Goal: Task Accomplishment & Management: Complete application form

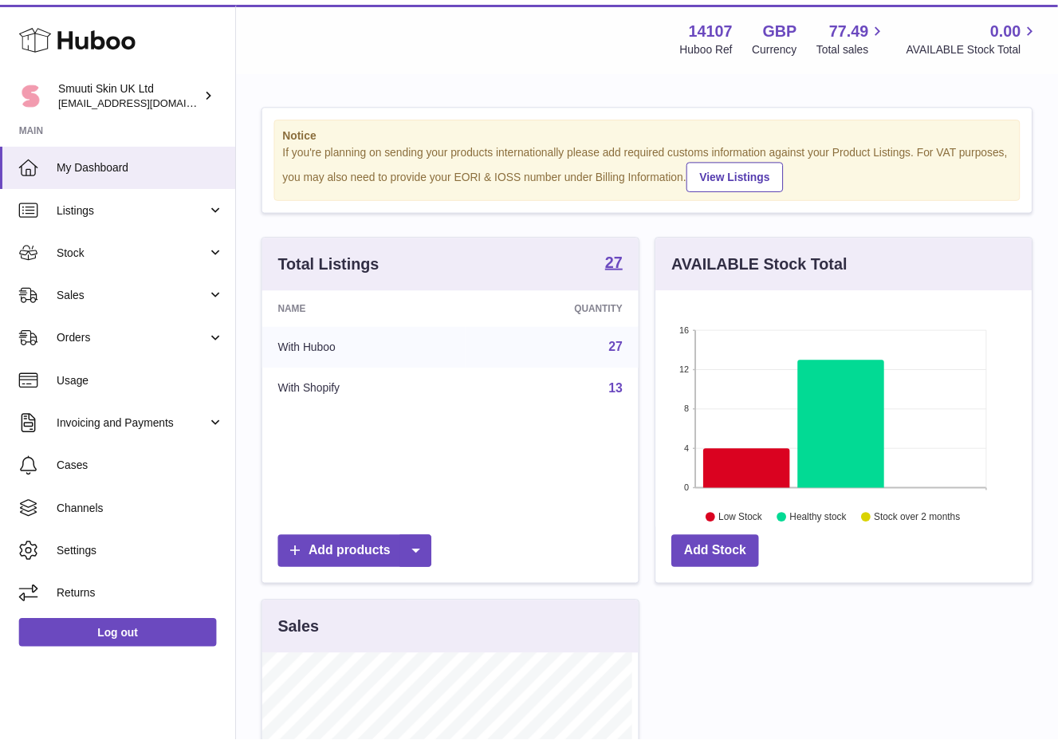
scroll to position [249, 380]
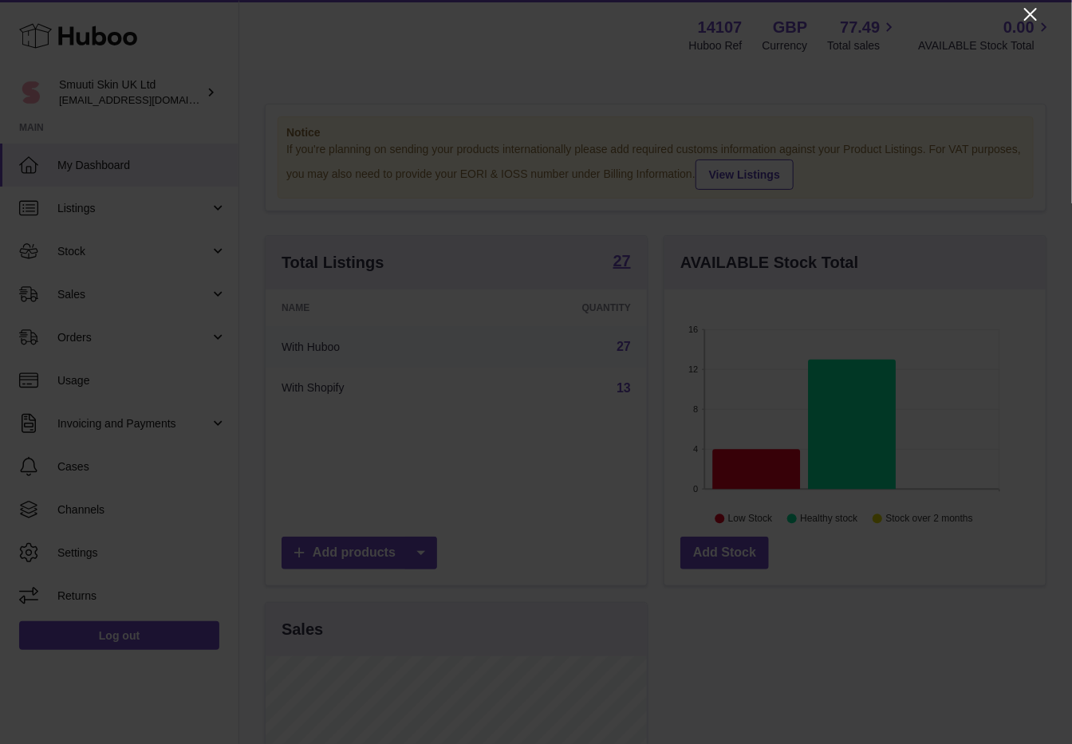
click at [1027, 11] on icon "Close" at bounding box center [1030, 14] width 13 height 13
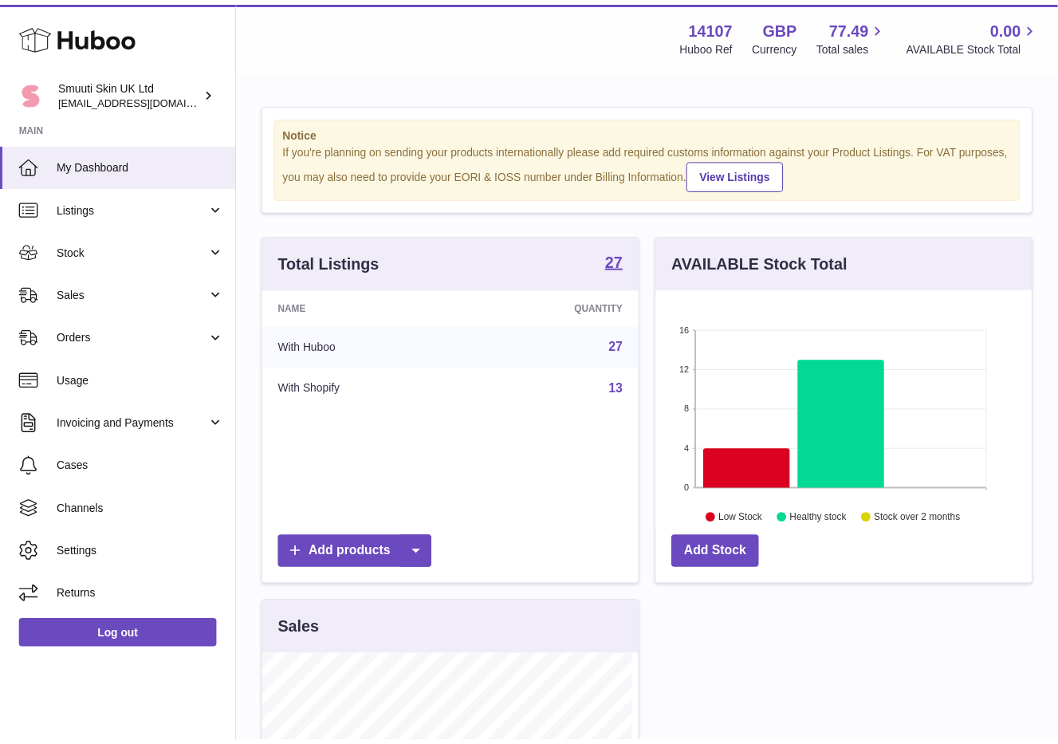
scroll to position [797348, 797222]
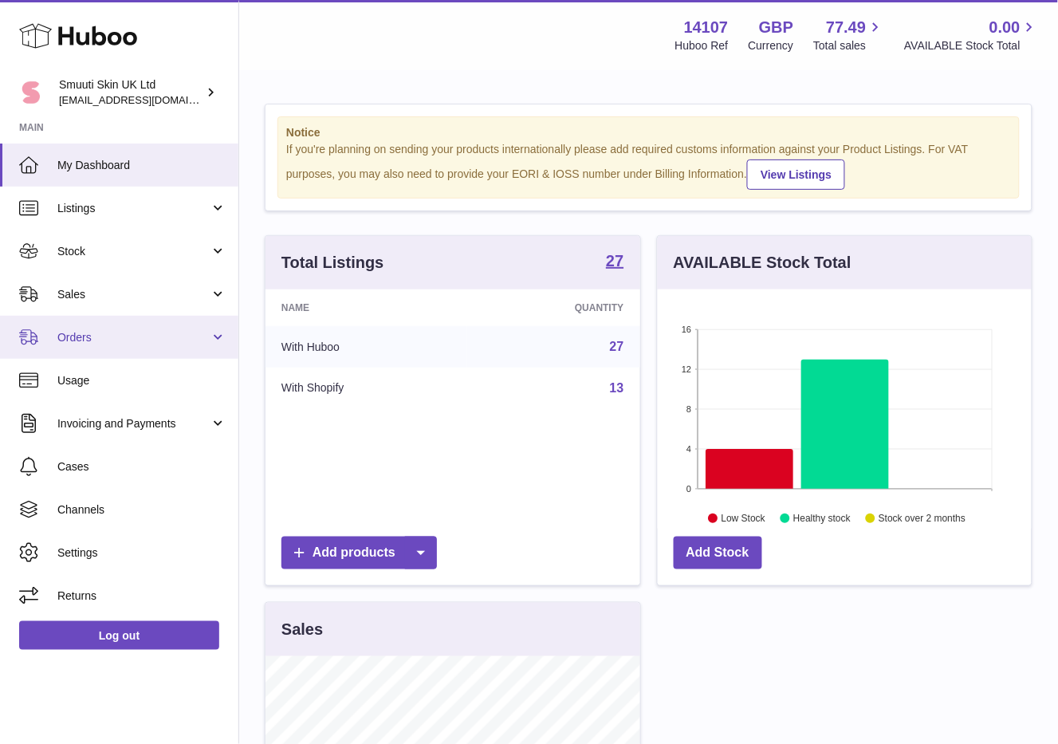
click at [199, 337] on span "Orders" at bounding box center [133, 337] width 152 height 15
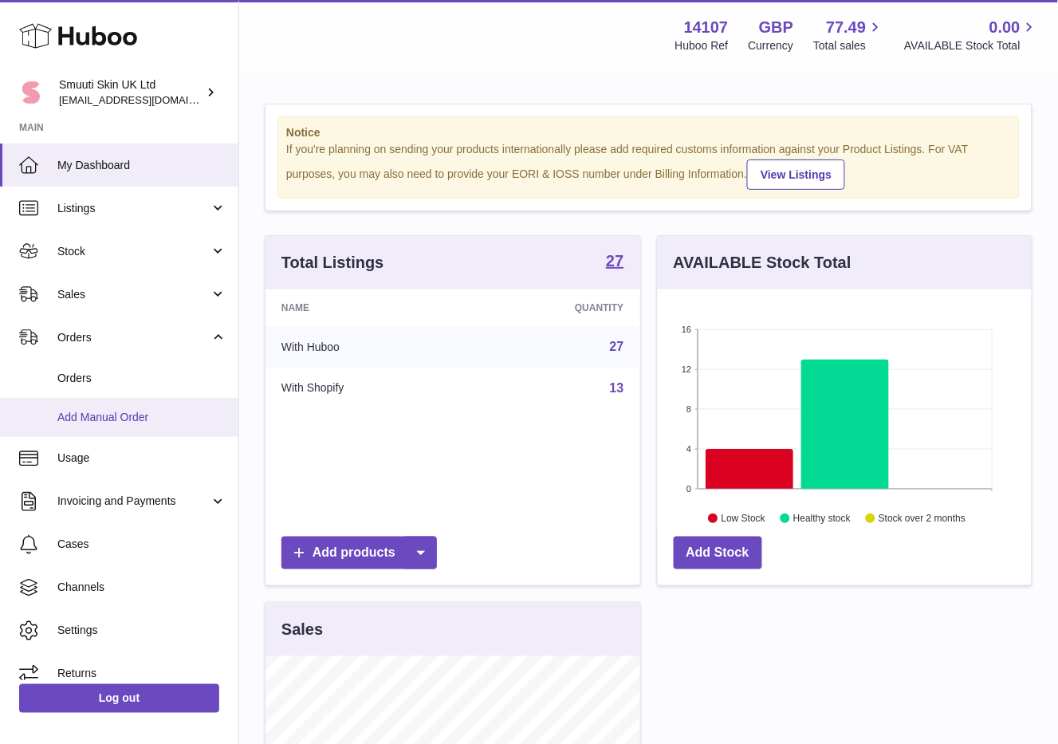
click at [134, 410] on span "Add Manual Order" at bounding box center [141, 417] width 169 height 15
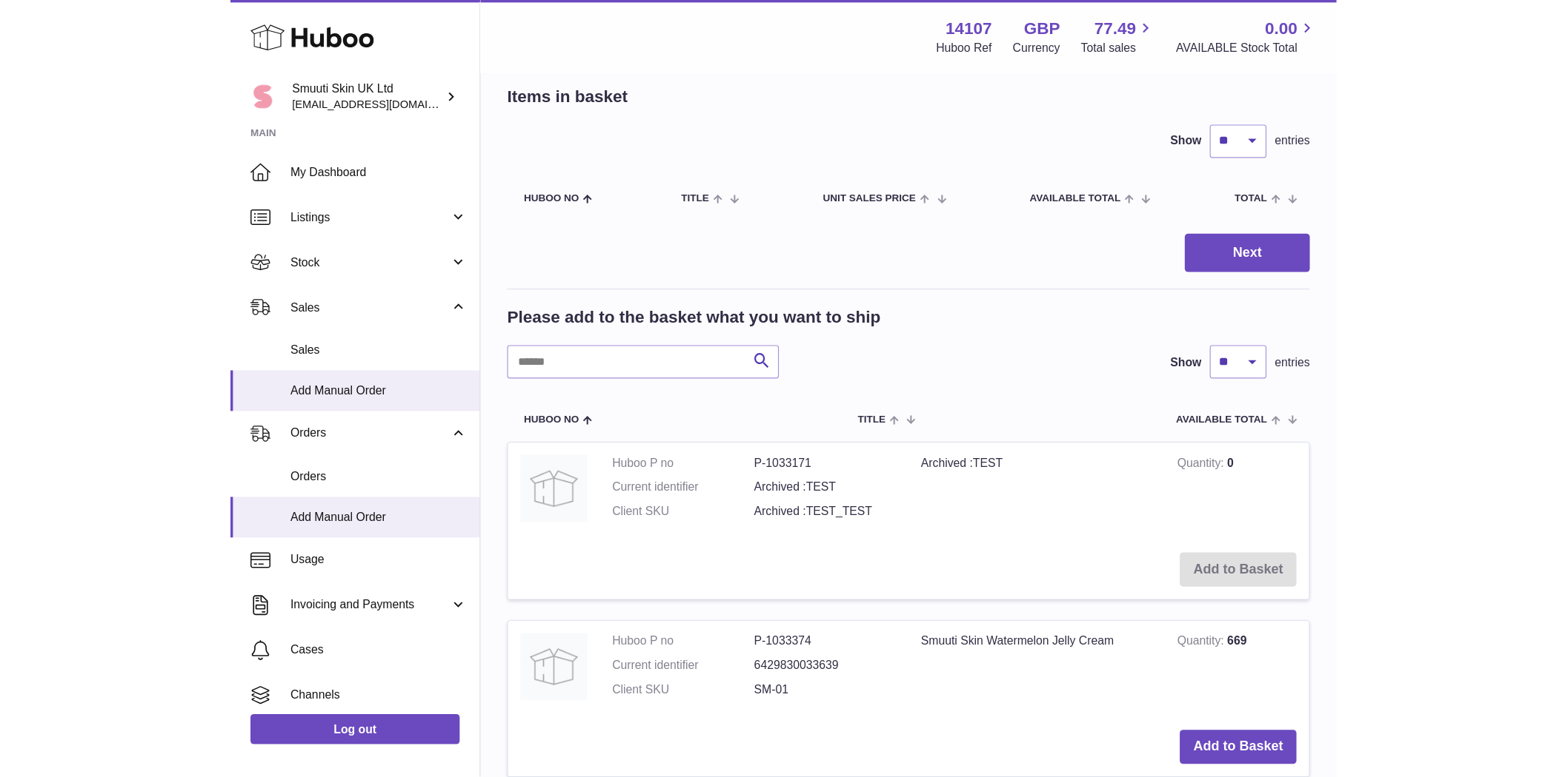
scroll to position [164, 0]
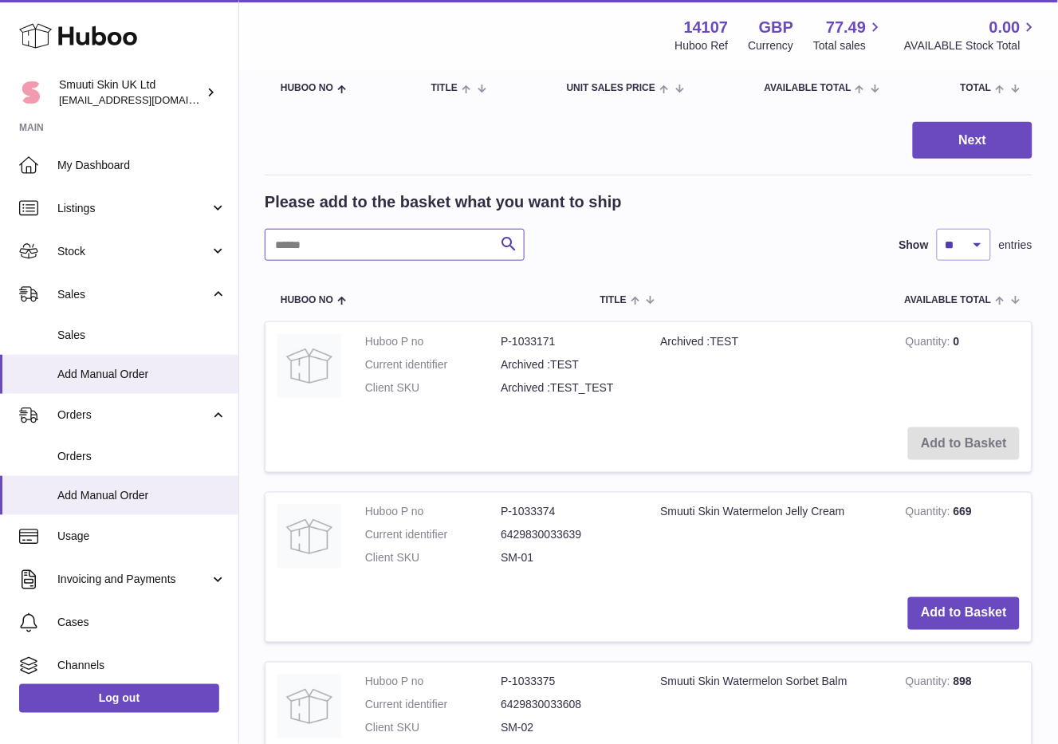
click at [357, 242] on input "text" at bounding box center [395, 245] width 260 height 32
type input "**********"
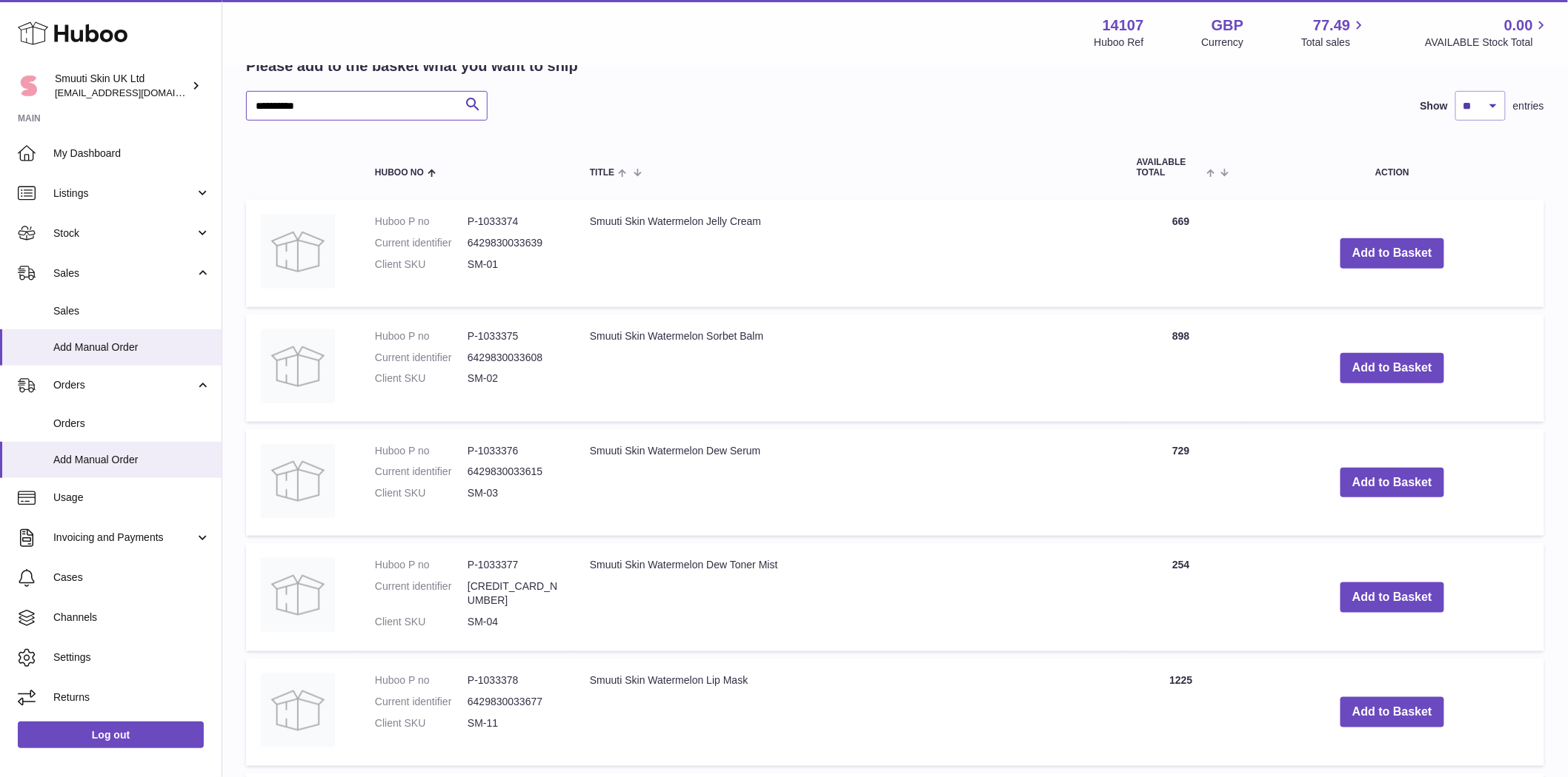
scroll to position [329, 0]
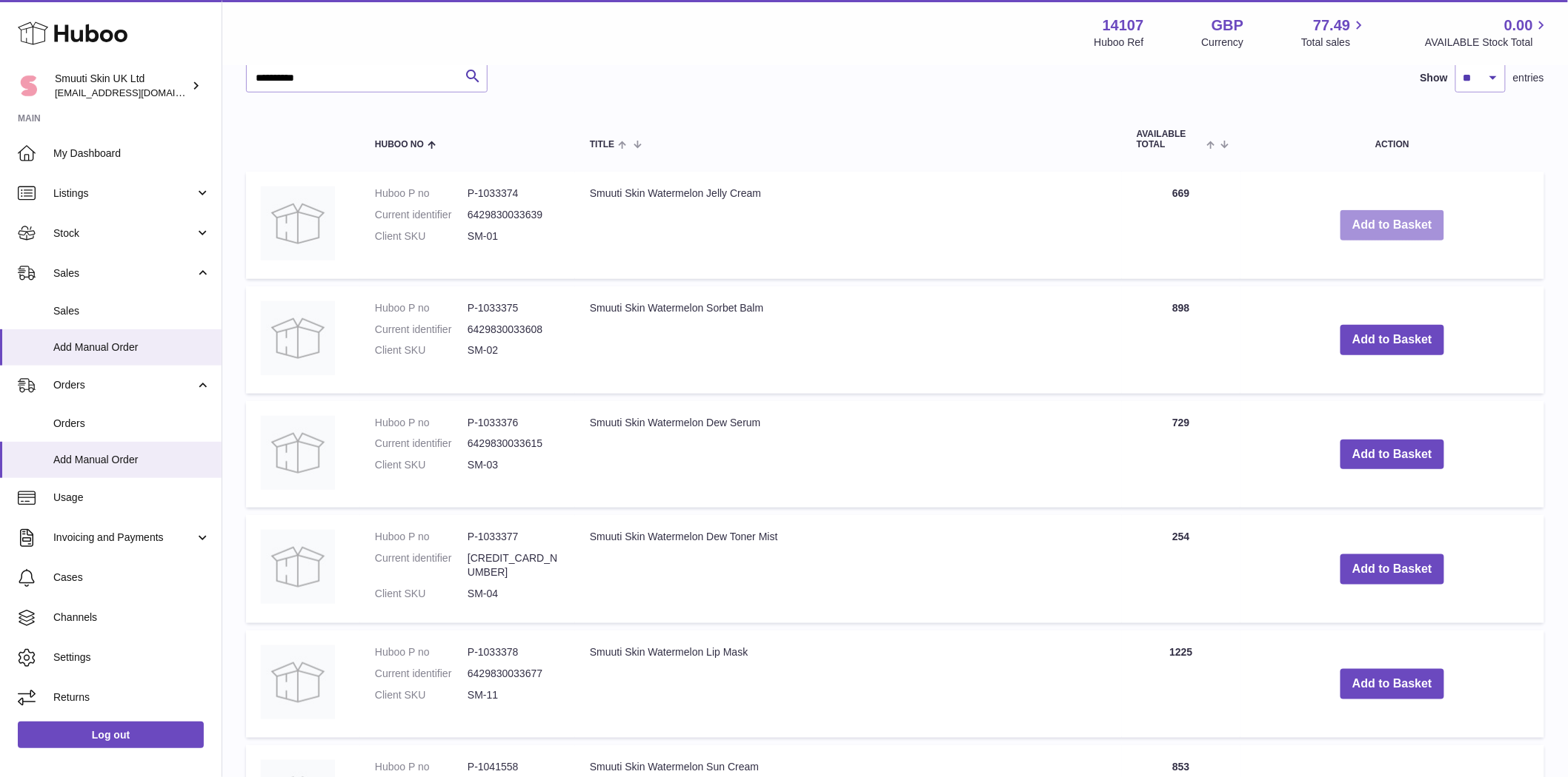
click at [995, 219] on button "Add to Basket" at bounding box center [1392, 226] width 104 height 31
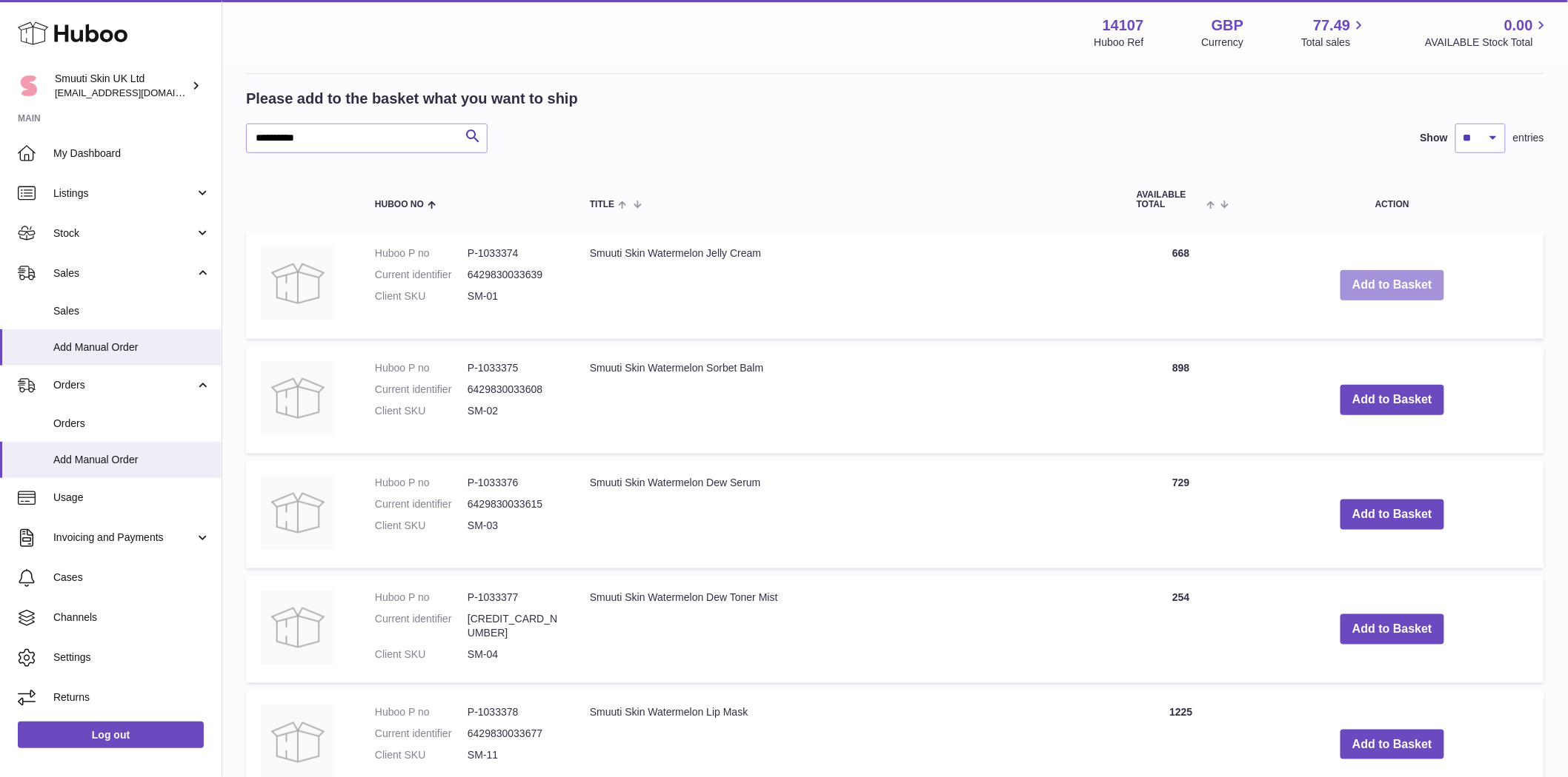
scroll to position [287, 0]
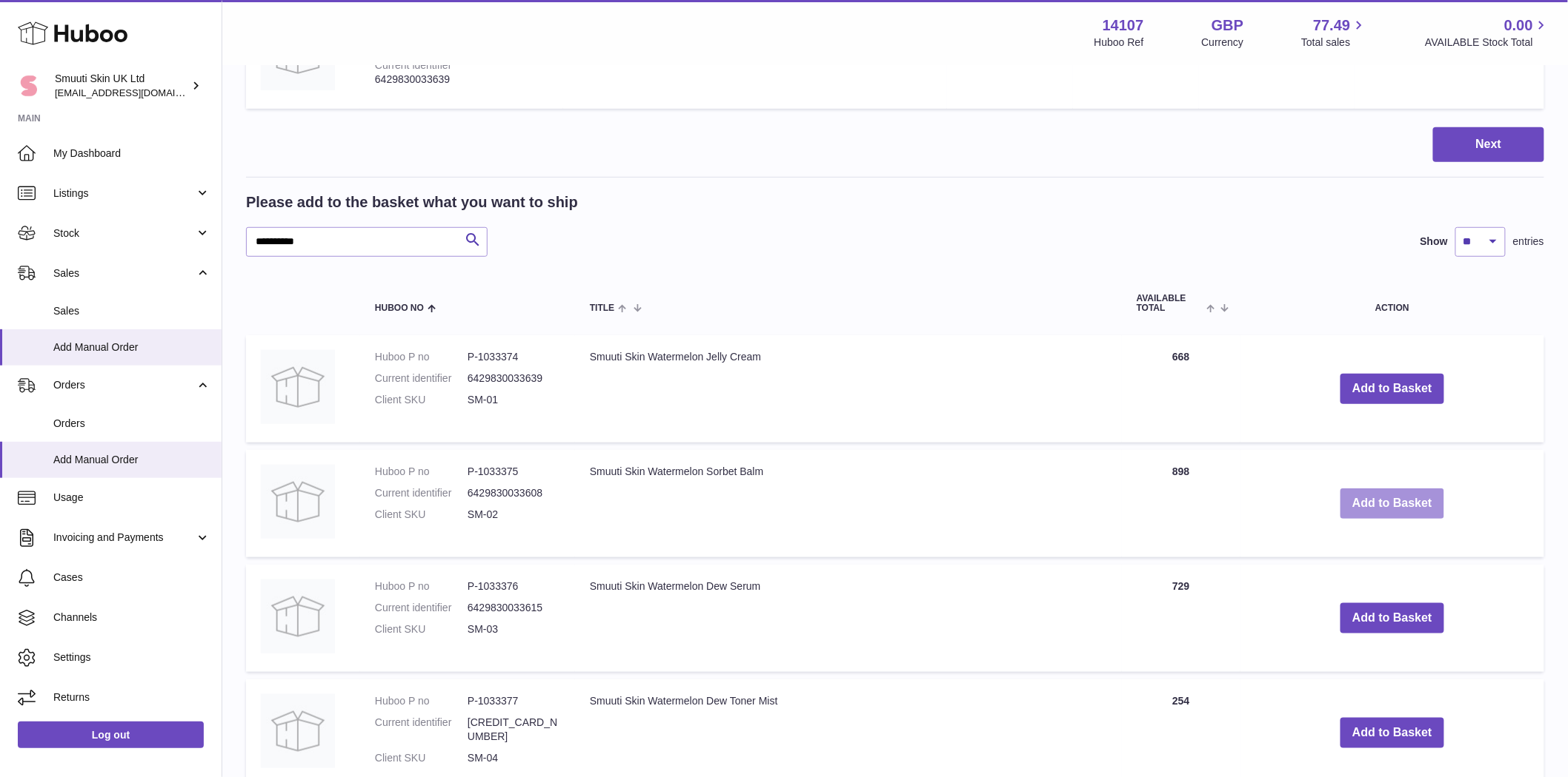
click at [995, 508] on button "Add to Basket" at bounding box center [1392, 503] width 104 height 31
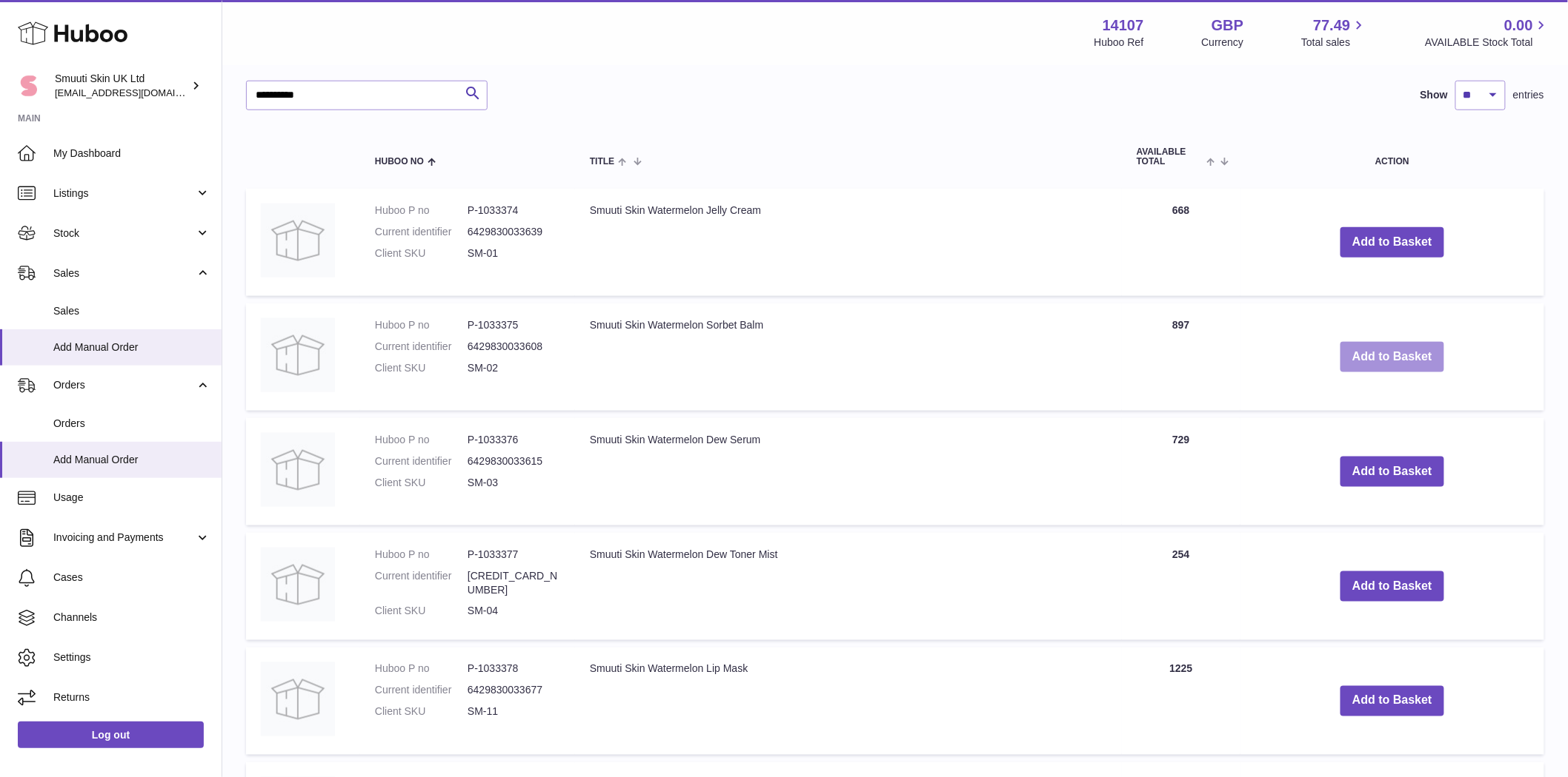
scroll to position [616, 0]
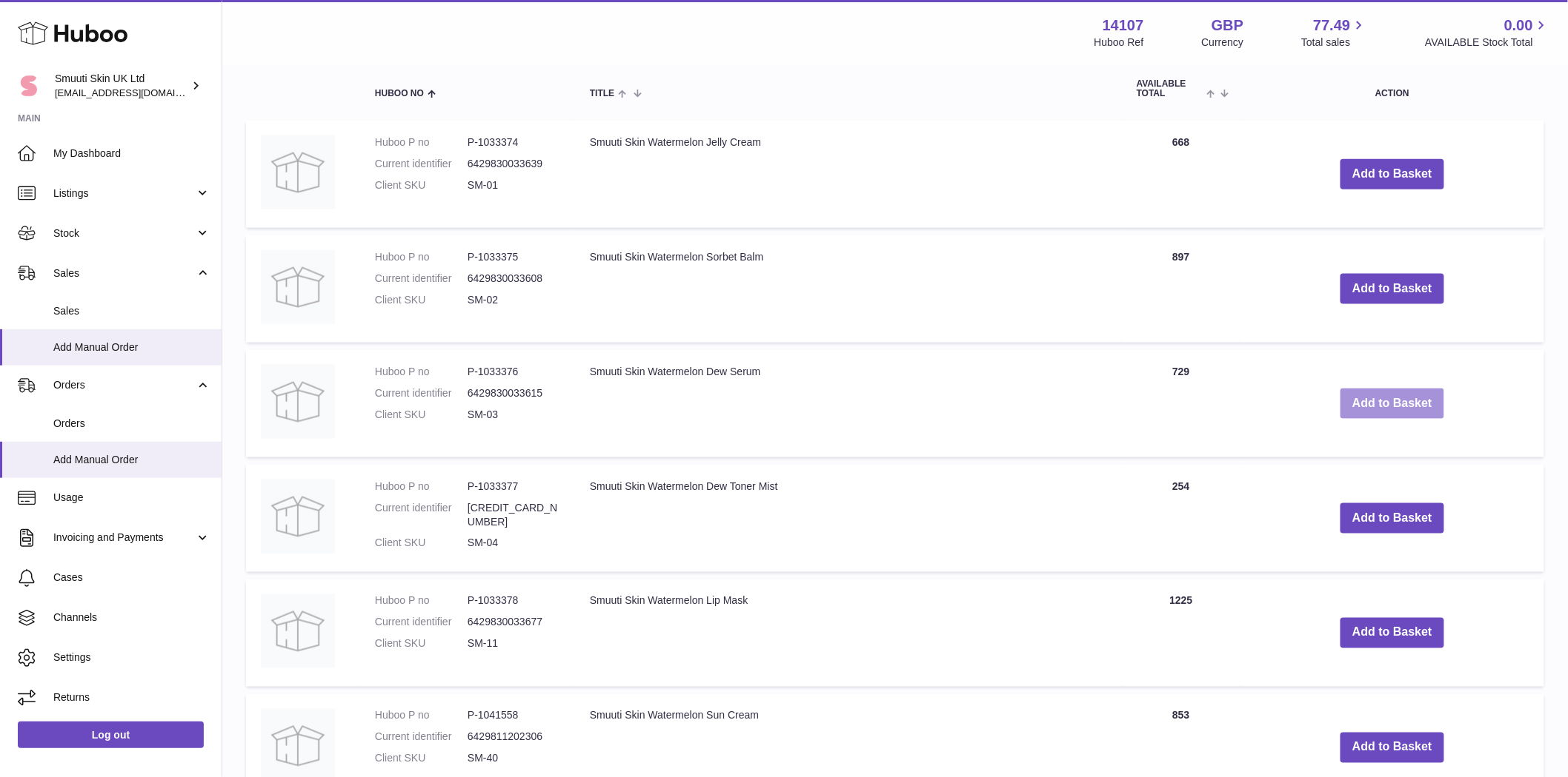
click at [995, 411] on button "Add to Basket" at bounding box center [1392, 404] width 104 height 31
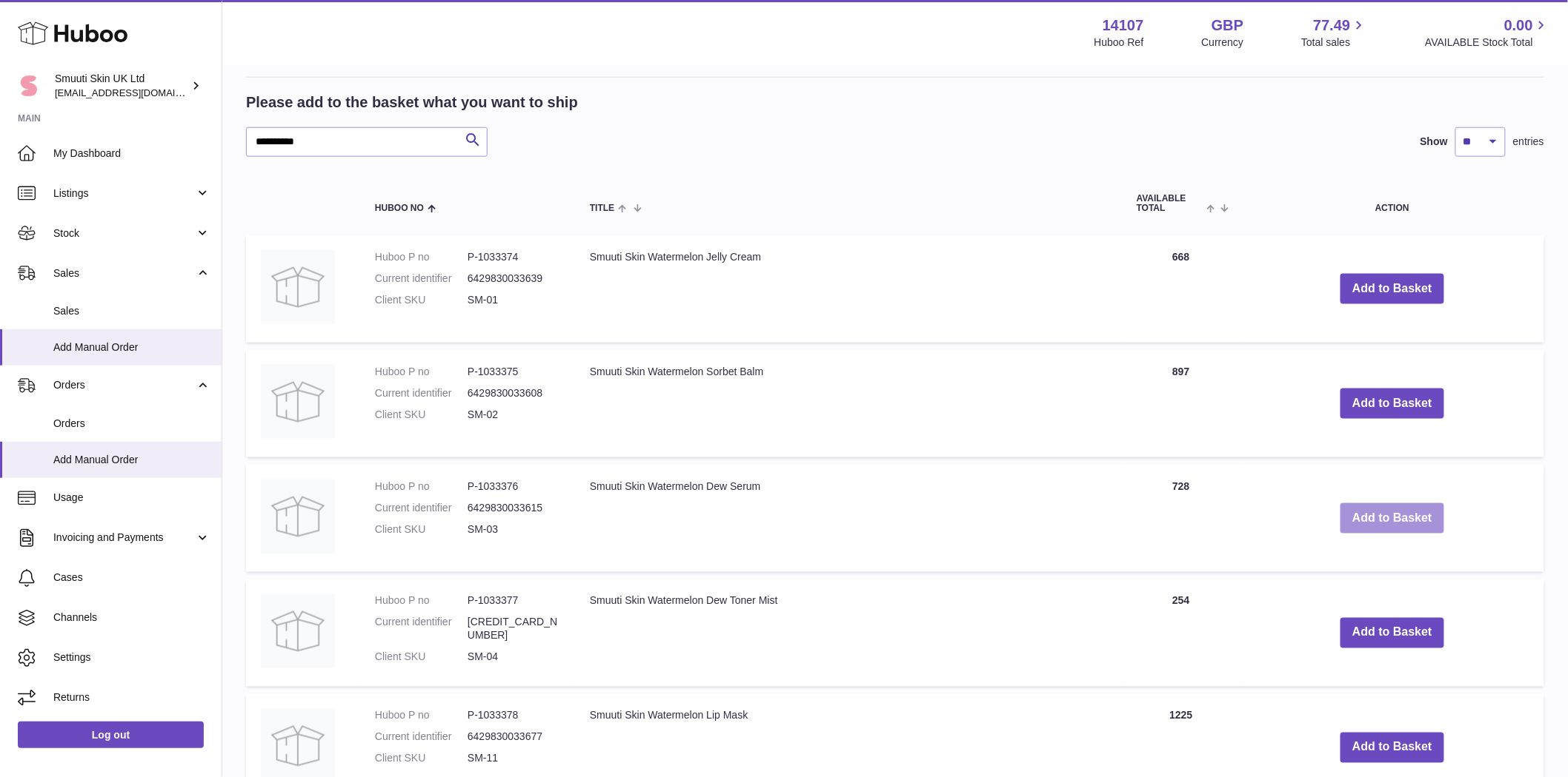
scroll to position [732, 0]
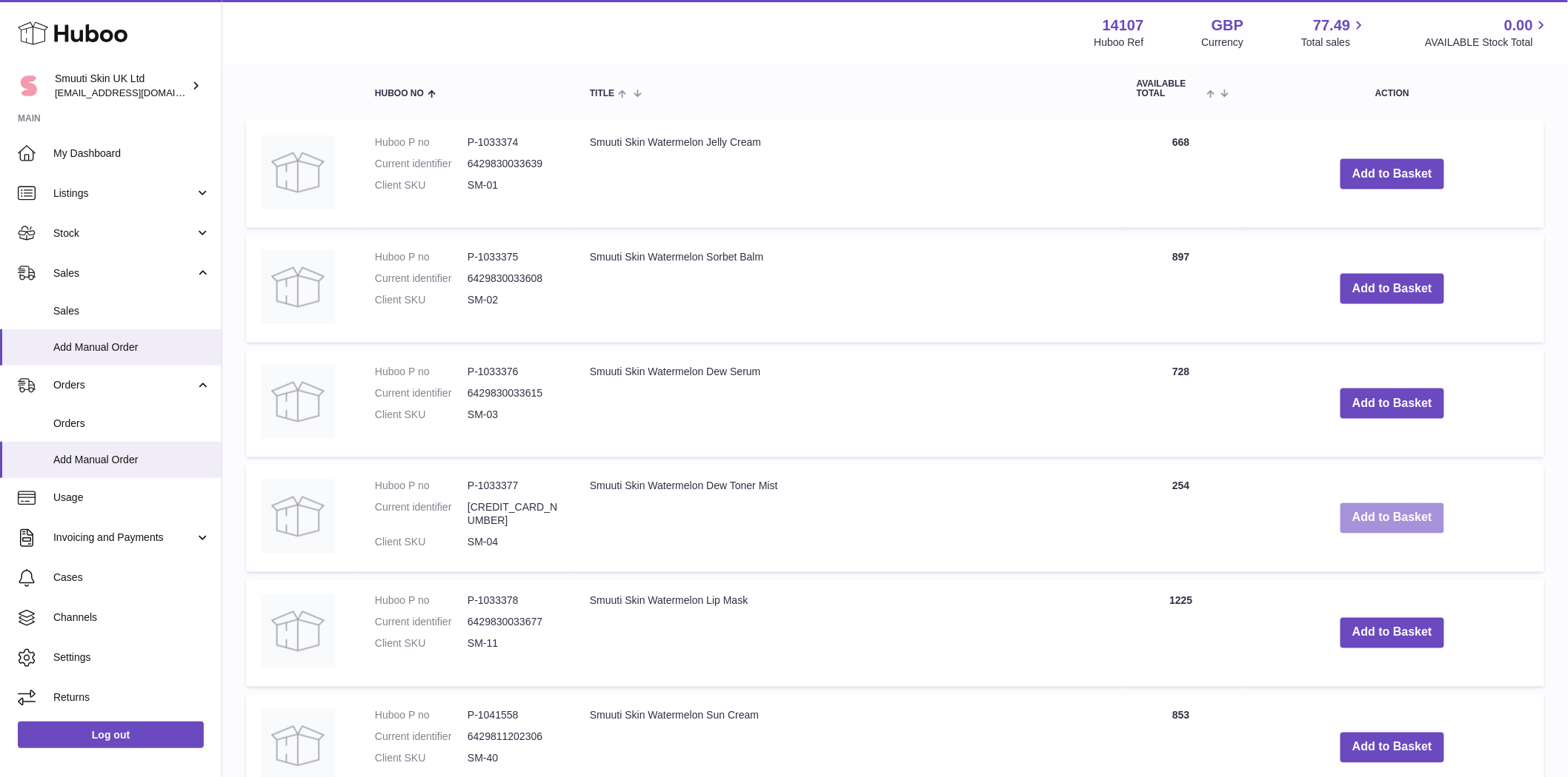
click at [995, 522] on button "Add to Basket" at bounding box center [1392, 518] width 104 height 31
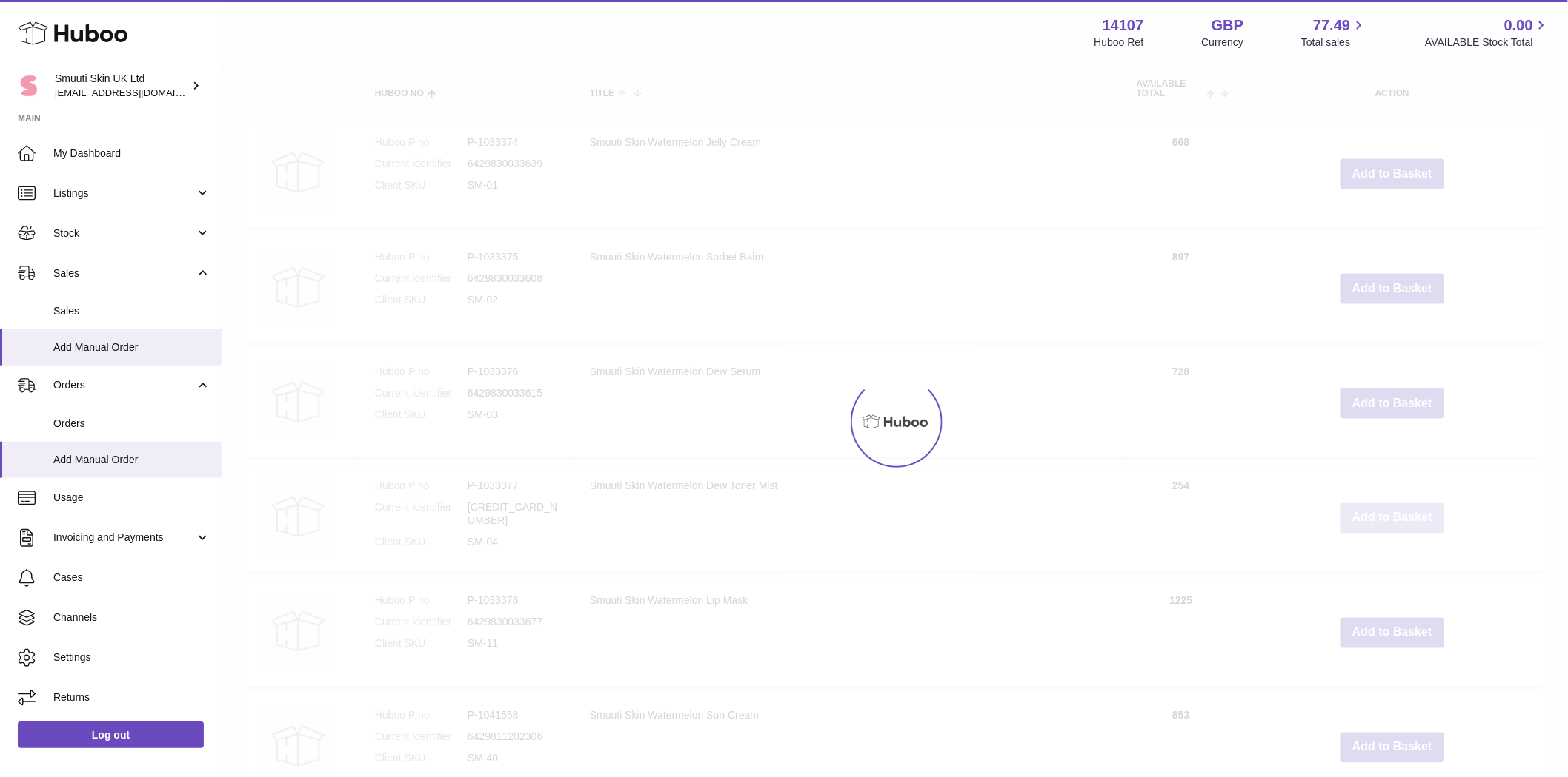
scroll to position [847, 0]
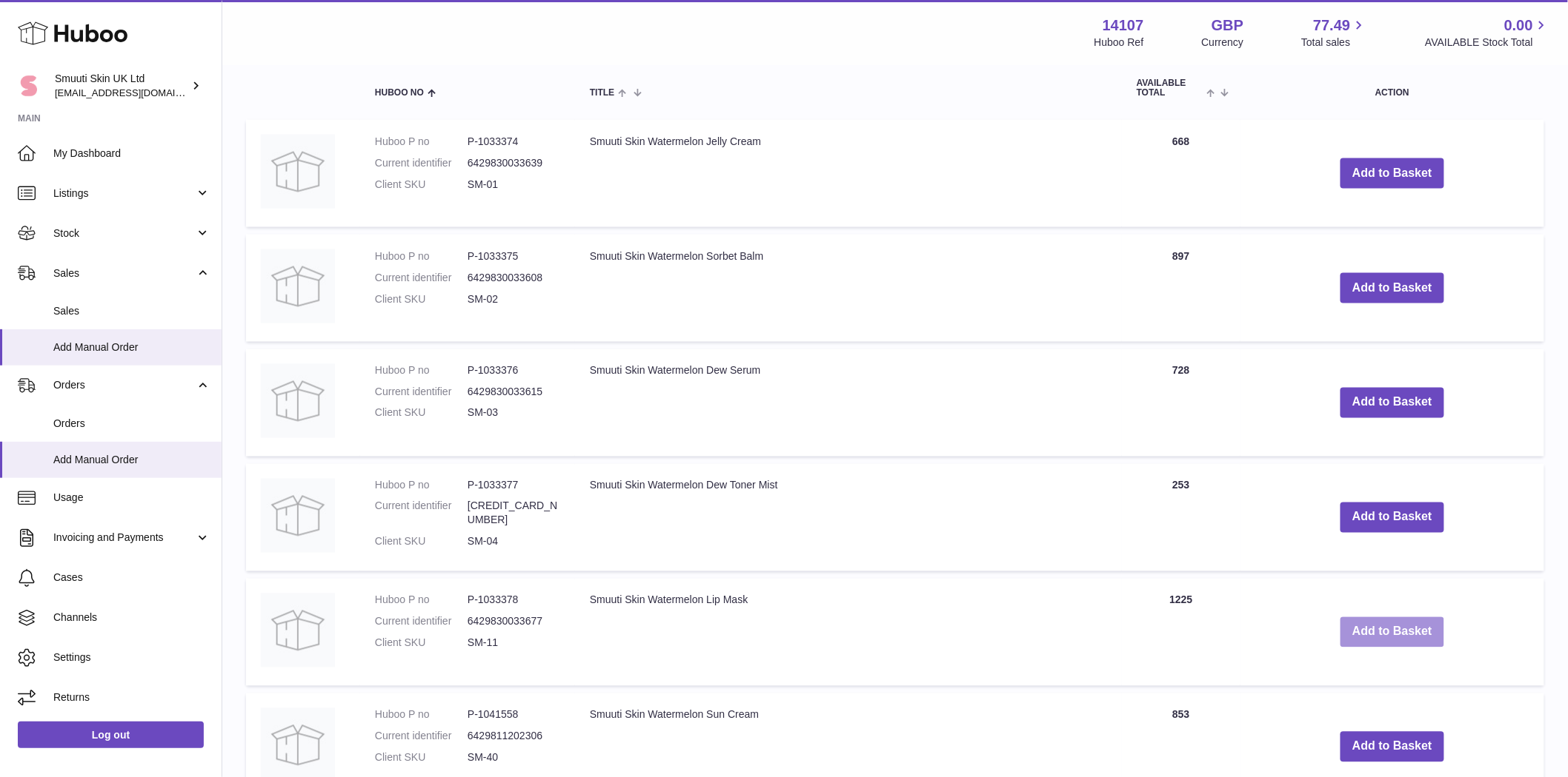
click at [995, 631] on button "Add to Basket" at bounding box center [1392, 632] width 104 height 31
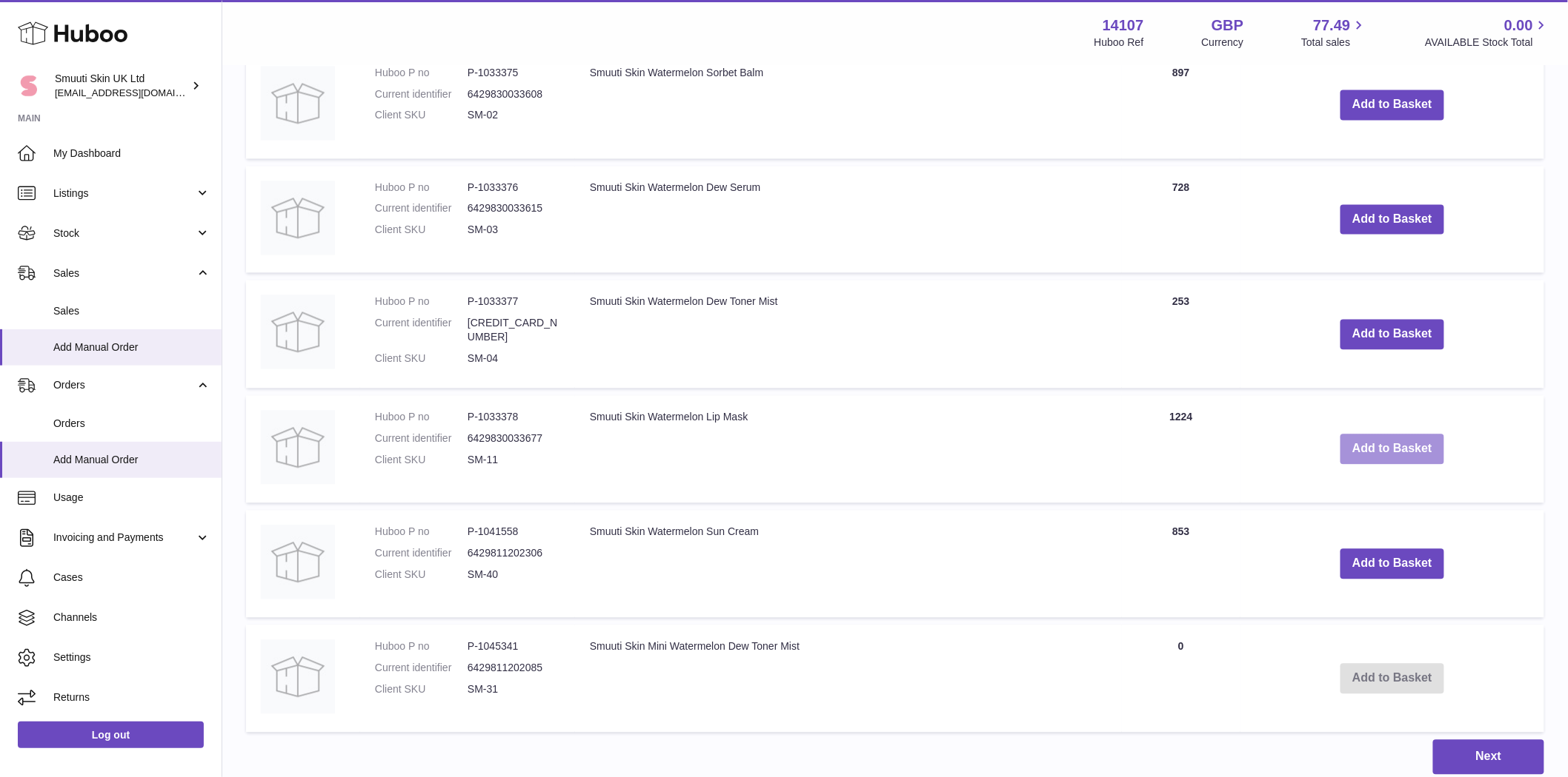
scroll to position [1209, 0]
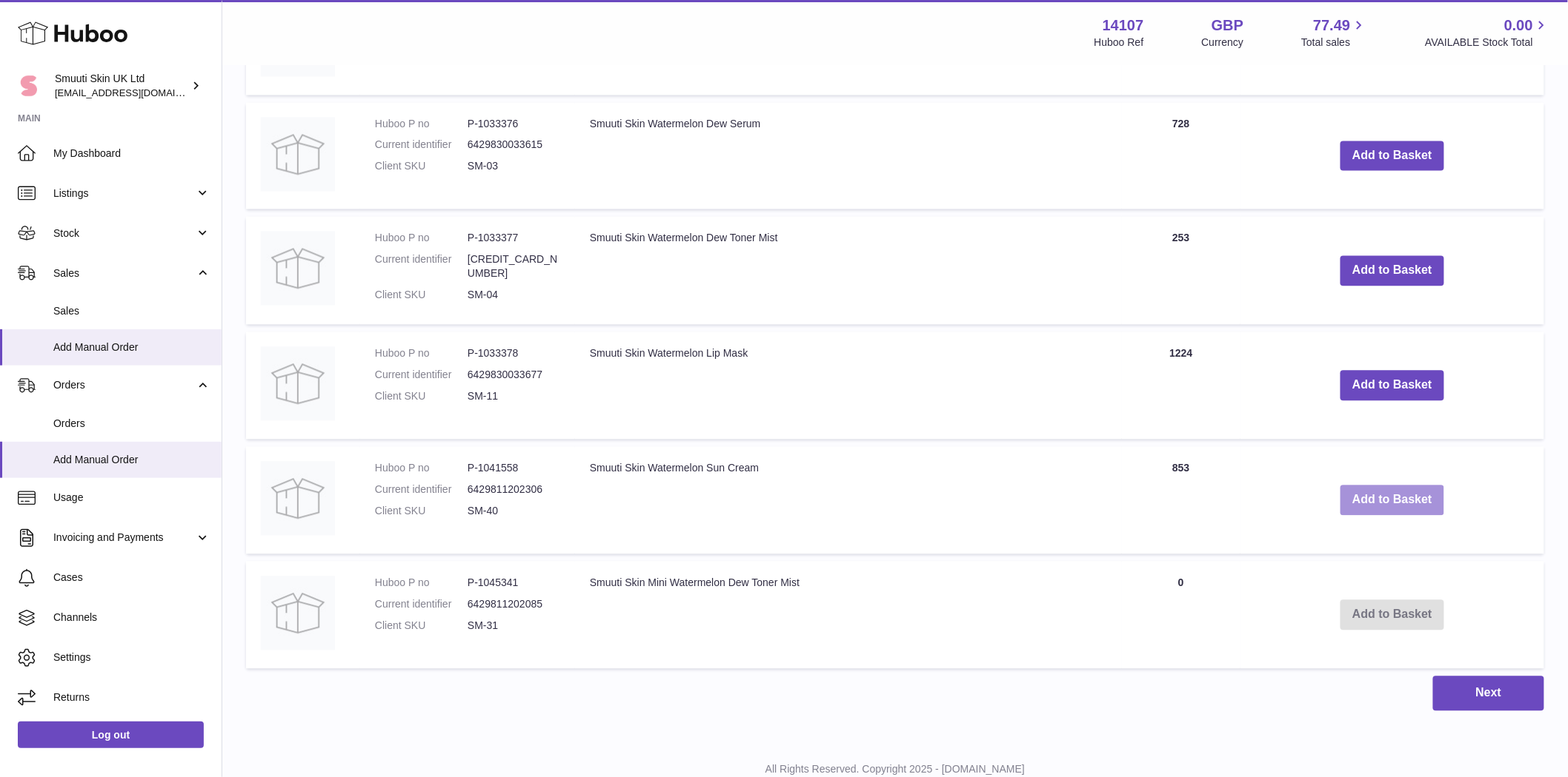
click at [995, 514] on button "Add to Basket" at bounding box center [1392, 499] width 104 height 31
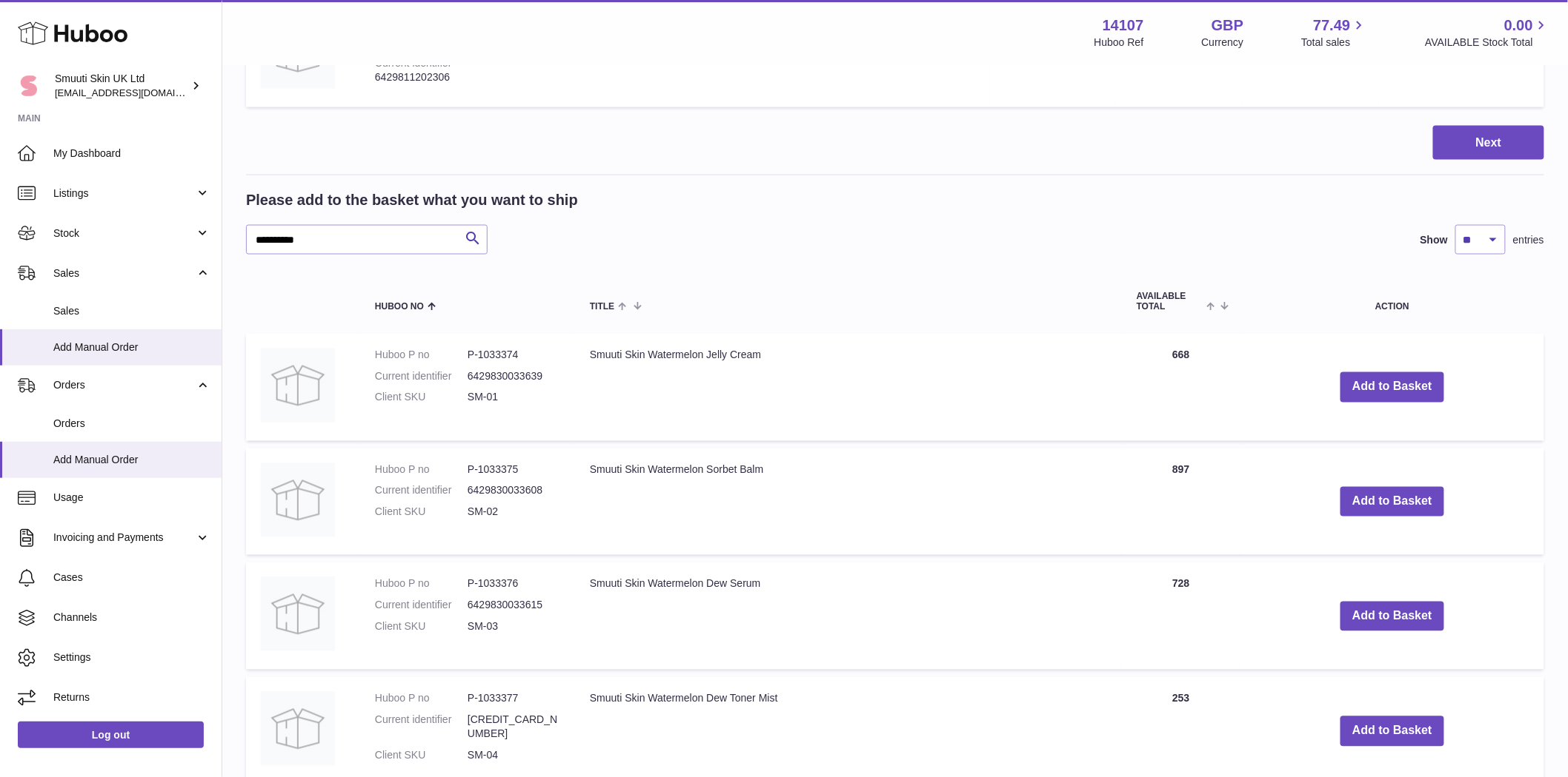
scroll to position [803, 0]
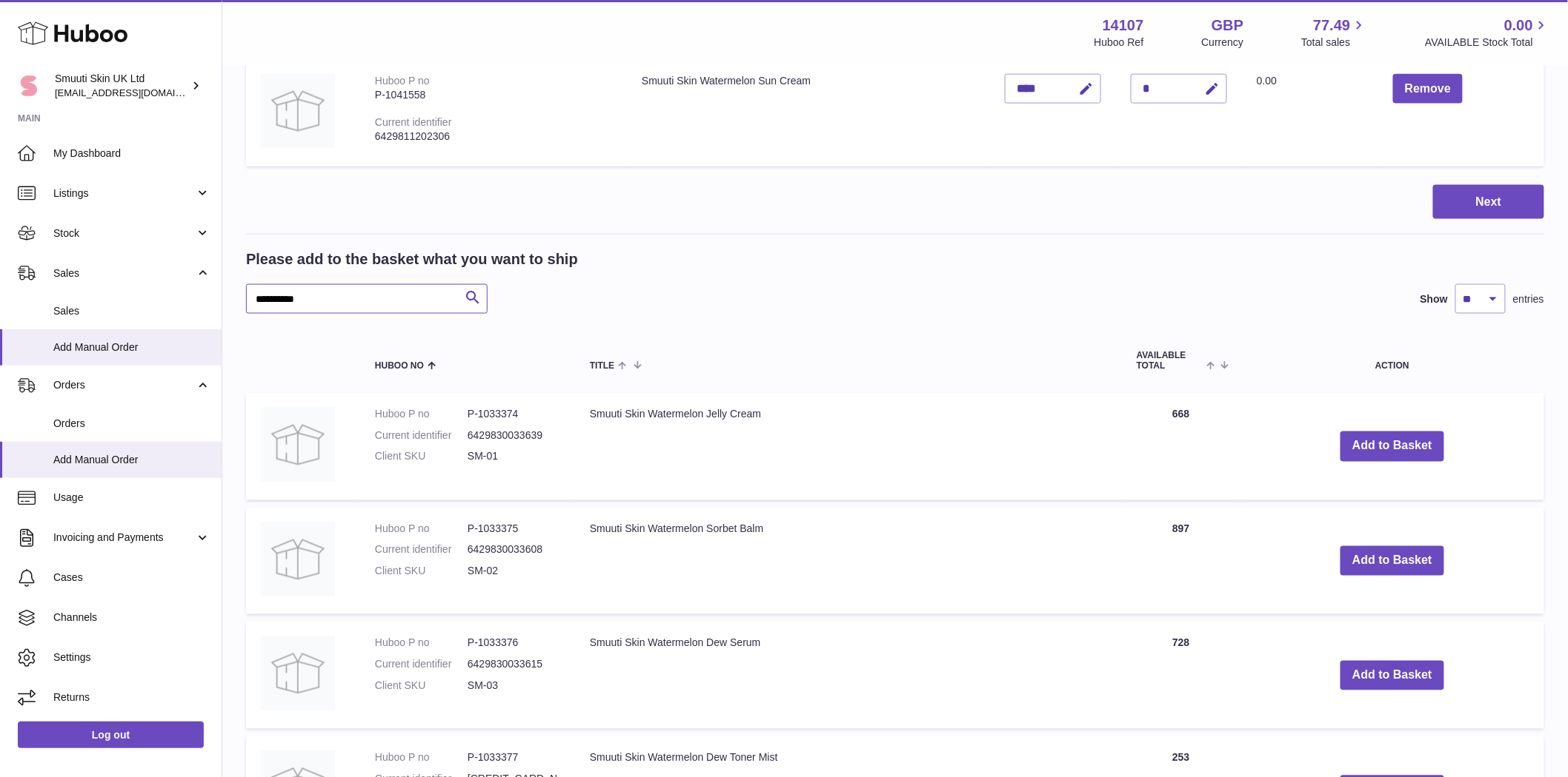
click at [315, 294] on input "**********" at bounding box center [367, 299] width 242 height 30
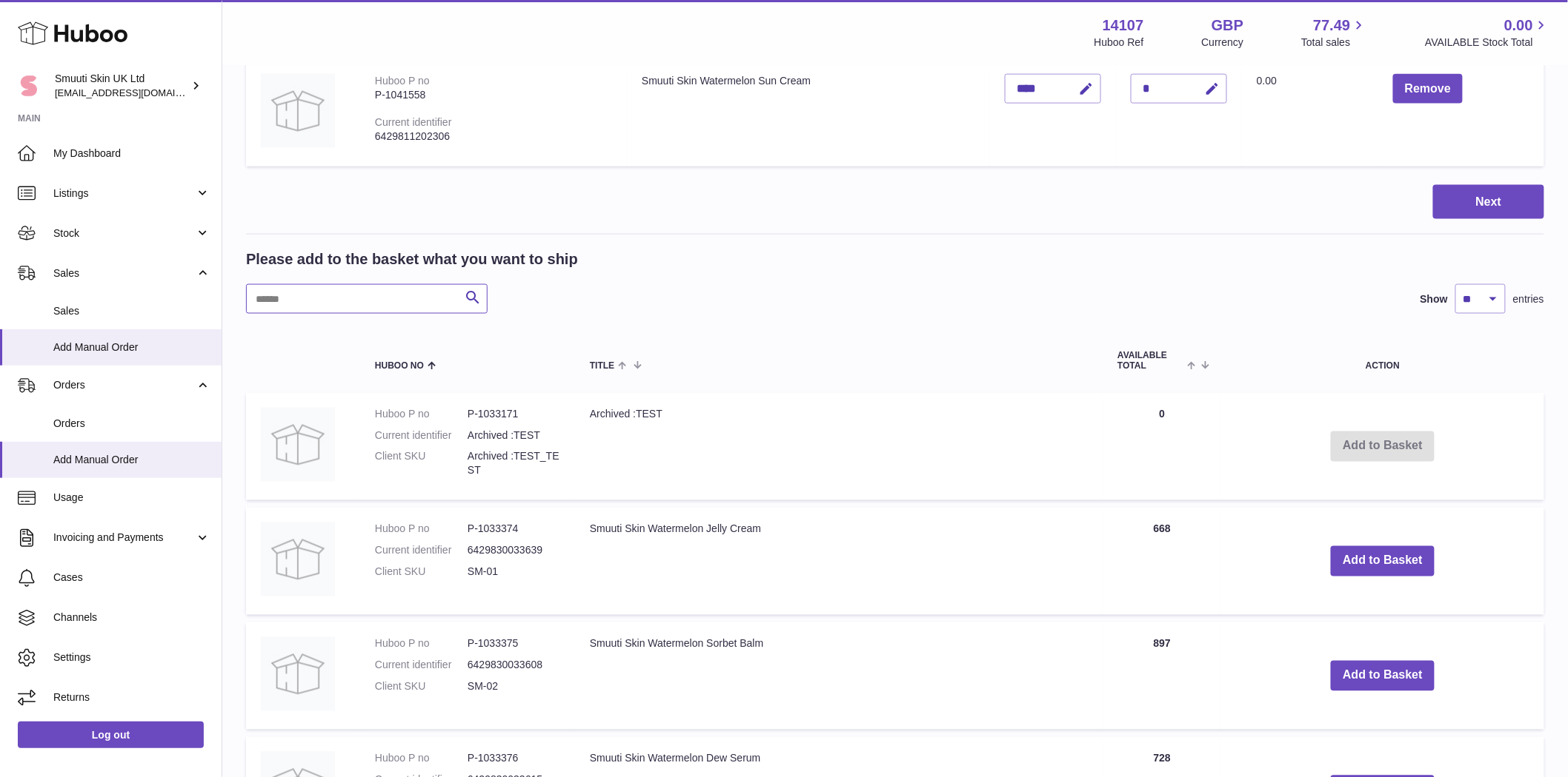
click at [317, 291] on input "text" at bounding box center [367, 299] width 242 height 30
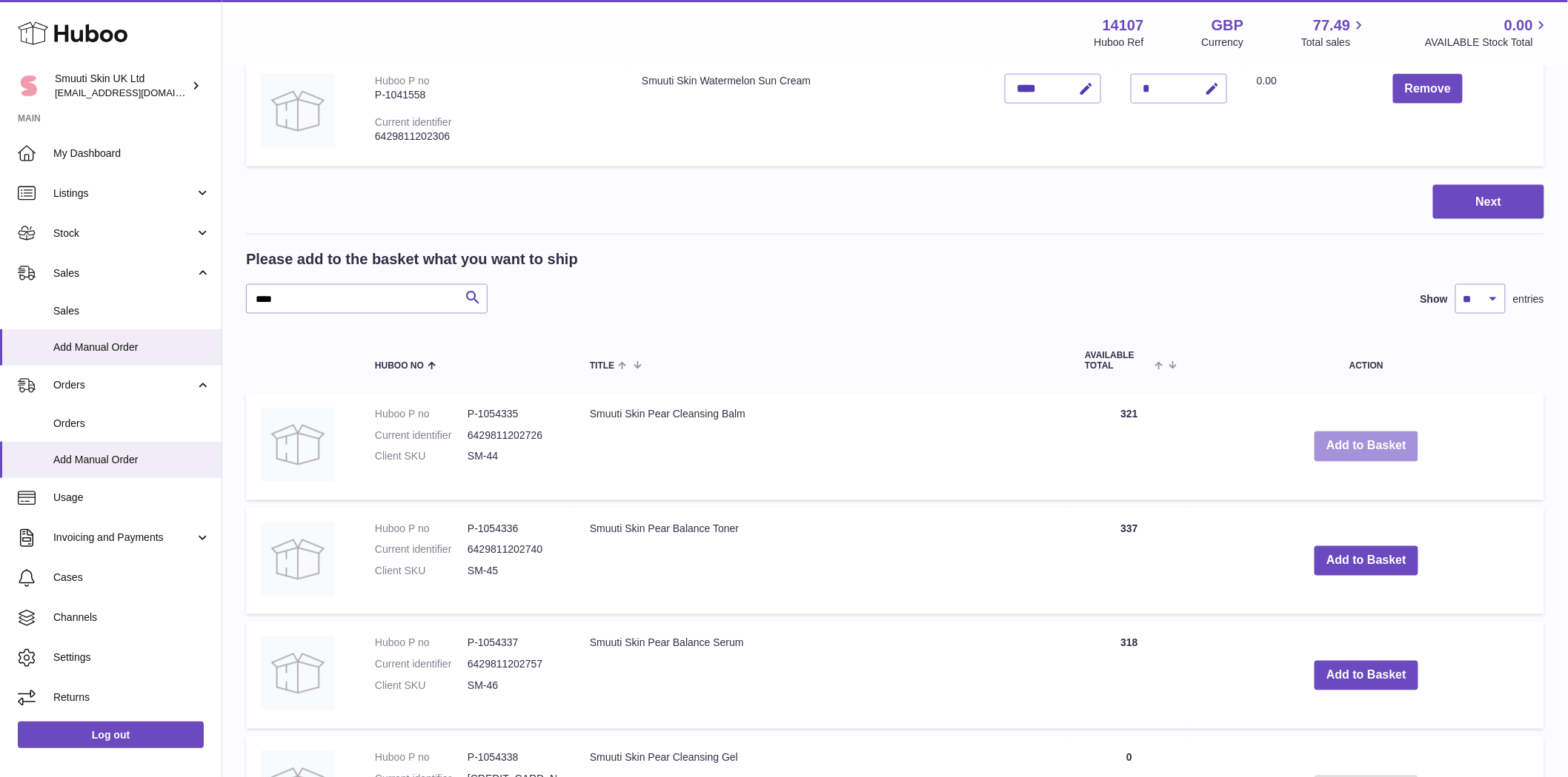
click at [995, 448] on button "Add to Basket" at bounding box center [1366, 447] width 104 height 31
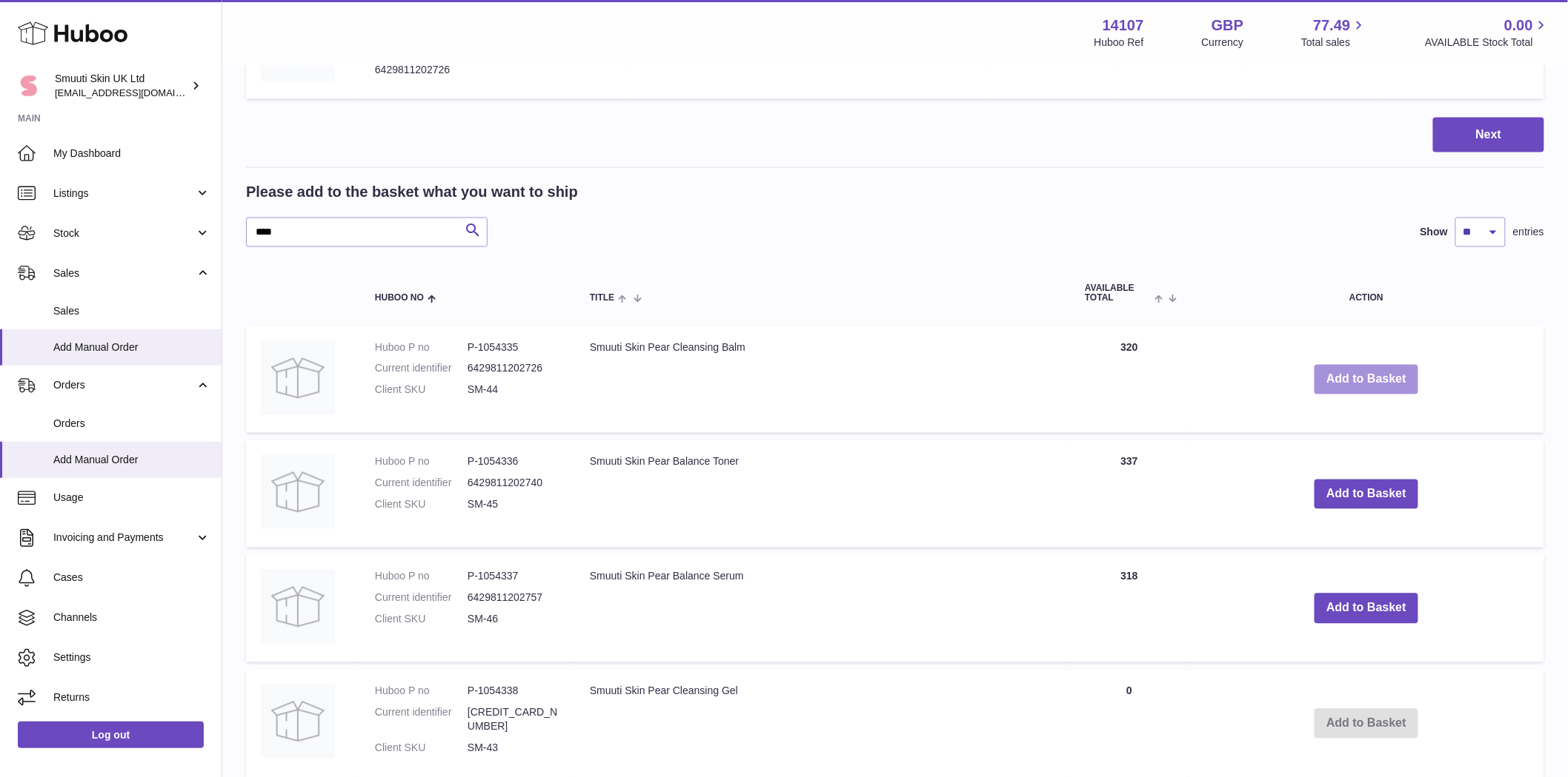
scroll to position [1050, 0]
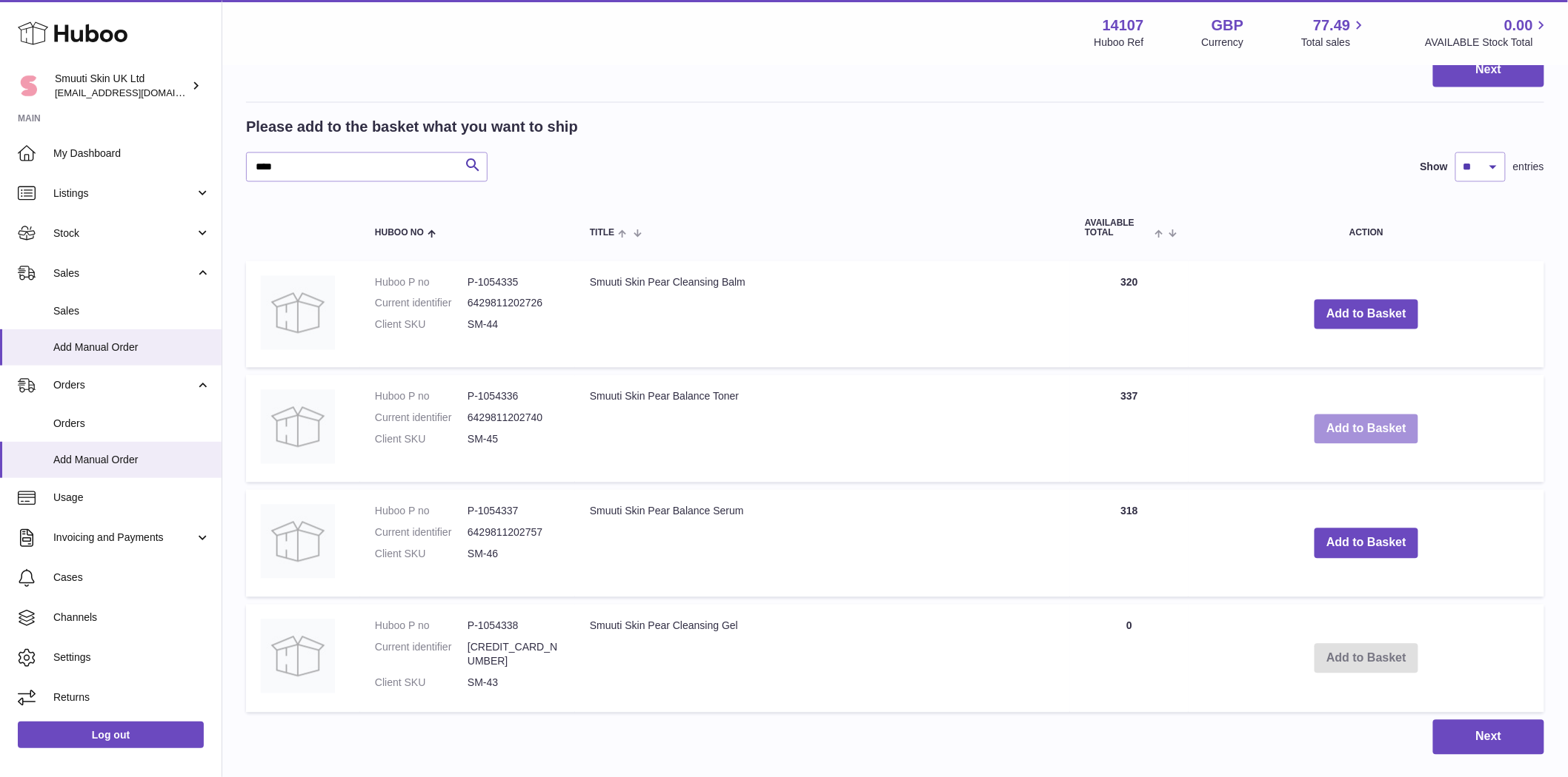
click at [995, 434] on button "Add to Basket" at bounding box center [1366, 430] width 104 height 31
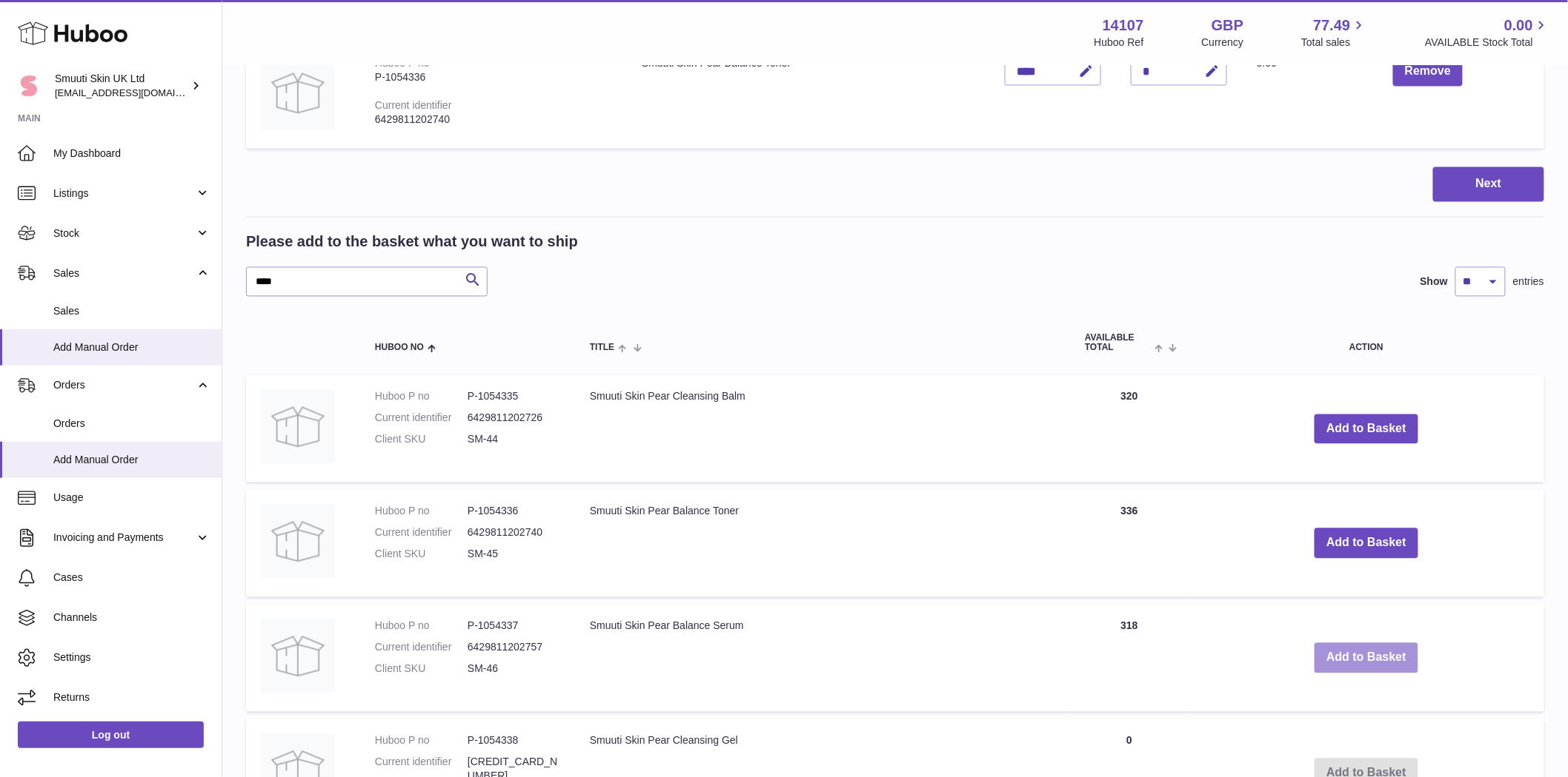
click at [995, 662] on button "Add to Basket" at bounding box center [1366, 658] width 104 height 31
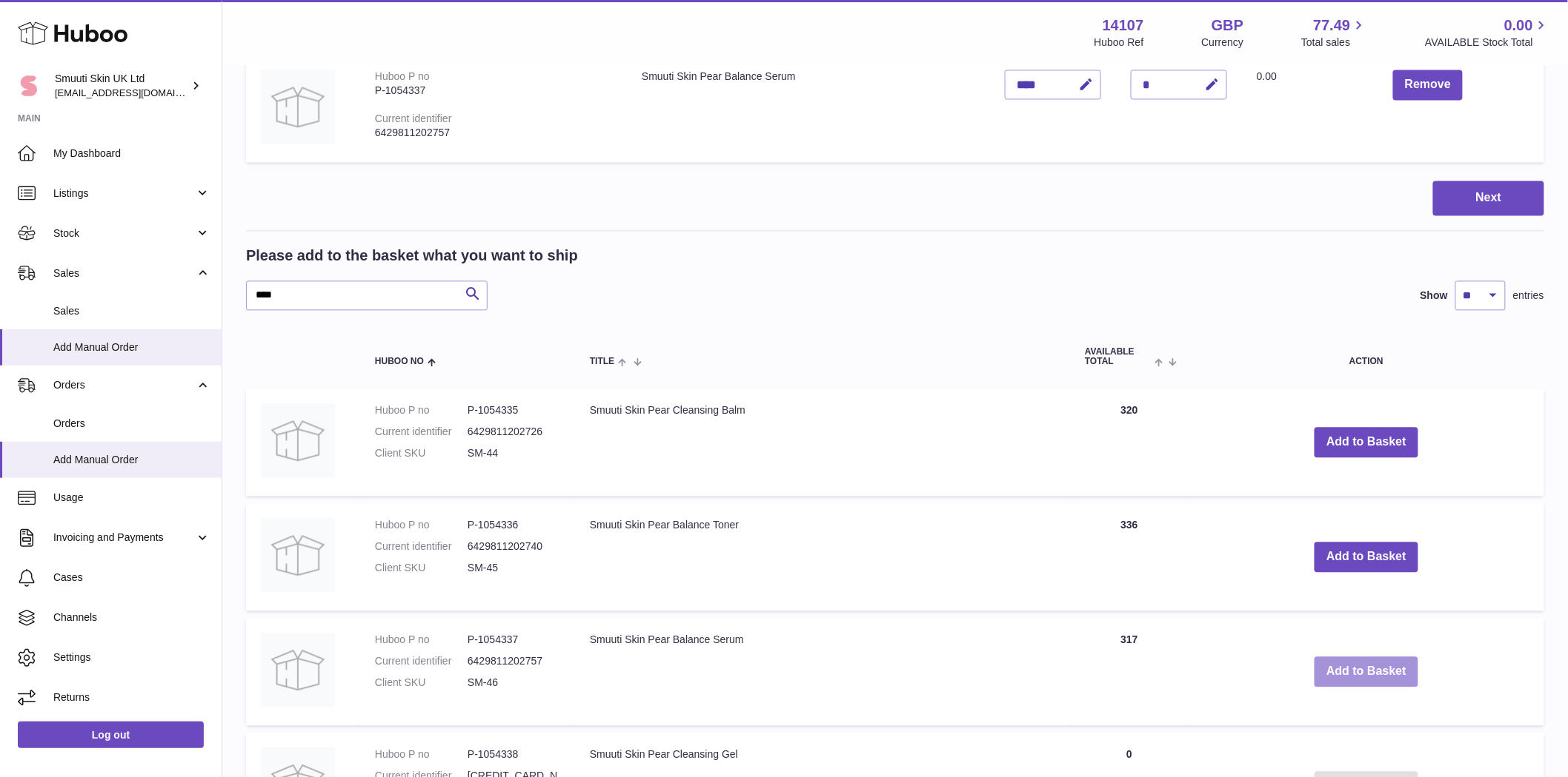
scroll to position [1133, 0]
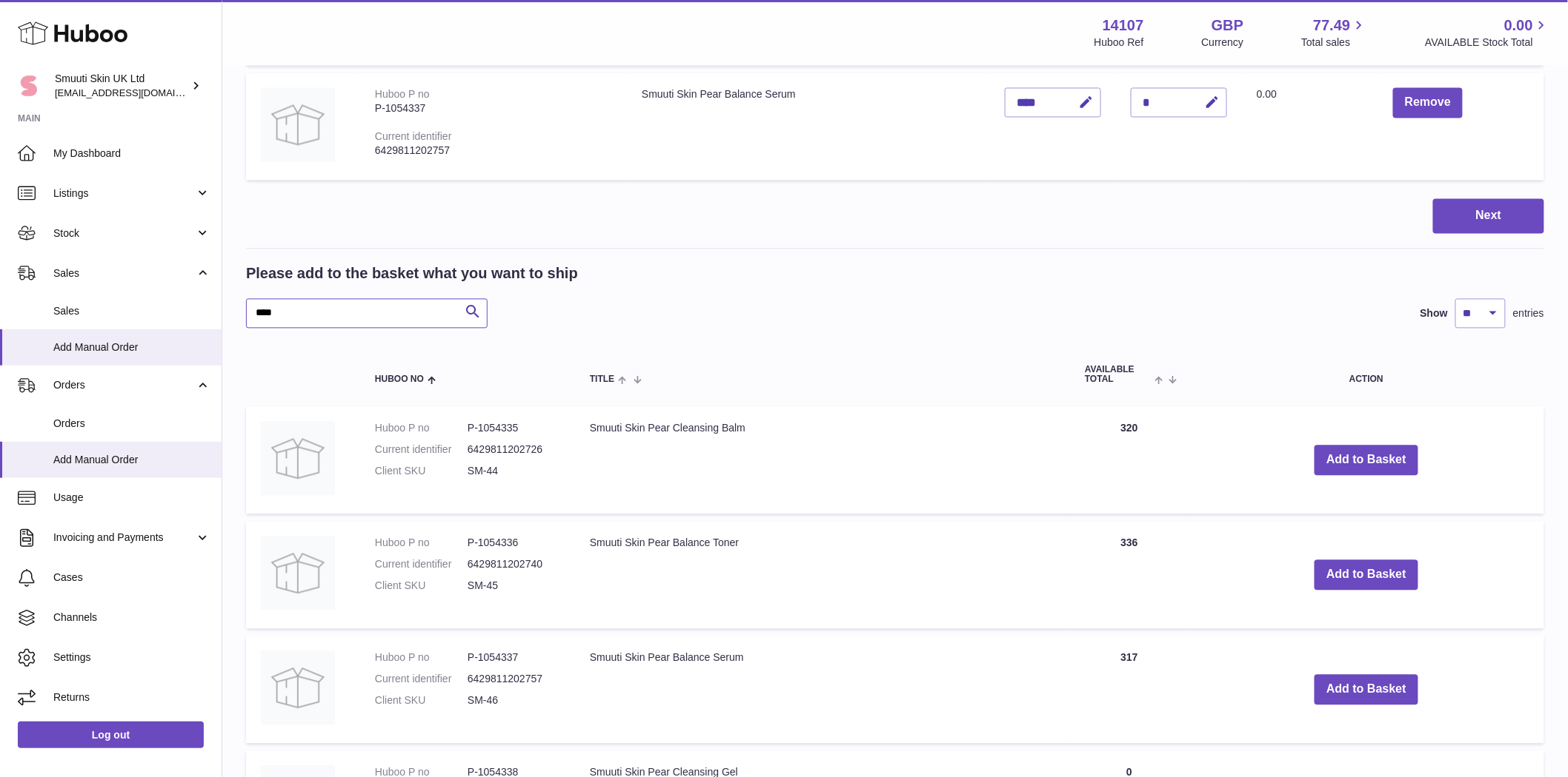
click at [277, 317] on input "****" at bounding box center [367, 314] width 242 height 30
type input "*****"
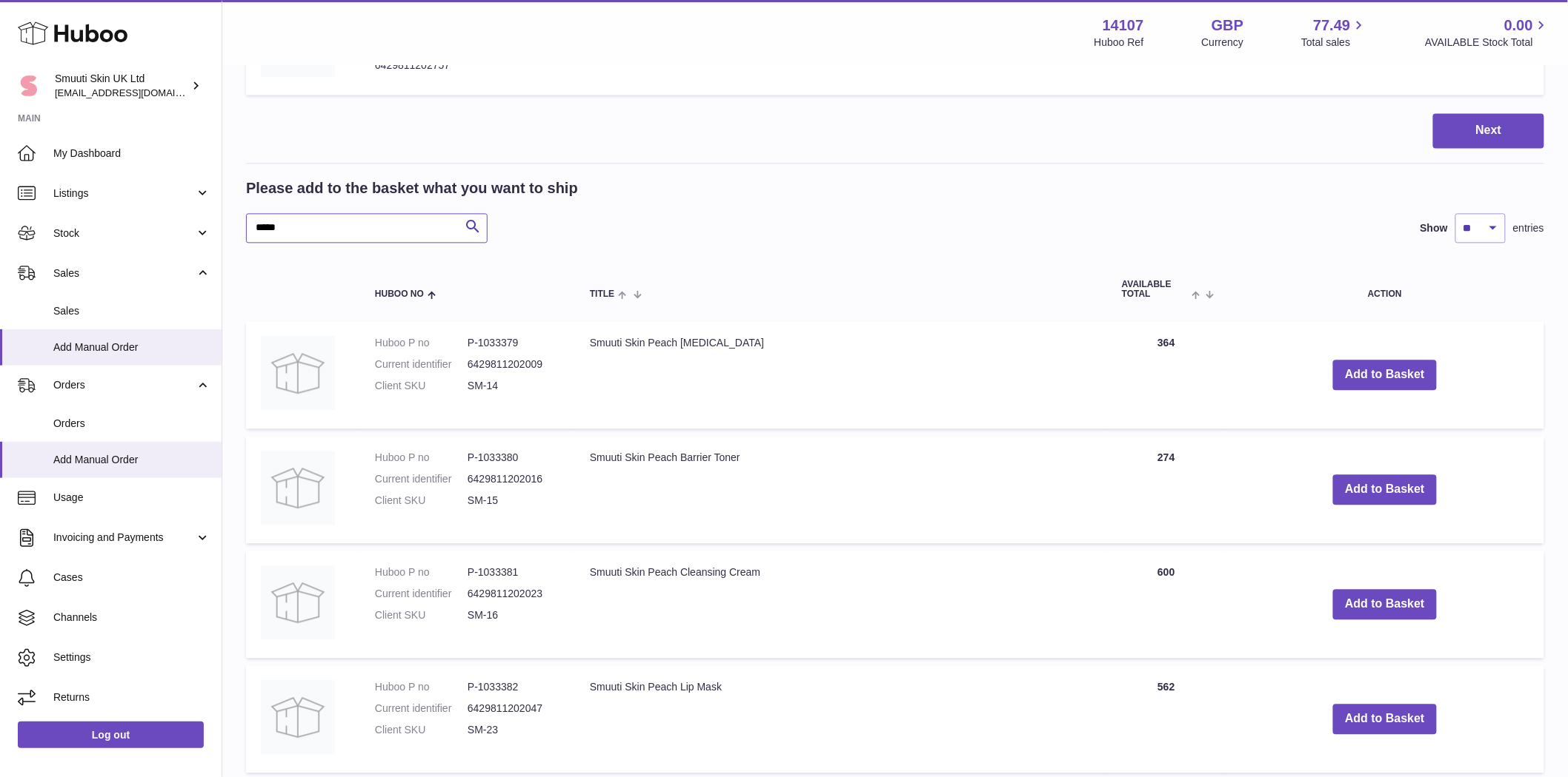
scroll to position [1116, 0]
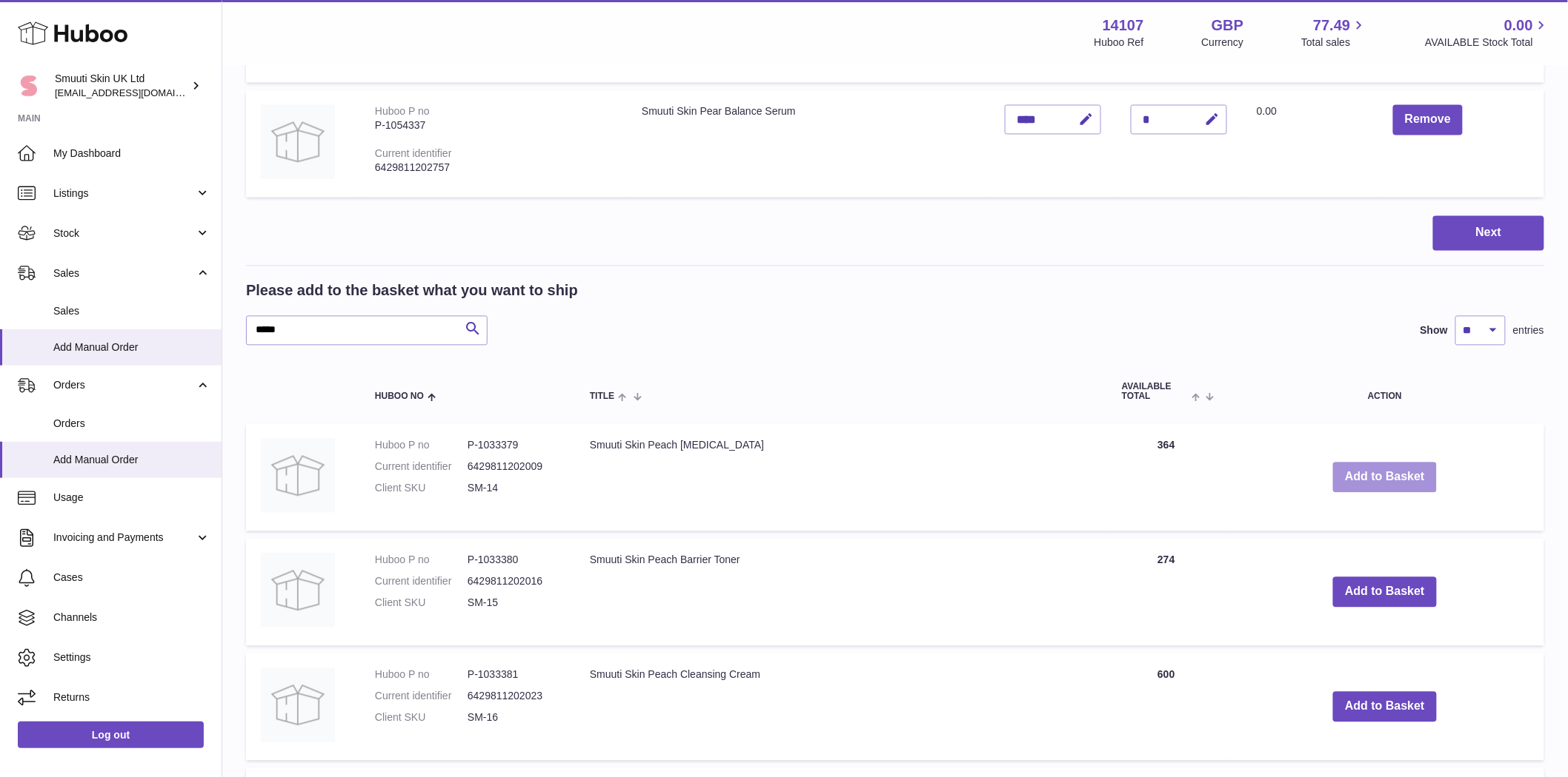
click at [995, 484] on button "Add to Basket" at bounding box center [1385, 477] width 104 height 31
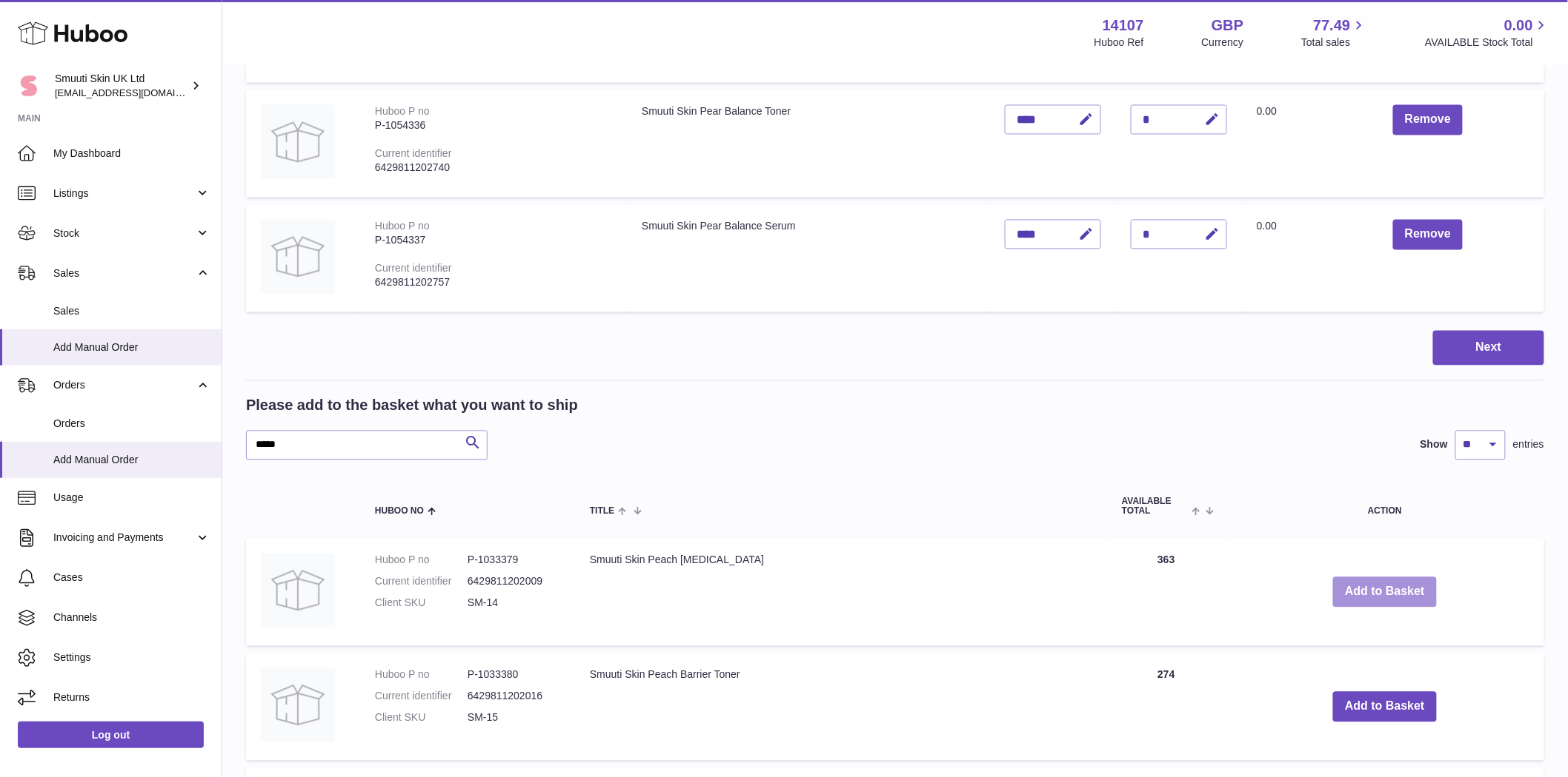
scroll to position [1231, 0]
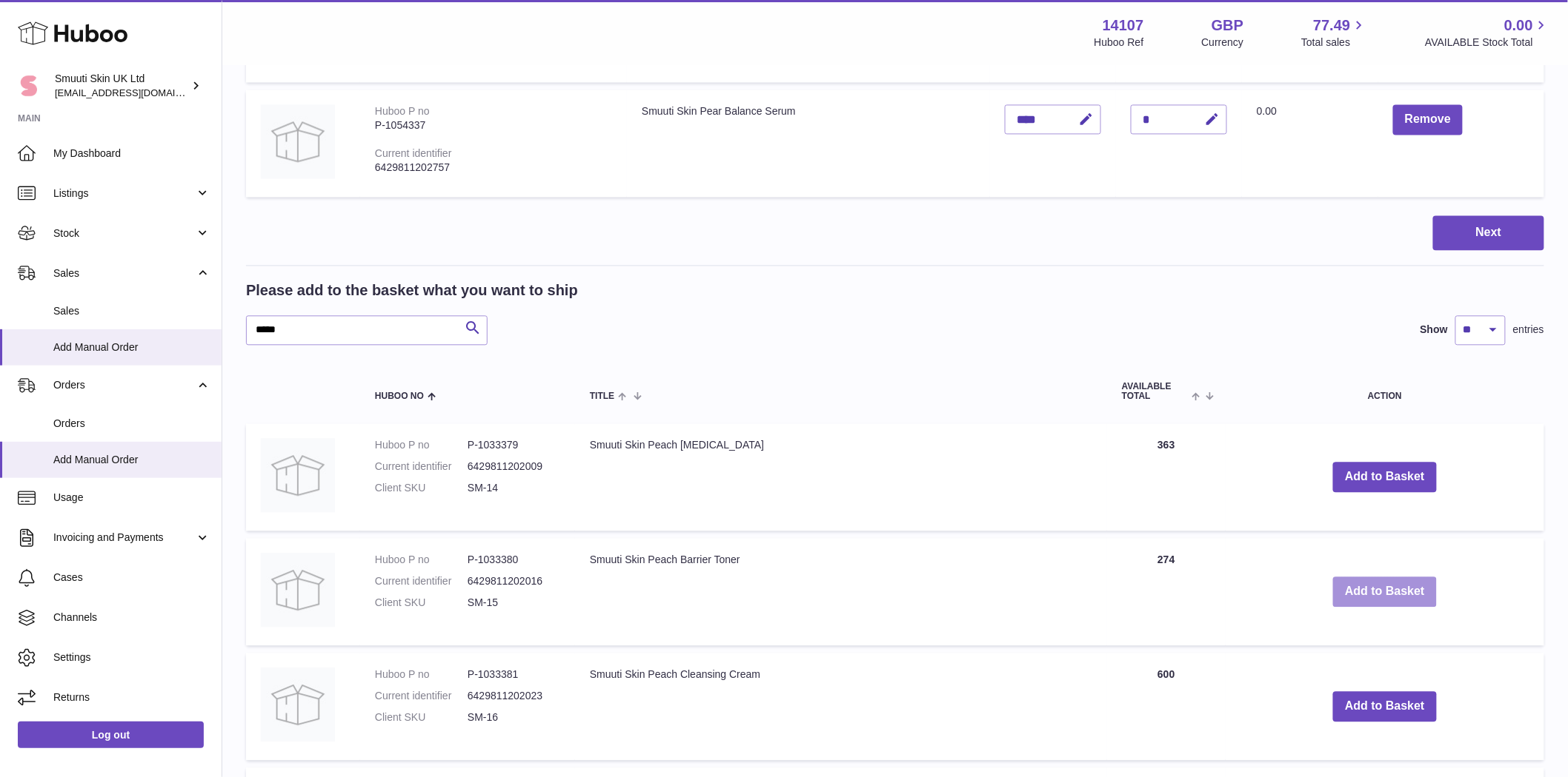
click at [995, 601] on button "Add to Basket" at bounding box center [1385, 591] width 104 height 31
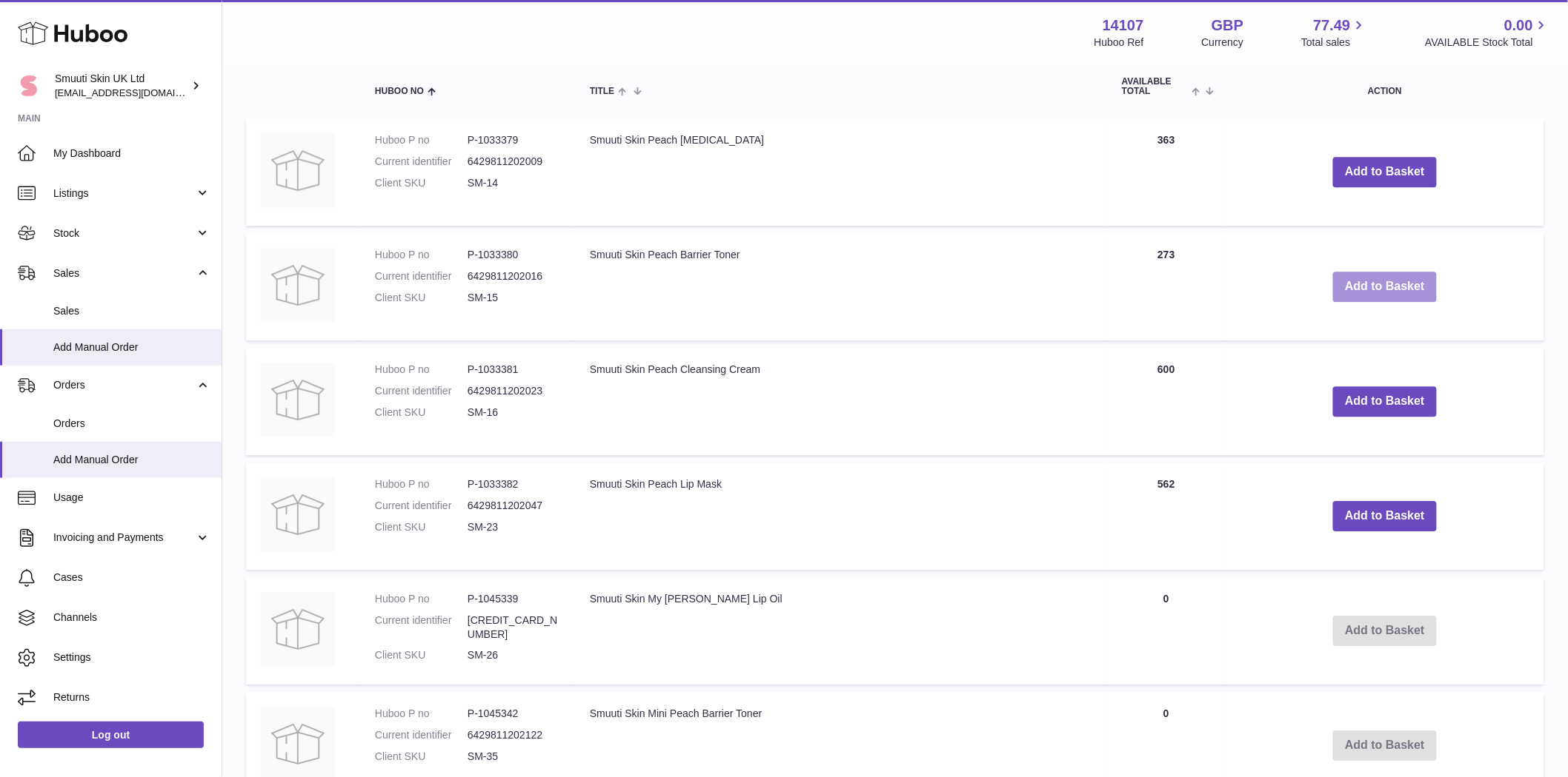
scroll to position [1593, 0]
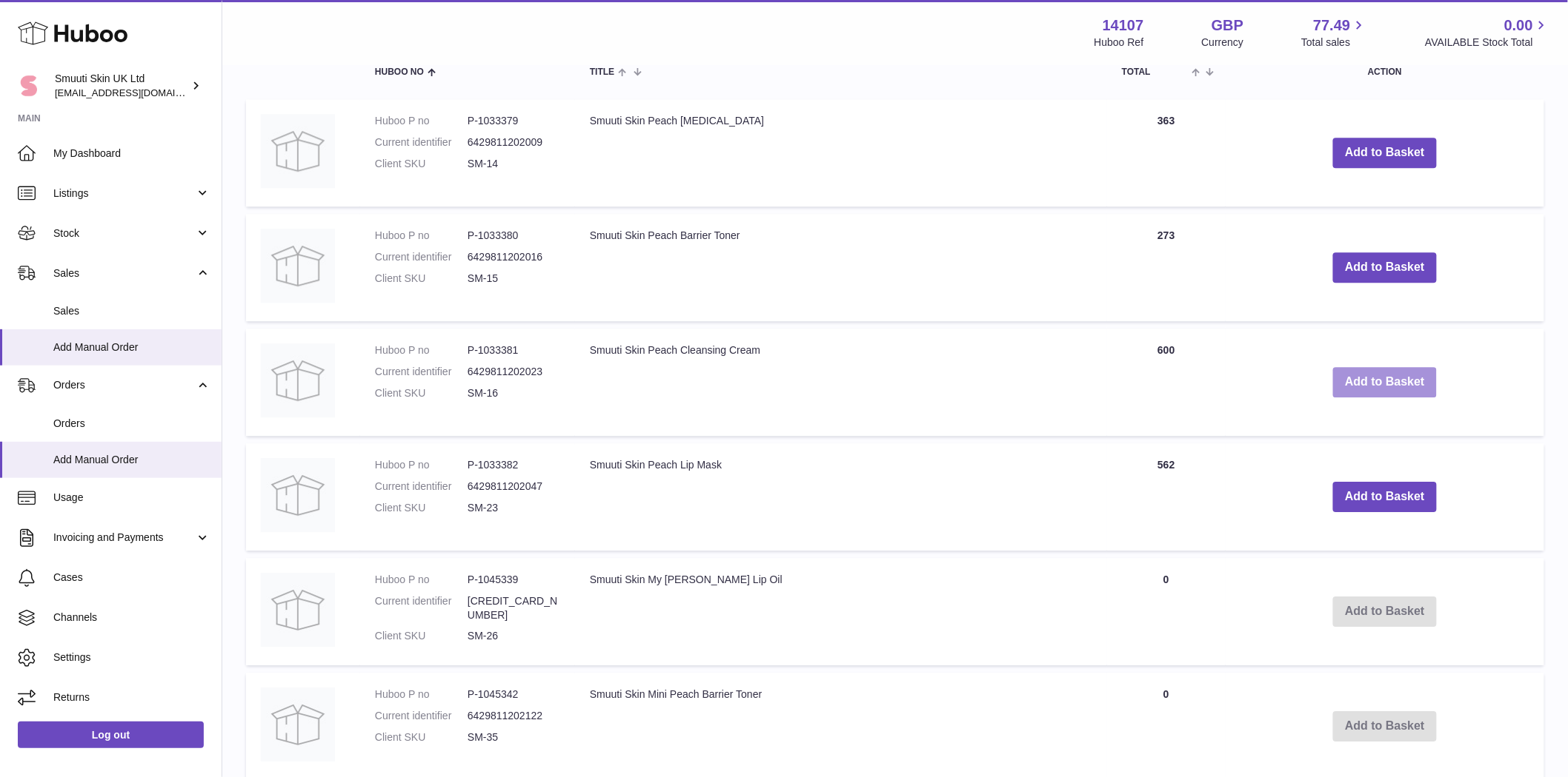
click at [995, 390] on button "Add to Basket" at bounding box center [1385, 382] width 104 height 31
click at [995, 512] on button "Add to Basket" at bounding box center [1385, 497] width 104 height 31
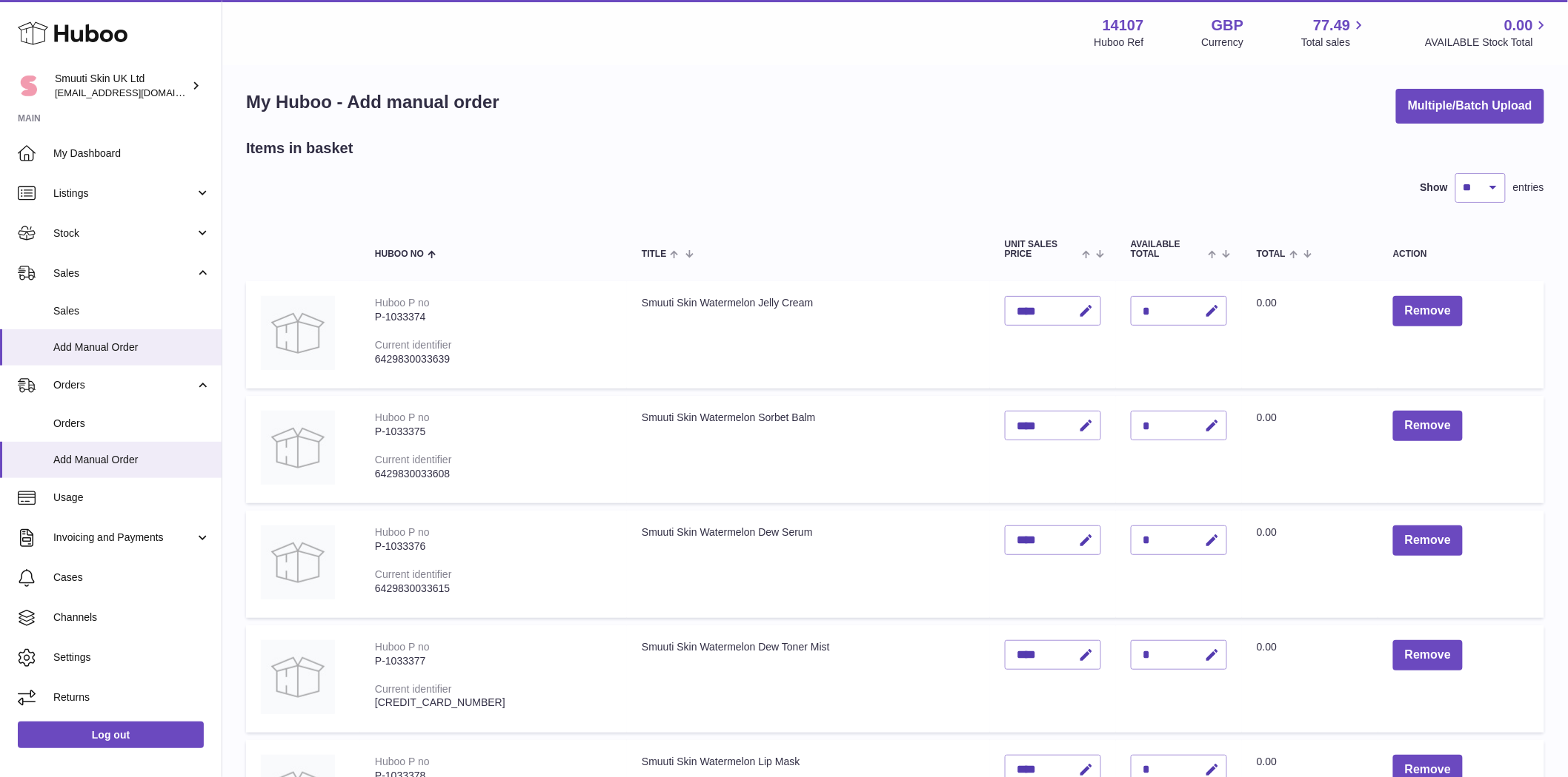
scroll to position [0, 0]
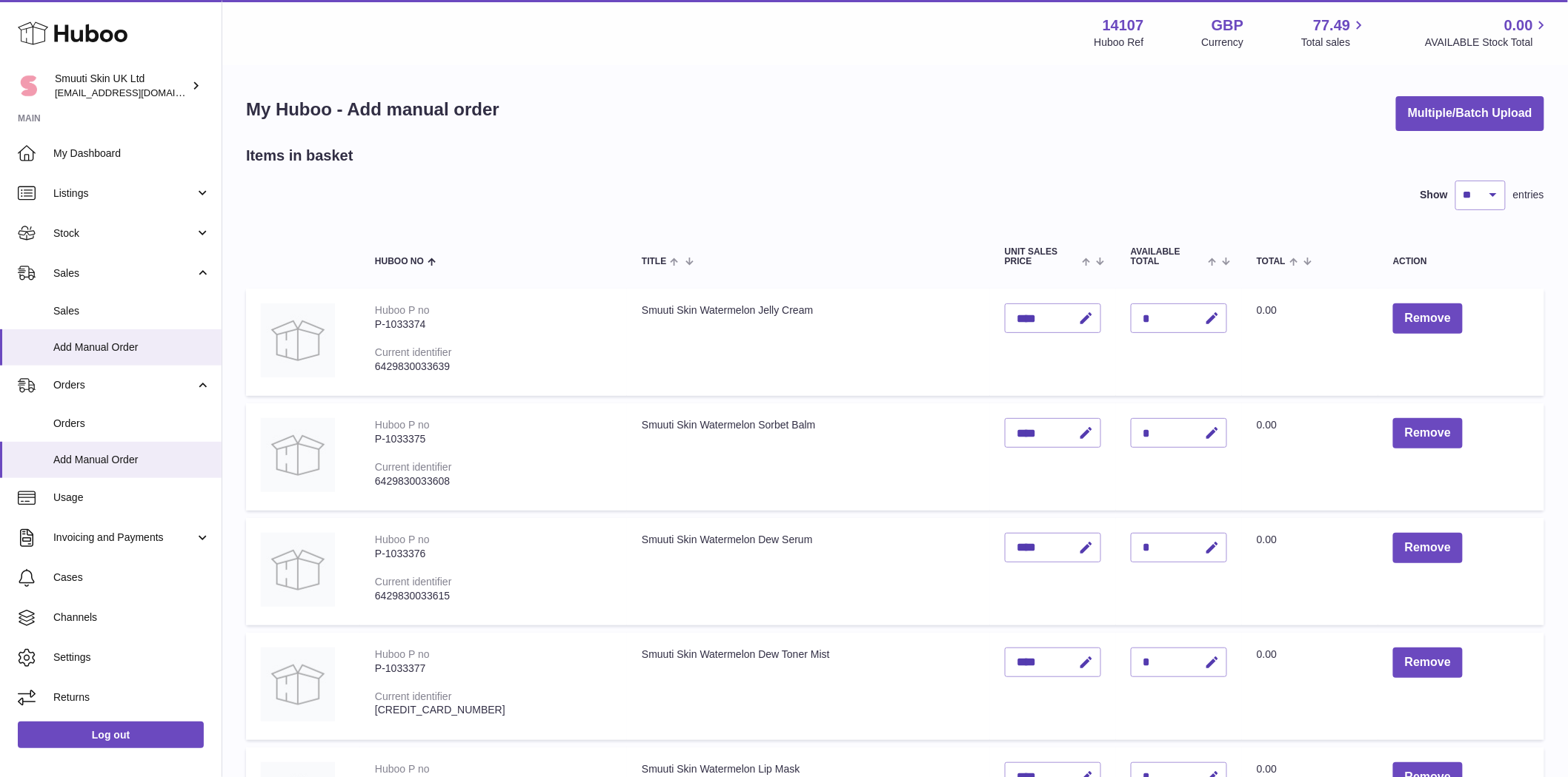
click at [995, 317] on div "*" at bounding box center [1179, 318] width 97 height 30
click at [995, 320] on icon "button" at bounding box center [1211, 318] width 16 height 16
type input "*"
click at [995, 321] on icon "submit" at bounding box center [1212, 318] width 13 height 13
click at [995, 434] on icon "button" at bounding box center [1211, 434] width 16 height 16
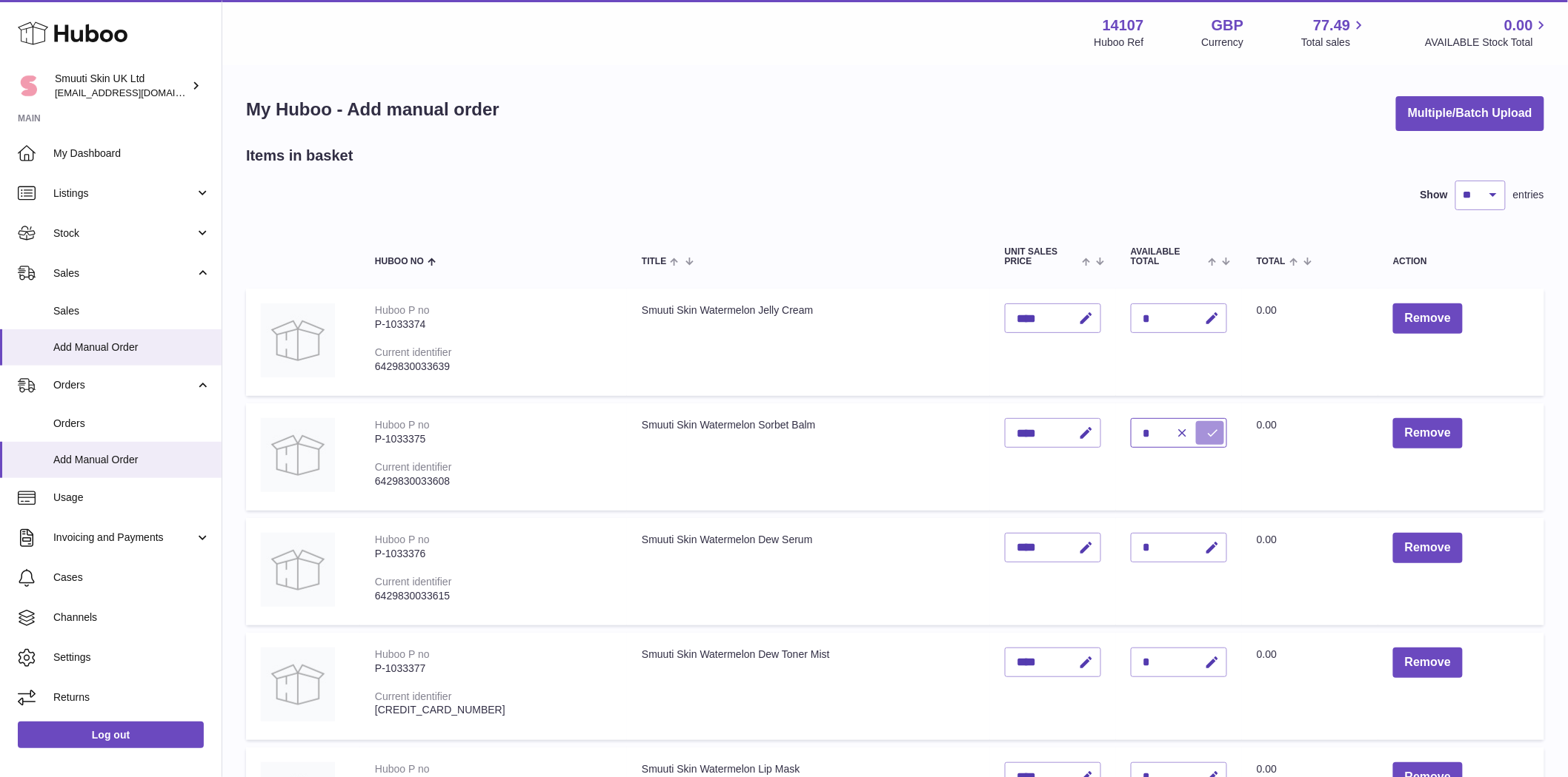
type input "*"
click at [995, 431] on icon "submit" at bounding box center [1212, 433] width 13 height 13
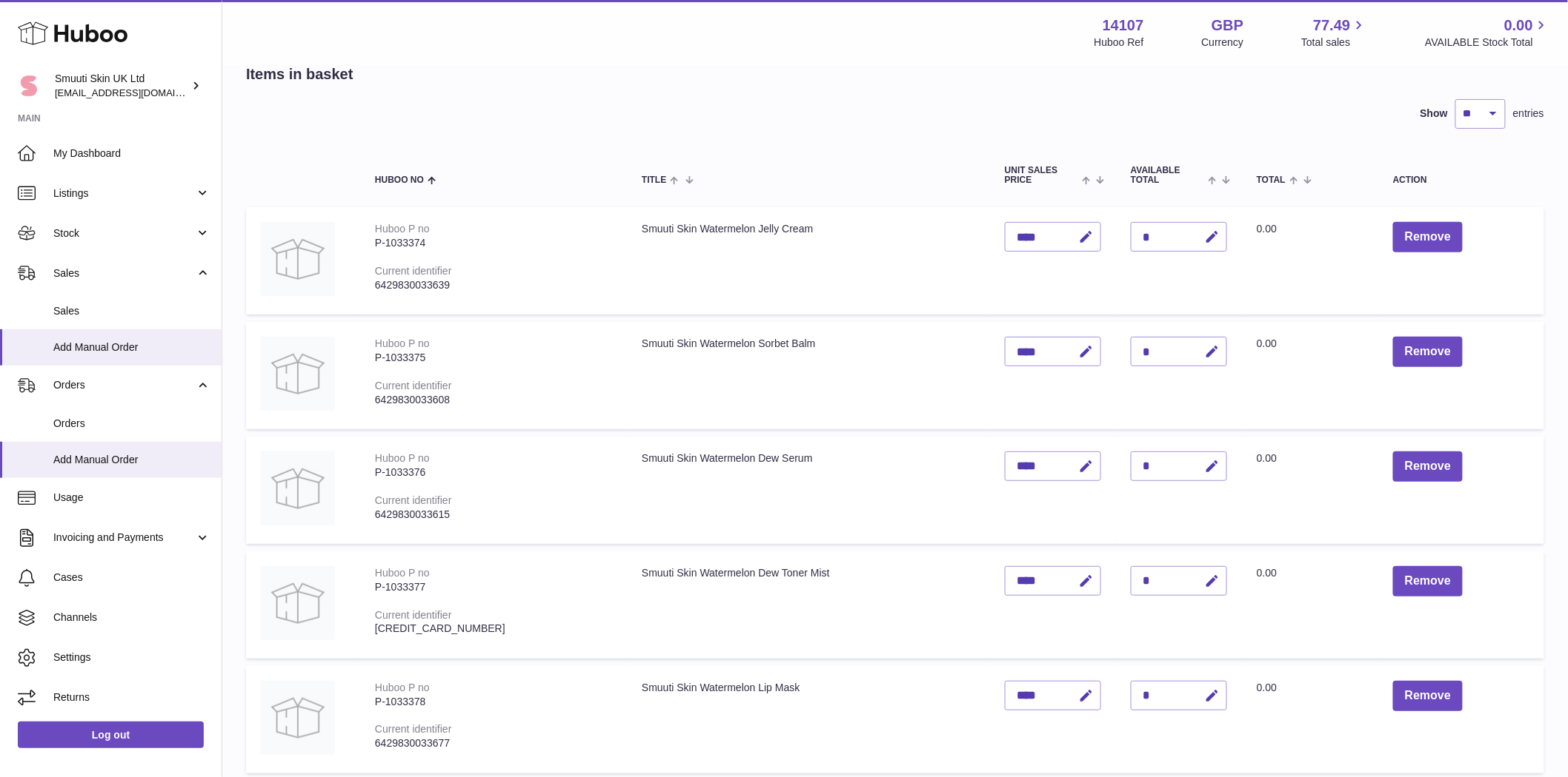
scroll to position [83, 0]
click at [995, 468] on icon "button" at bounding box center [1211, 466] width 16 height 16
type input "*"
click at [995, 464] on icon "submit" at bounding box center [1212, 466] width 13 height 13
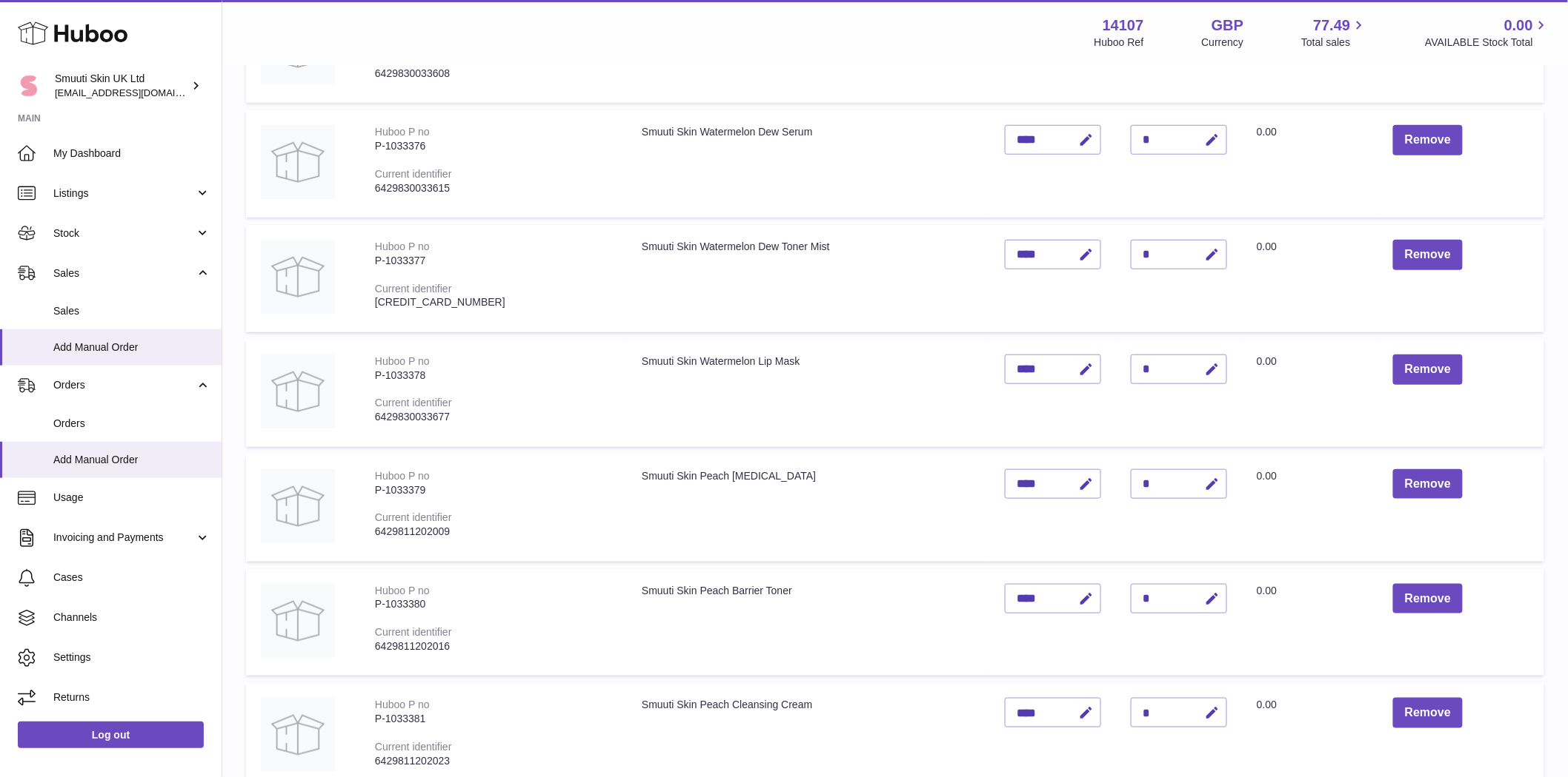
scroll to position [411, 0]
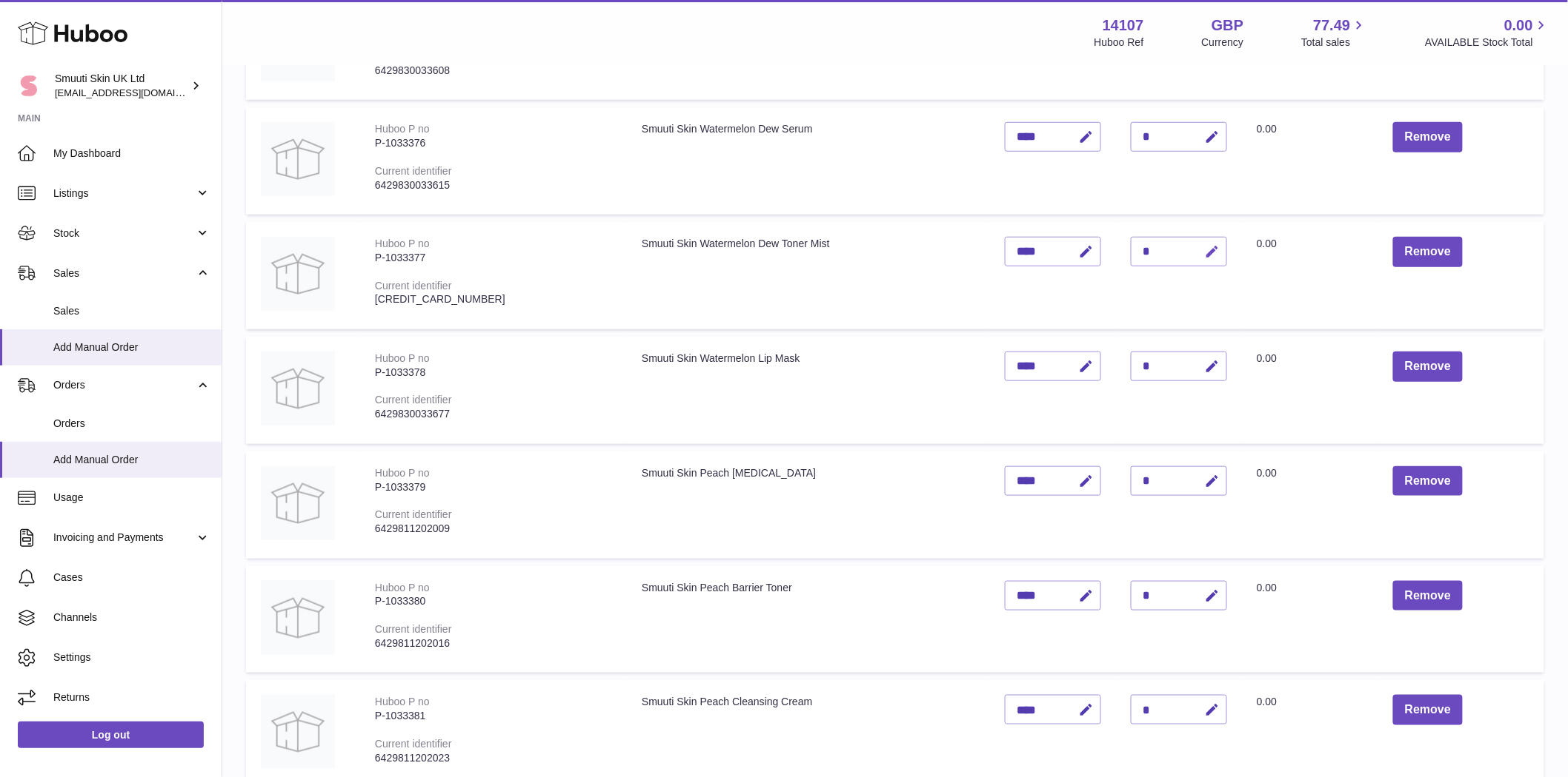
click at [995, 254] on icon "button" at bounding box center [1211, 252] width 16 height 16
type input "*"
click at [995, 263] on button "submit" at bounding box center [1209, 252] width 28 height 24
click at [995, 360] on div "*" at bounding box center [1179, 367] width 97 height 30
click at [995, 368] on button "button" at bounding box center [1209, 367] width 34 height 31
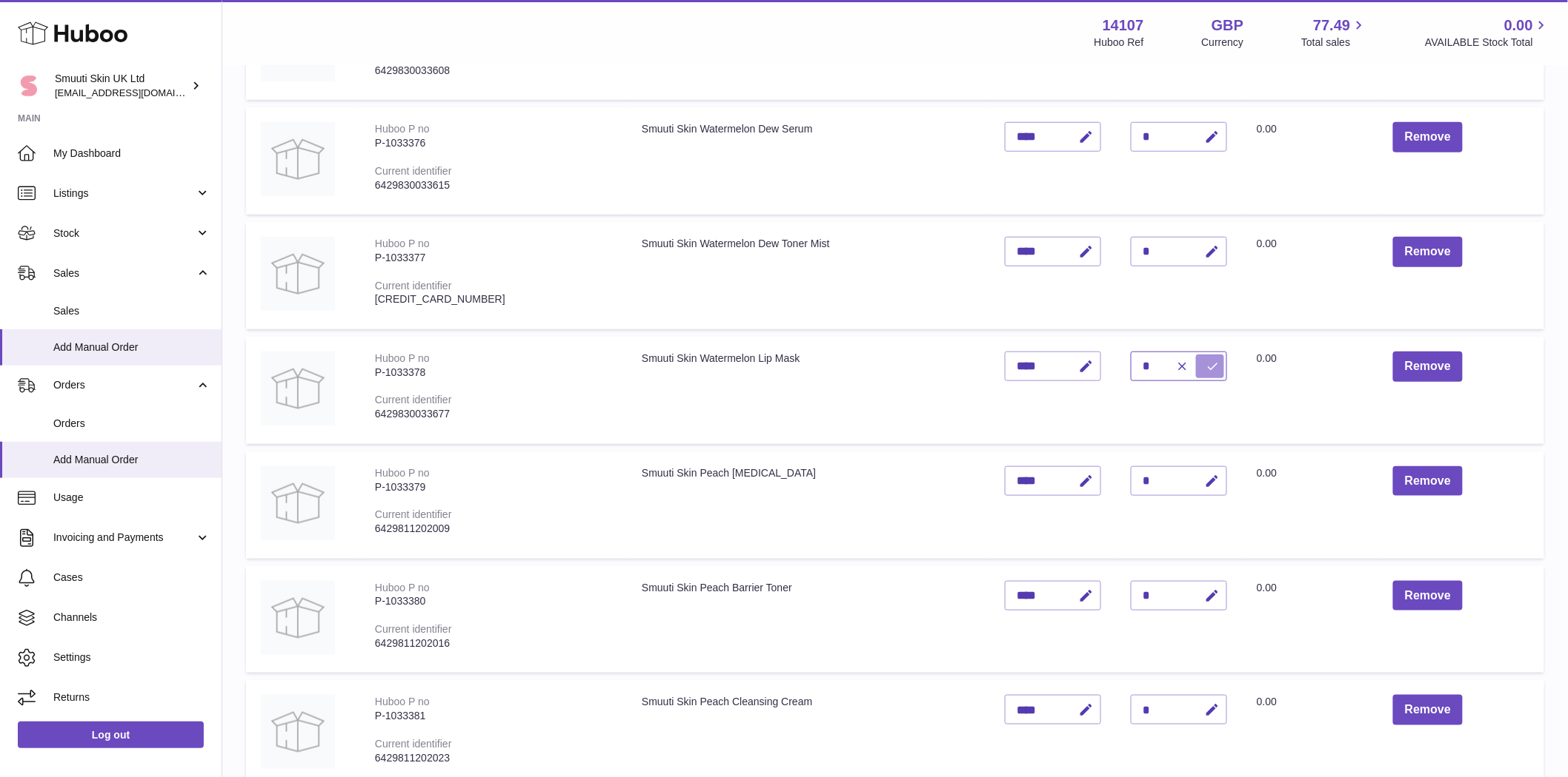
type input "*"
click at [995, 370] on icon "submit" at bounding box center [1212, 367] width 13 height 13
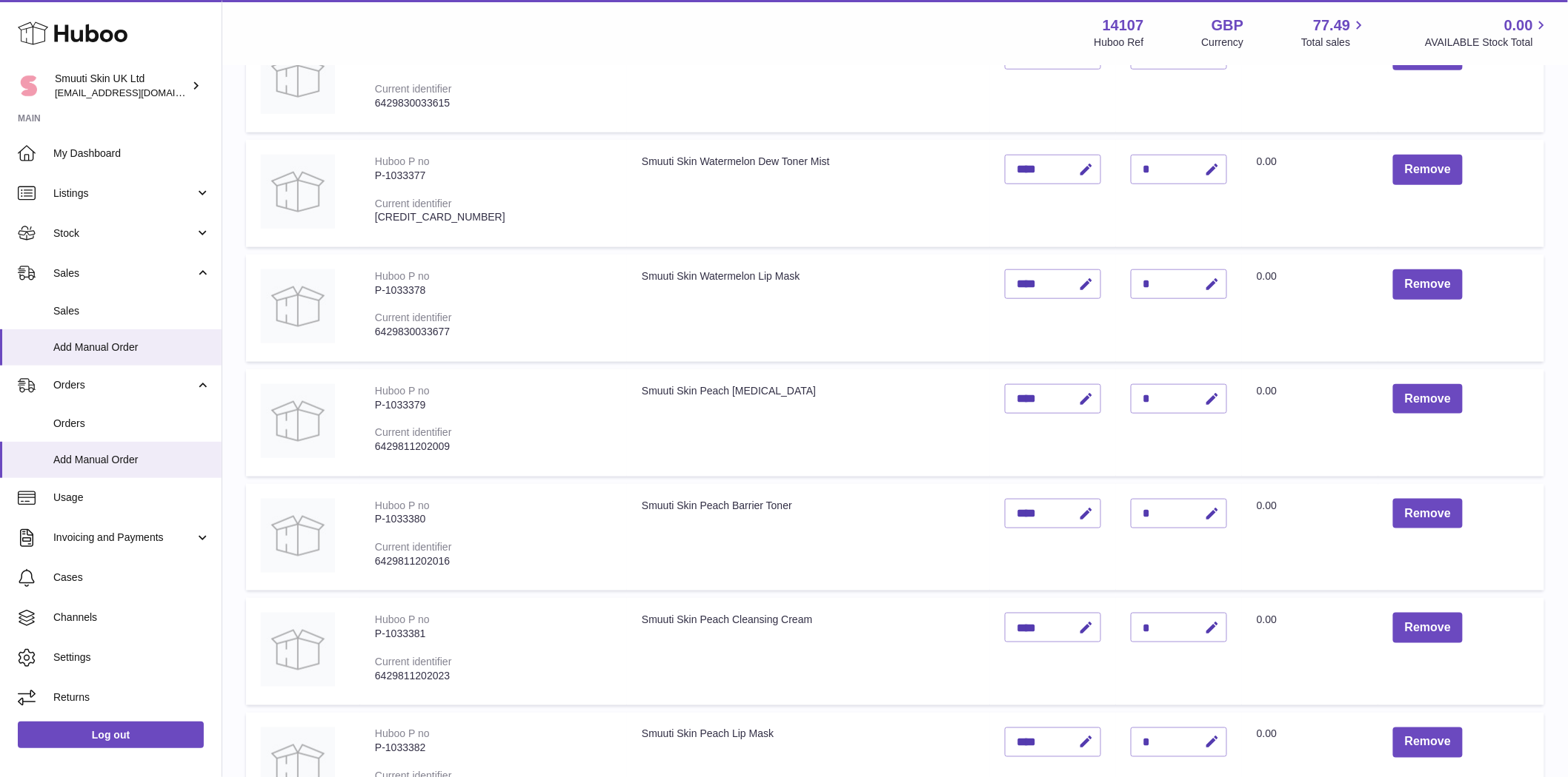
scroll to position [657, 0]
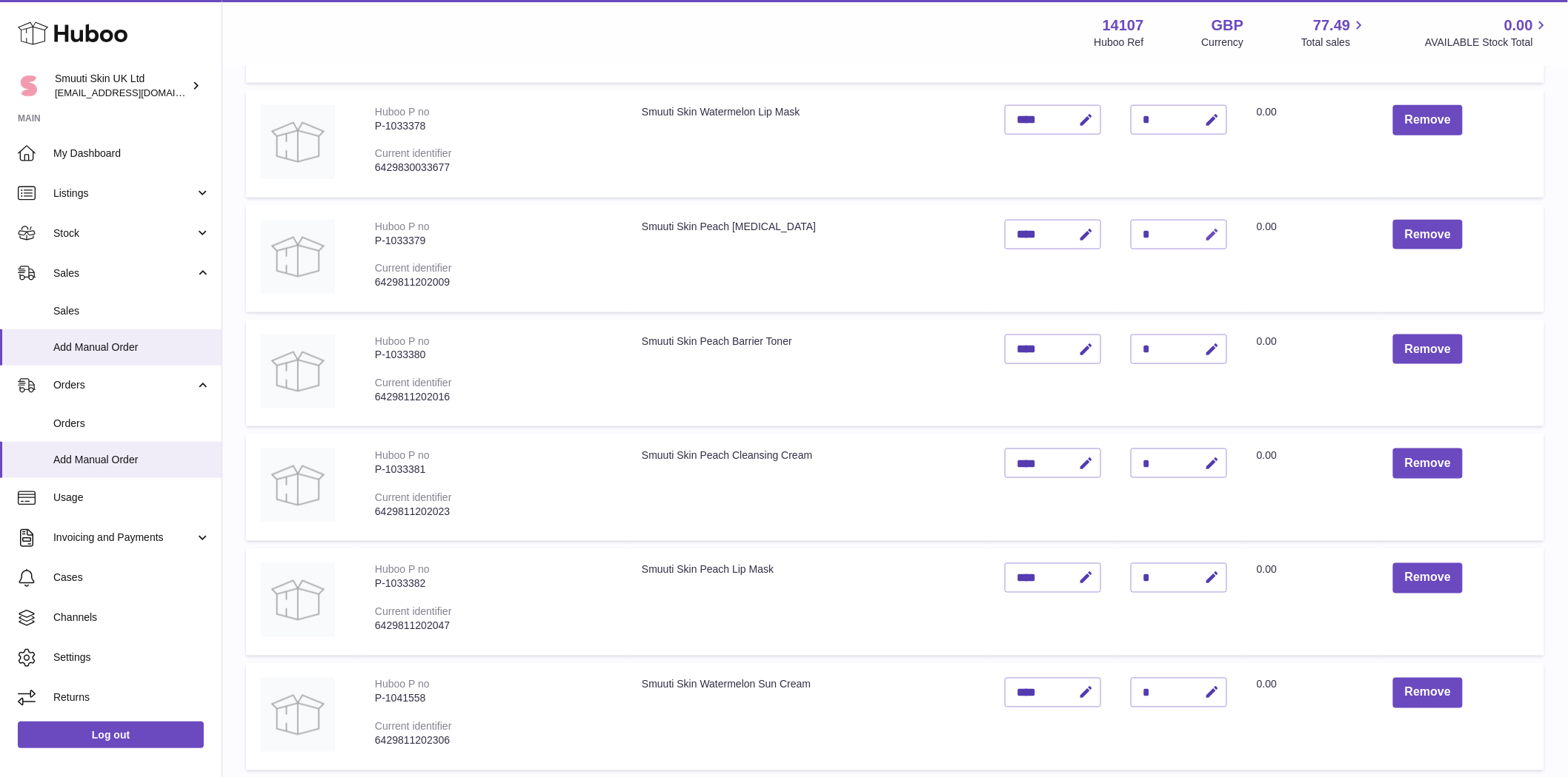
click at [995, 238] on button "button" at bounding box center [1209, 235] width 34 height 31
type input "*"
click at [995, 245] on button "submit" at bounding box center [1209, 235] width 28 height 24
click at [995, 354] on div "*" at bounding box center [1179, 350] width 97 height 30
click at [995, 345] on icon "button" at bounding box center [1211, 349] width 16 height 16
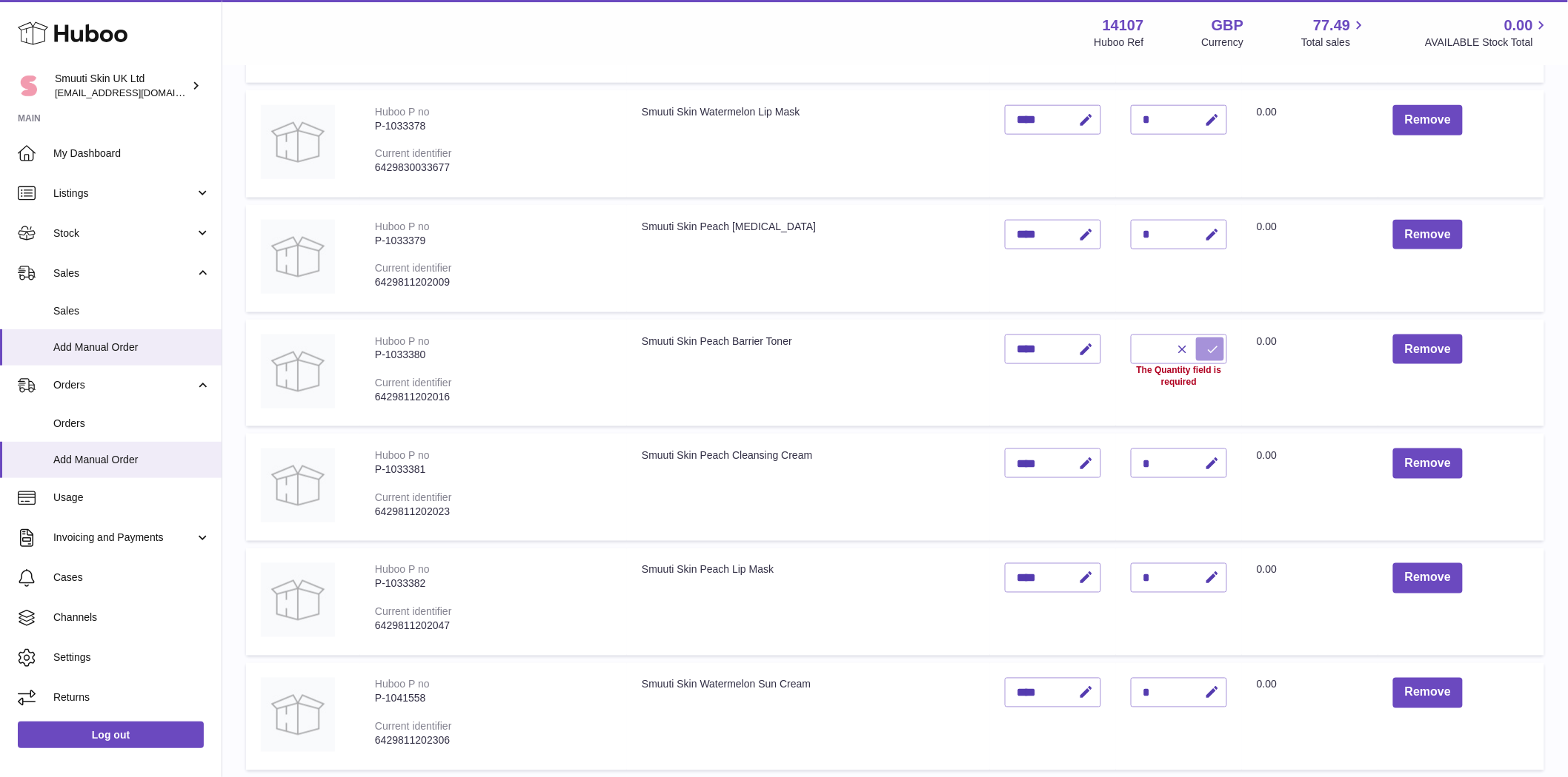
click at [995, 349] on icon "submit" at bounding box center [1212, 349] width 13 height 13
click at [995, 356] on input "text" at bounding box center [1179, 350] width 97 height 30
type input "*"
click at [995, 351] on icon "submit" at bounding box center [1212, 349] width 13 height 13
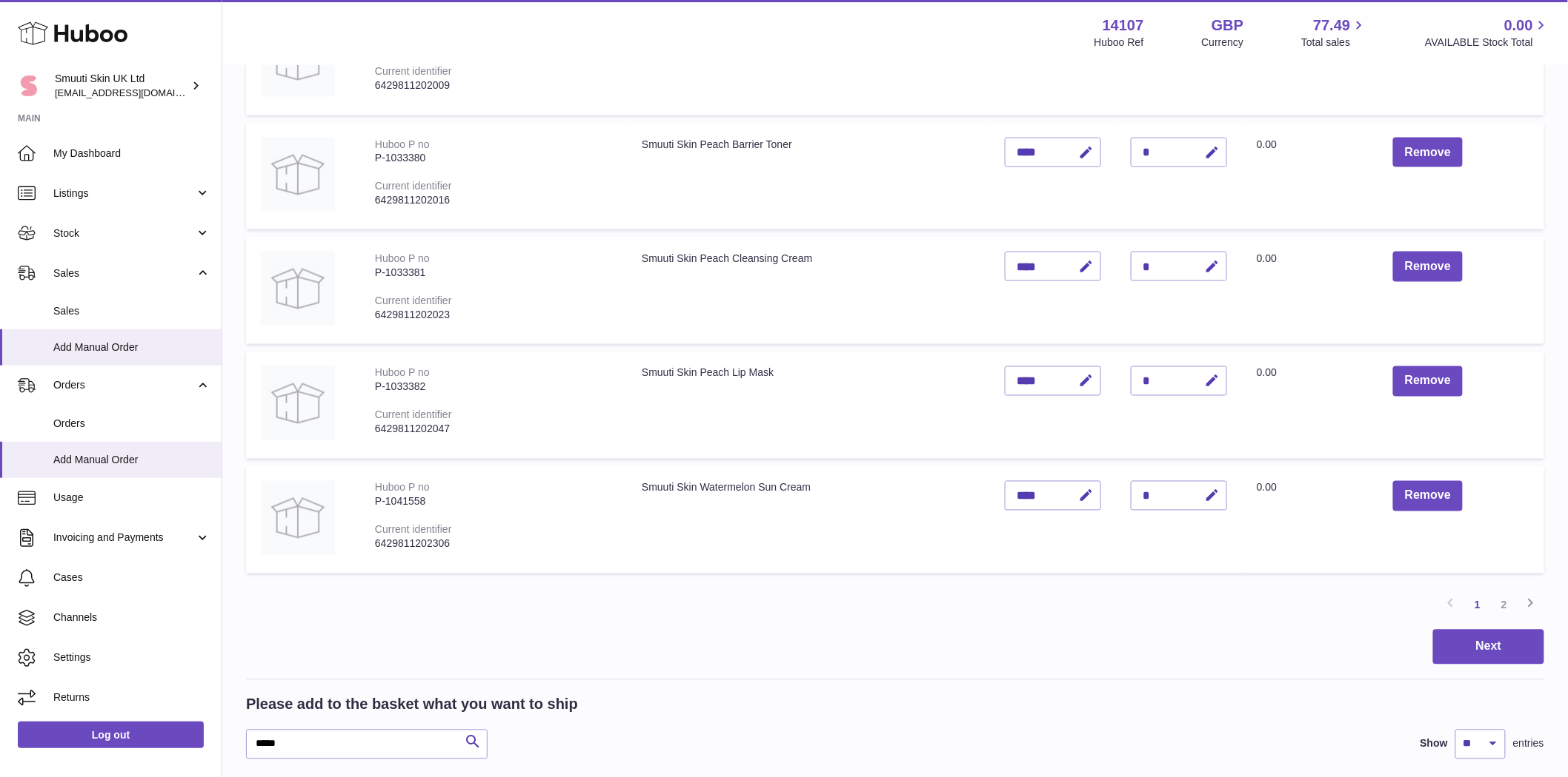
scroll to position [905, 0]
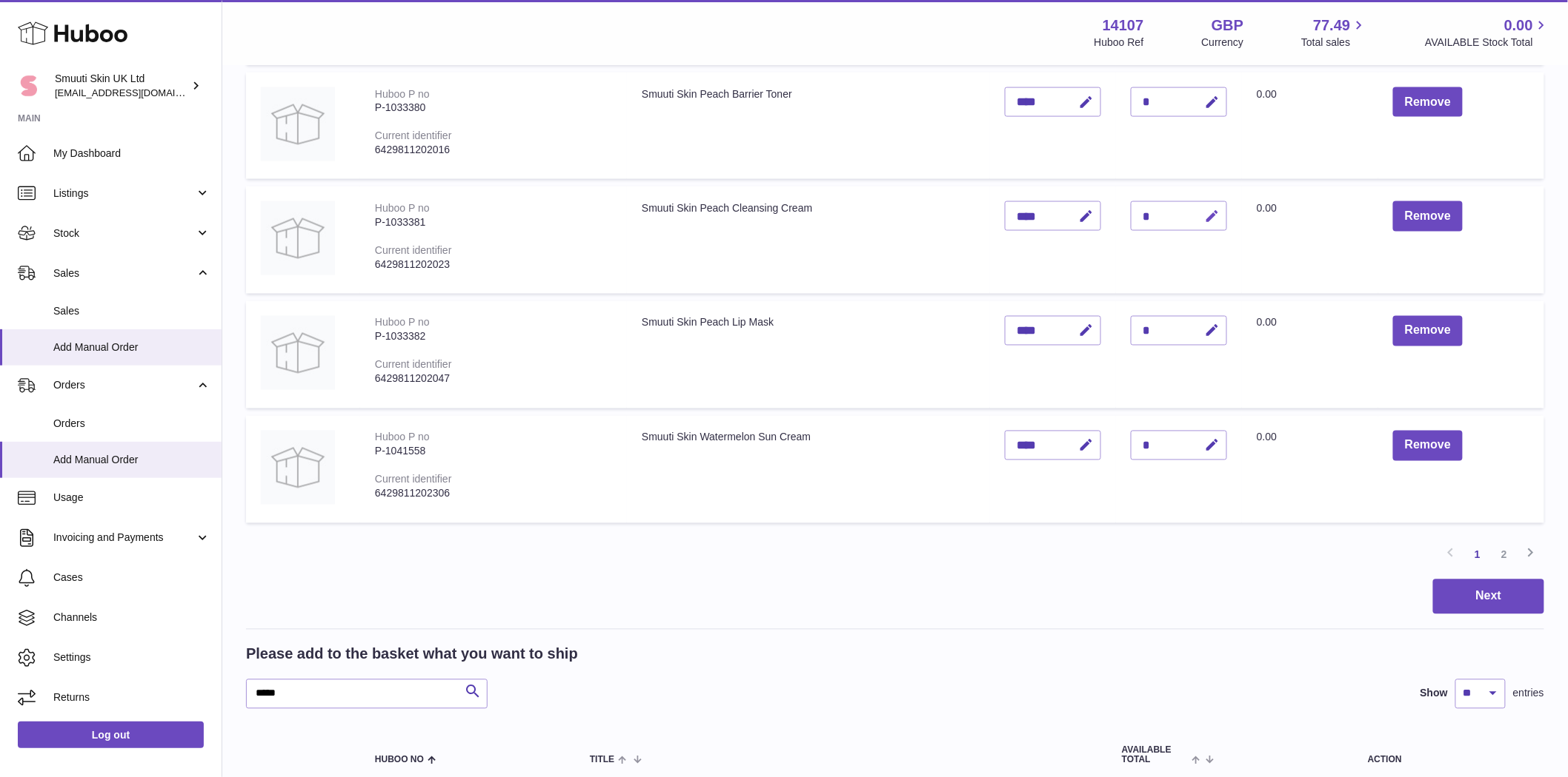
click at [995, 222] on icon "button" at bounding box center [1211, 216] width 16 height 16
type input "*"
click at [995, 222] on icon "submit" at bounding box center [1212, 216] width 13 height 13
click at [995, 335] on div "*" at bounding box center [1179, 331] width 97 height 30
click at [995, 339] on icon "button" at bounding box center [1211, 331] width 16 height 16
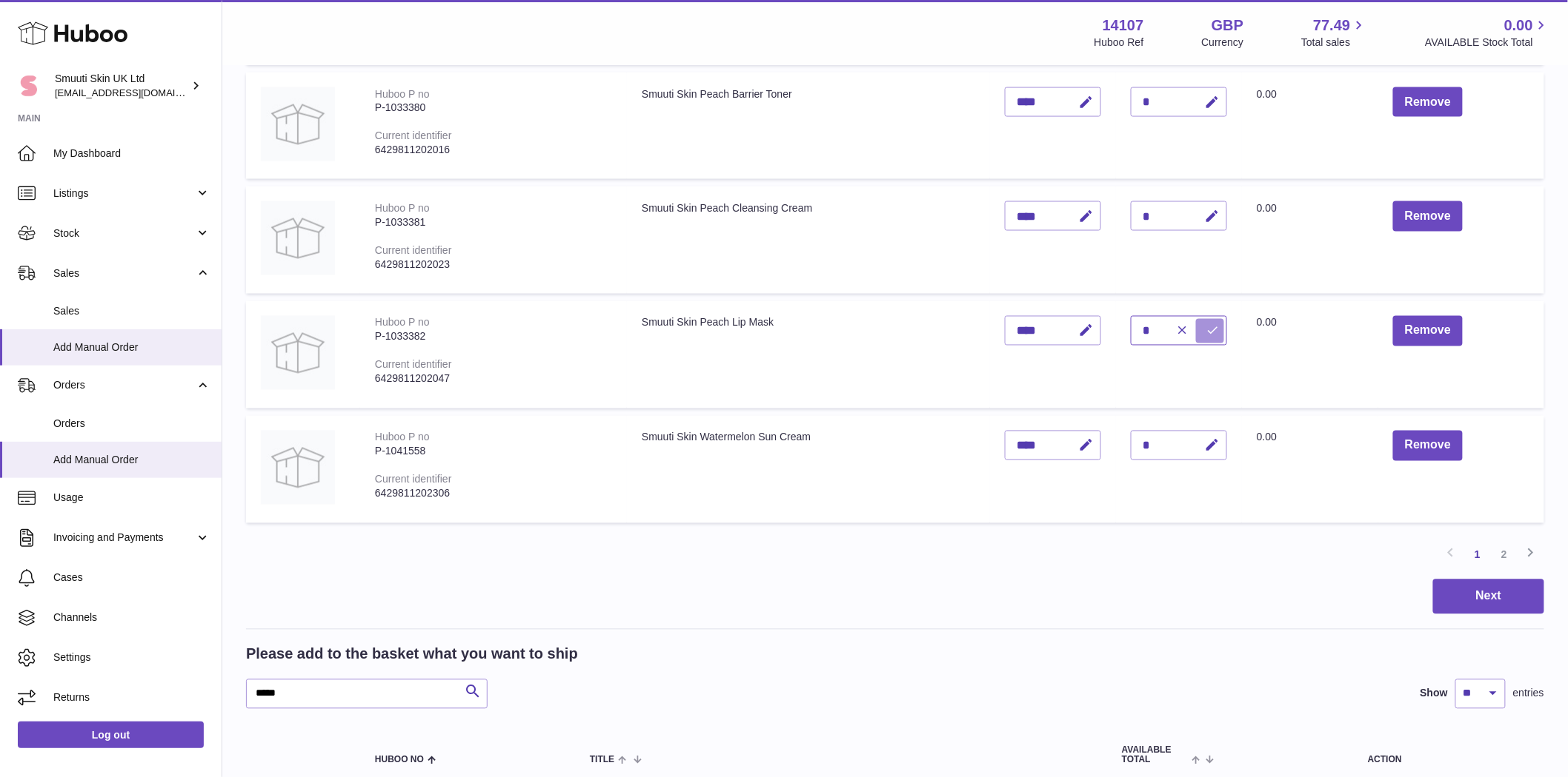
type input "*"
click at [995, 338] on icon "submit" at bounding box center [1212, 330] width 13 height 13
click at [995, 455] on div "*" at bounding box center [1179, 446] width 97 height 30
click at [995, 447] on icon "button" at bounding box center [1211, 446] width 16 height 16
type input "*"
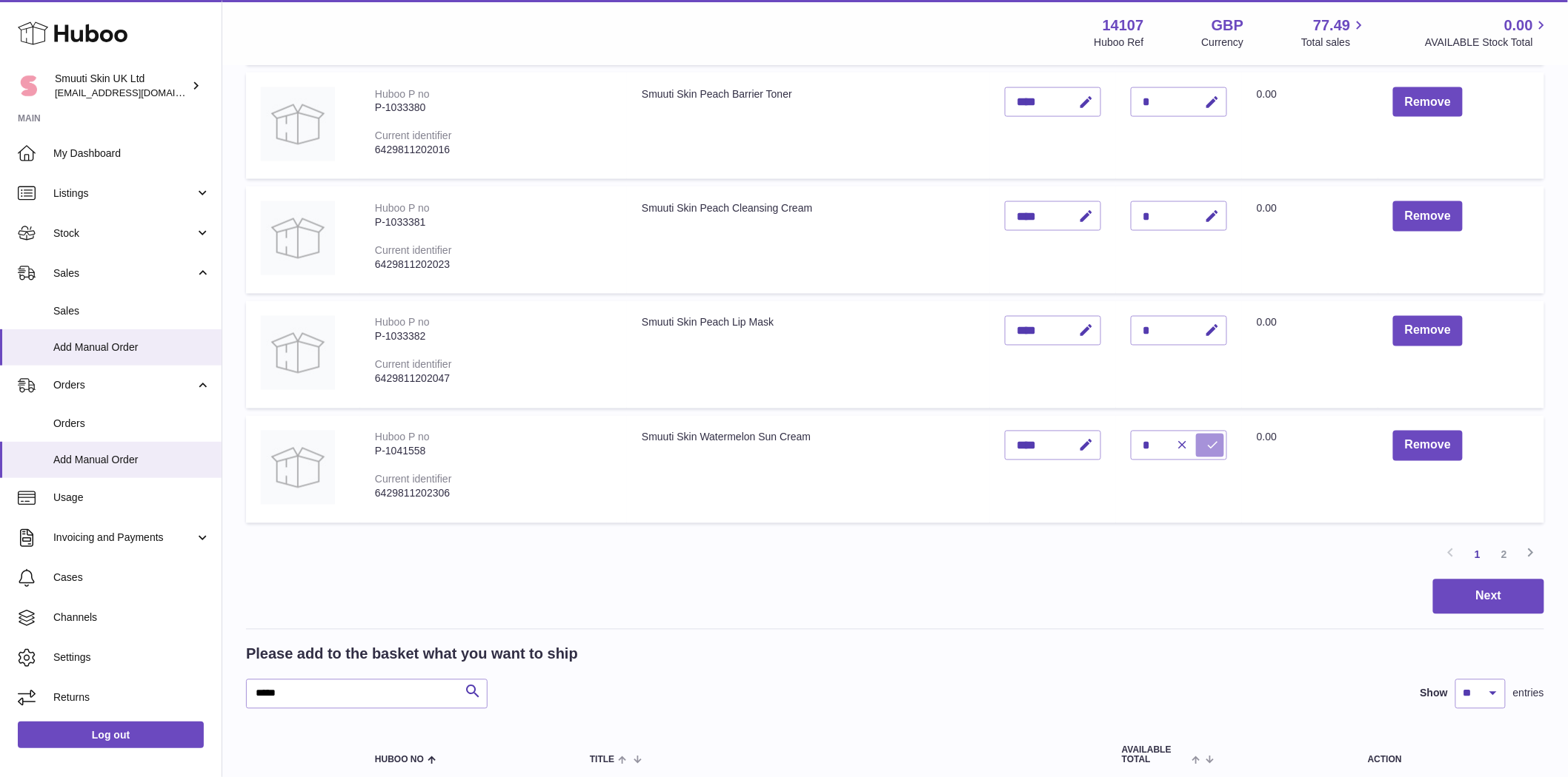
click at [995, 452] on icon "submit" at bounding box center [1212, 446] width 13 height 13
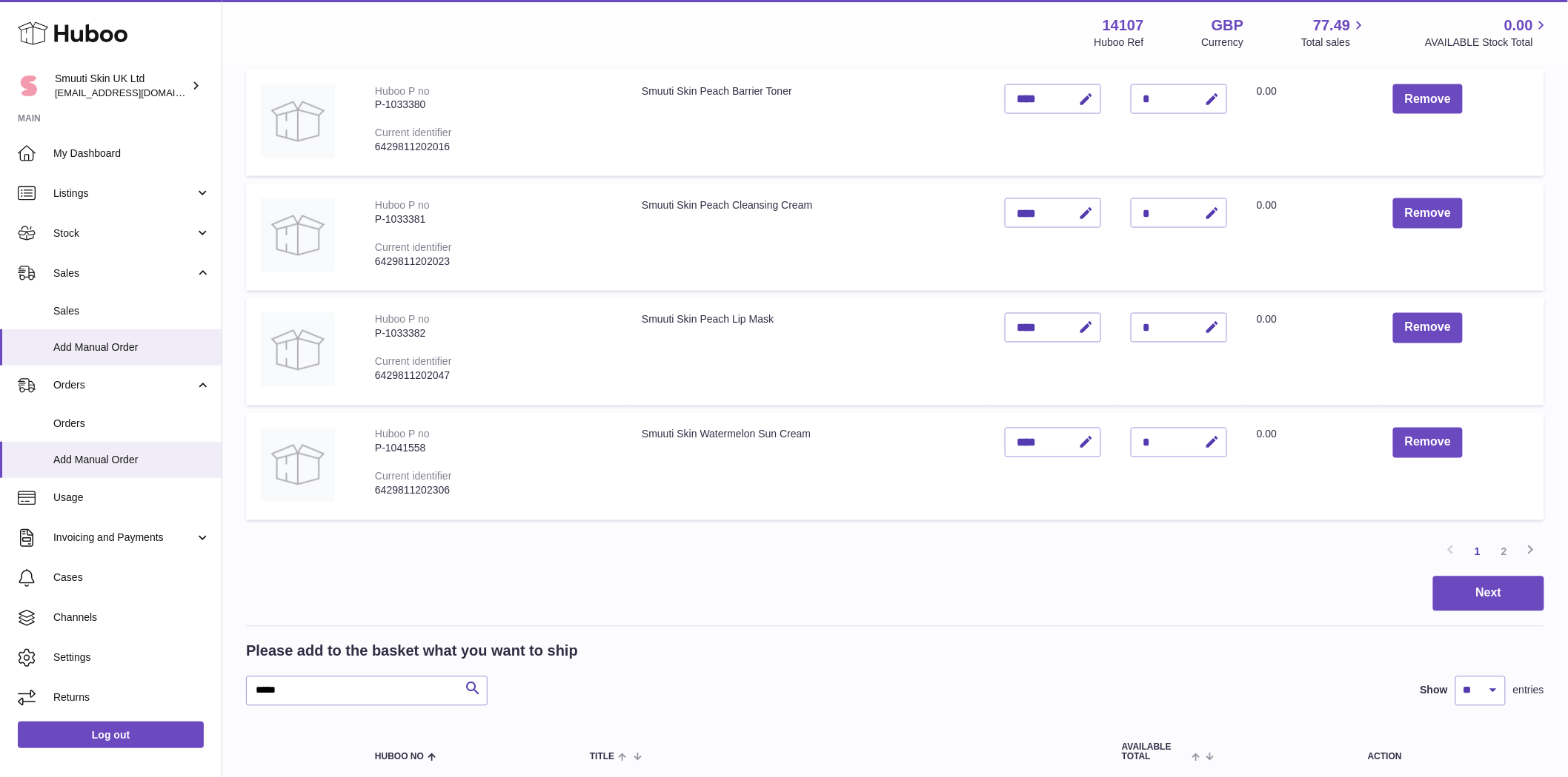
scroll to position [987, 0]
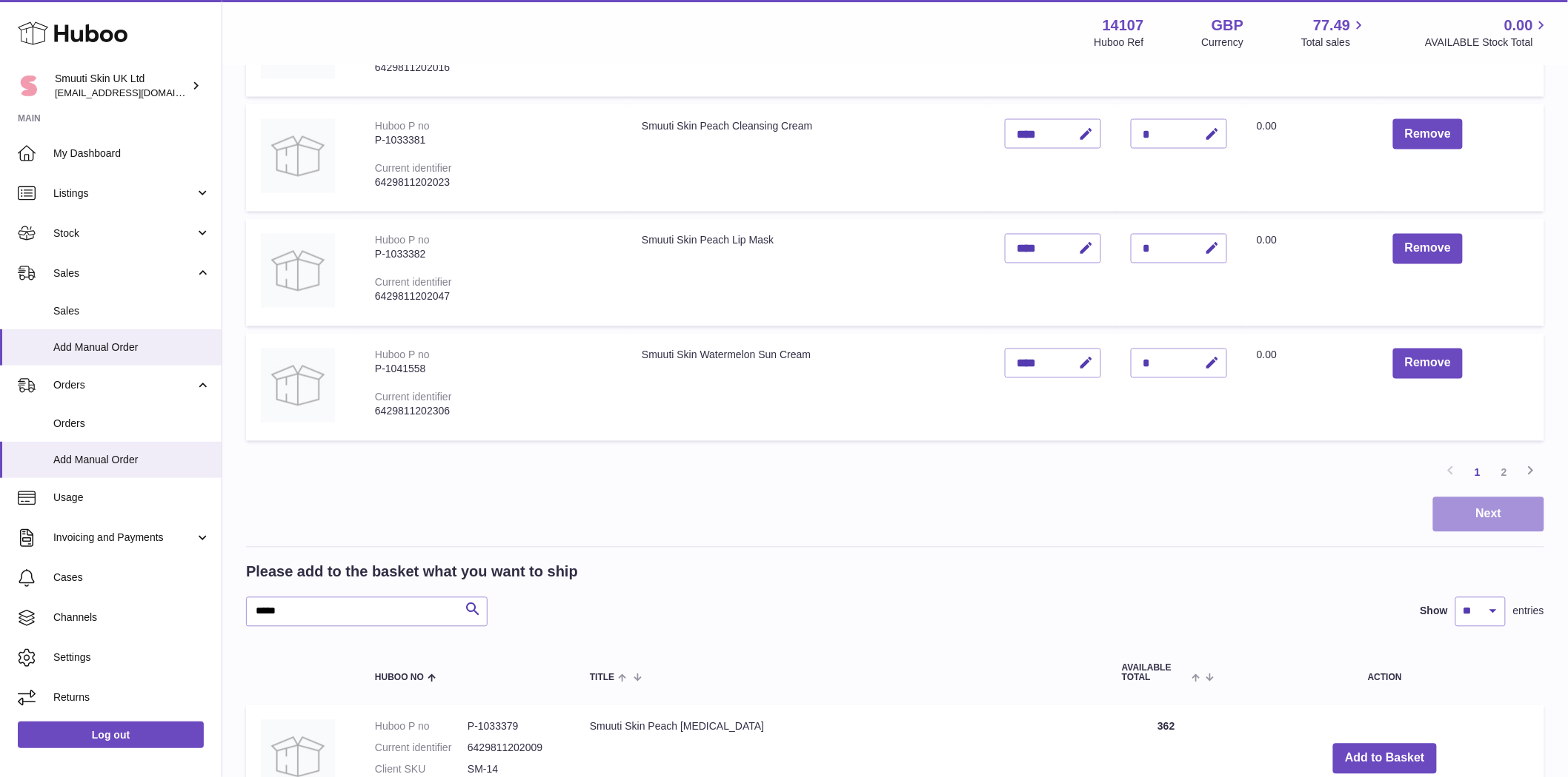
drag, startPoint x: 1484, startPoint y: 522, endPoint x: 1532, endPoint y: 540, distance: 51.3
click at [995, 508] on div "Next" at bounding box center [895, 514] width 1298 height 34
click at [995, 473] on icon at bounding box center [1530, 472] width 18 height 19
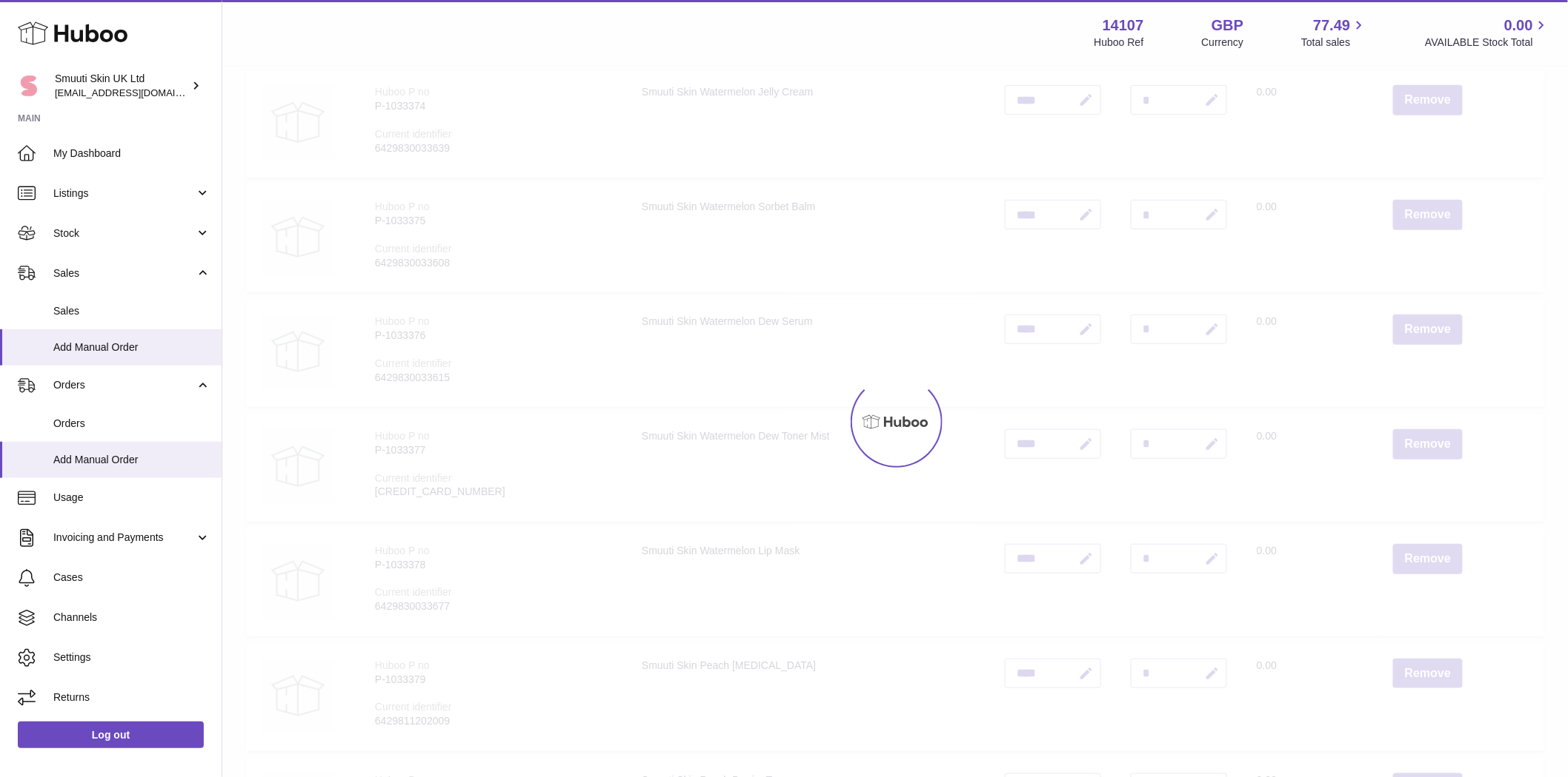
scroll to position [67, 0]
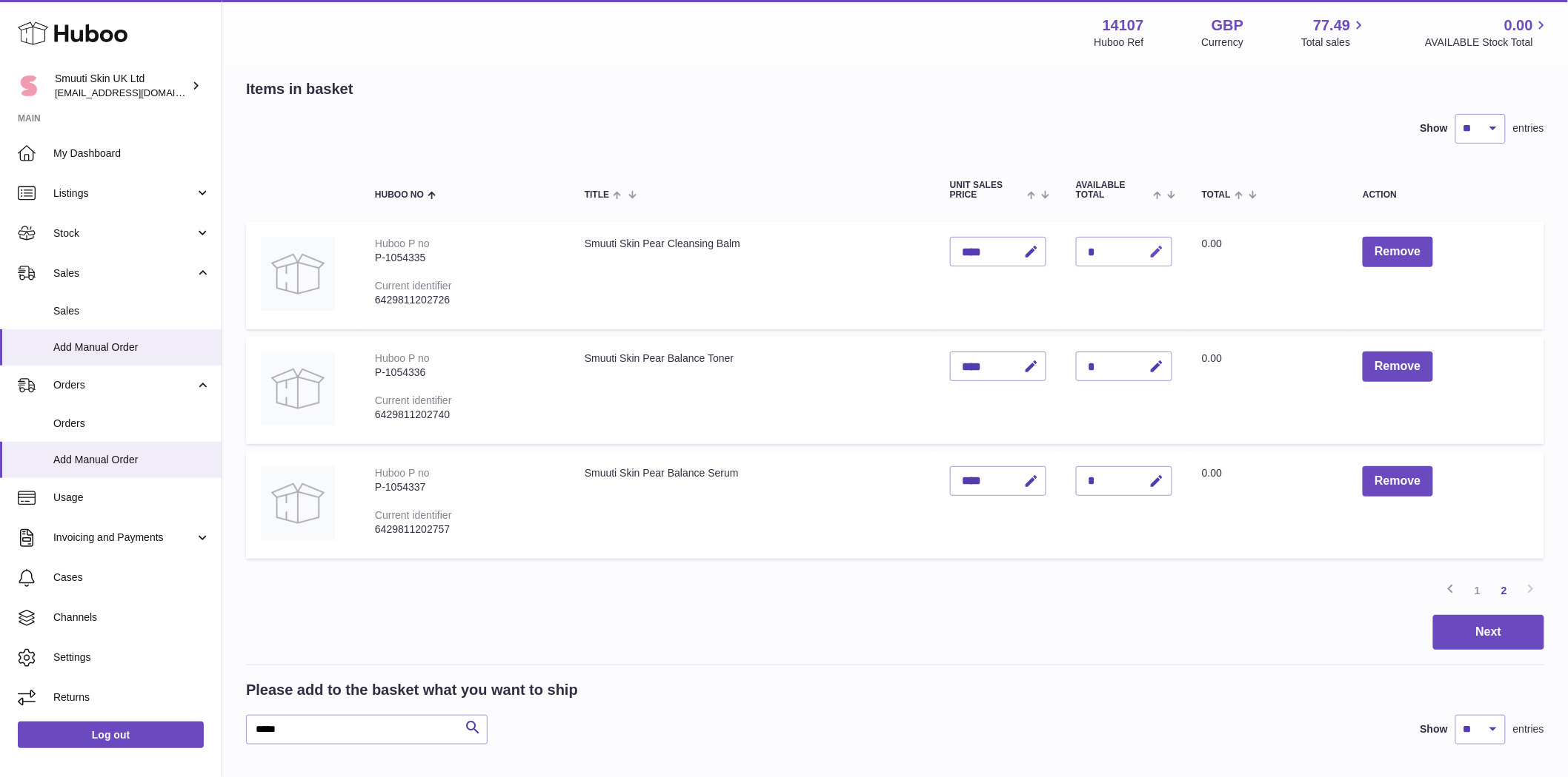
click at [995, 254] on icon "button" at bounding box center [1156, 252] width 16 height 16
click at [995, 239] on input "*" at bounding box center [1124, 252] width 97 height 30
type input "*"
click at [995, 255] on button "submit" at bounding box center [1155, 252] width 28 height 24
click at [995, 367] on div "*" at bounding box center [1124, 367] width 97 height 30
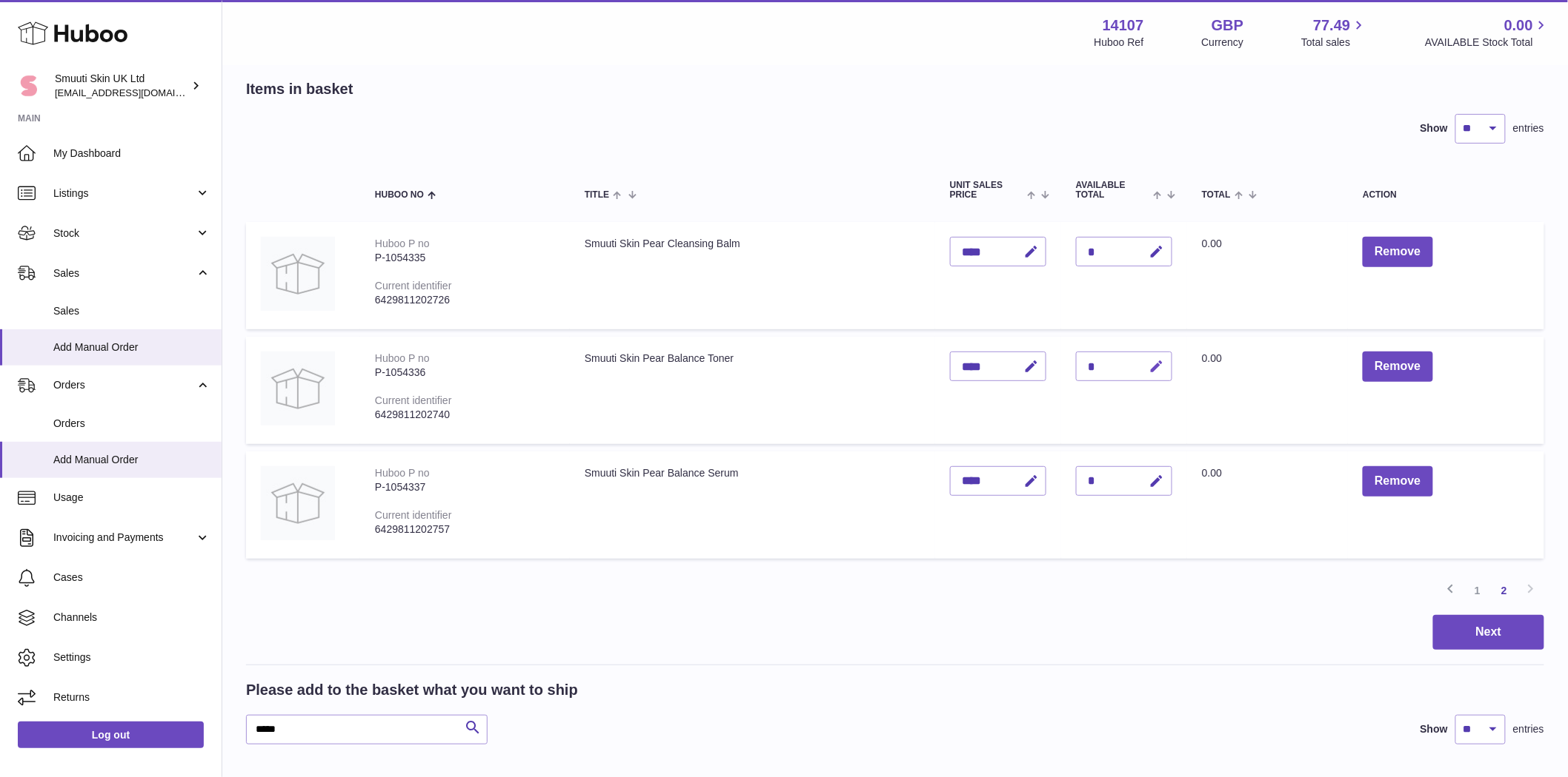
click at [995, 368] on icon "button" at bounding box center [1156, 367] width 16 height 16
type input "*"
drag, startPoint x: 1158, startPoint y: 366, endPoint x: 1181, endPoint y: 375, distance: 24.7
click at [995, 366] on icon "submit" at bounding box center [1157, 367] width 13 height 13
click at [995, 483] on div "*" at bounding box center [1124, 481] width 97 height 30
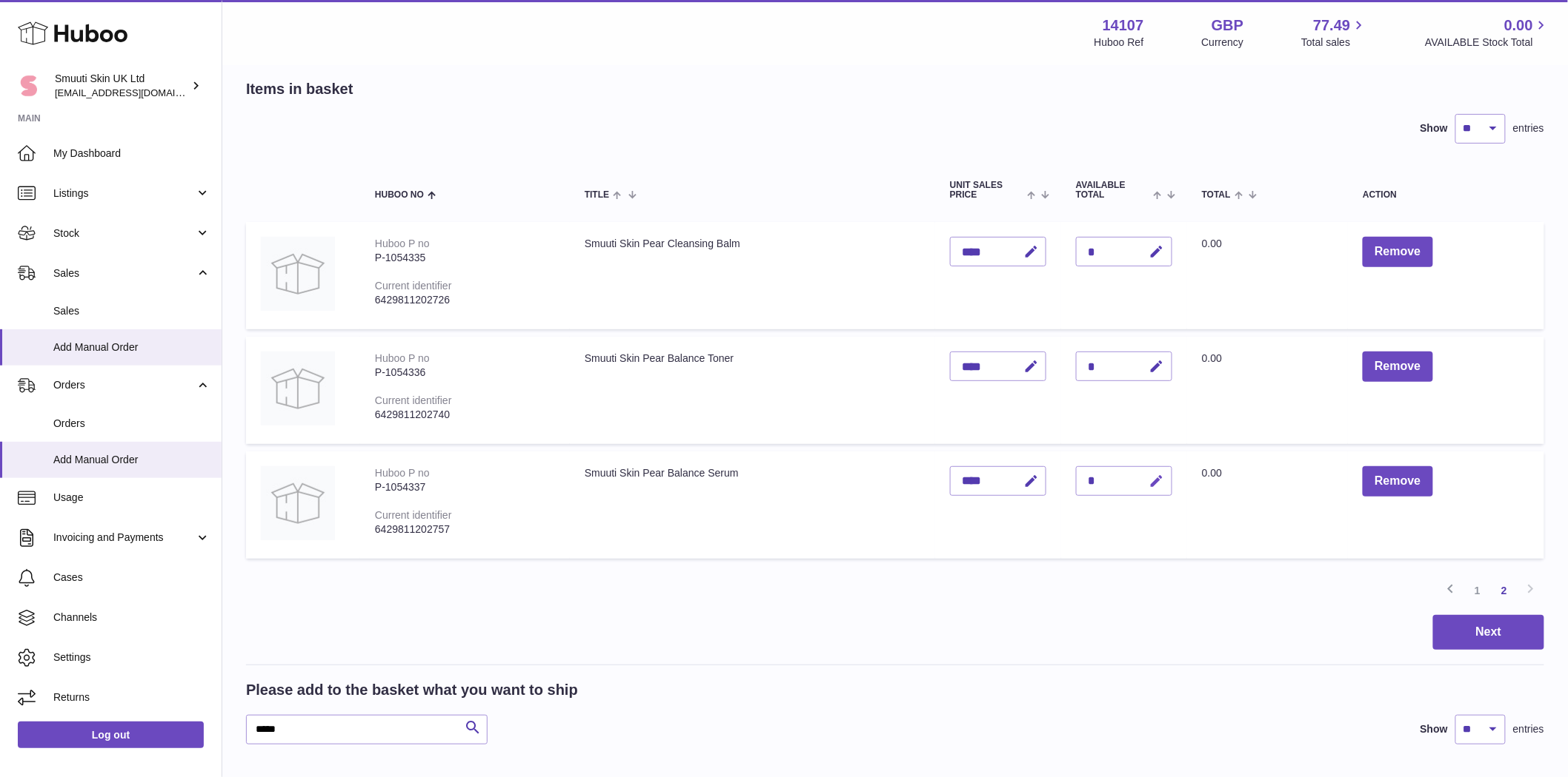
click at [995, 481] on icon "button" at bounding box center [1156, 481] width 16 height 16
type input "*"
click at [995, 488] on icon "submit" at bounding box center [1157, 481] width 13 height 13
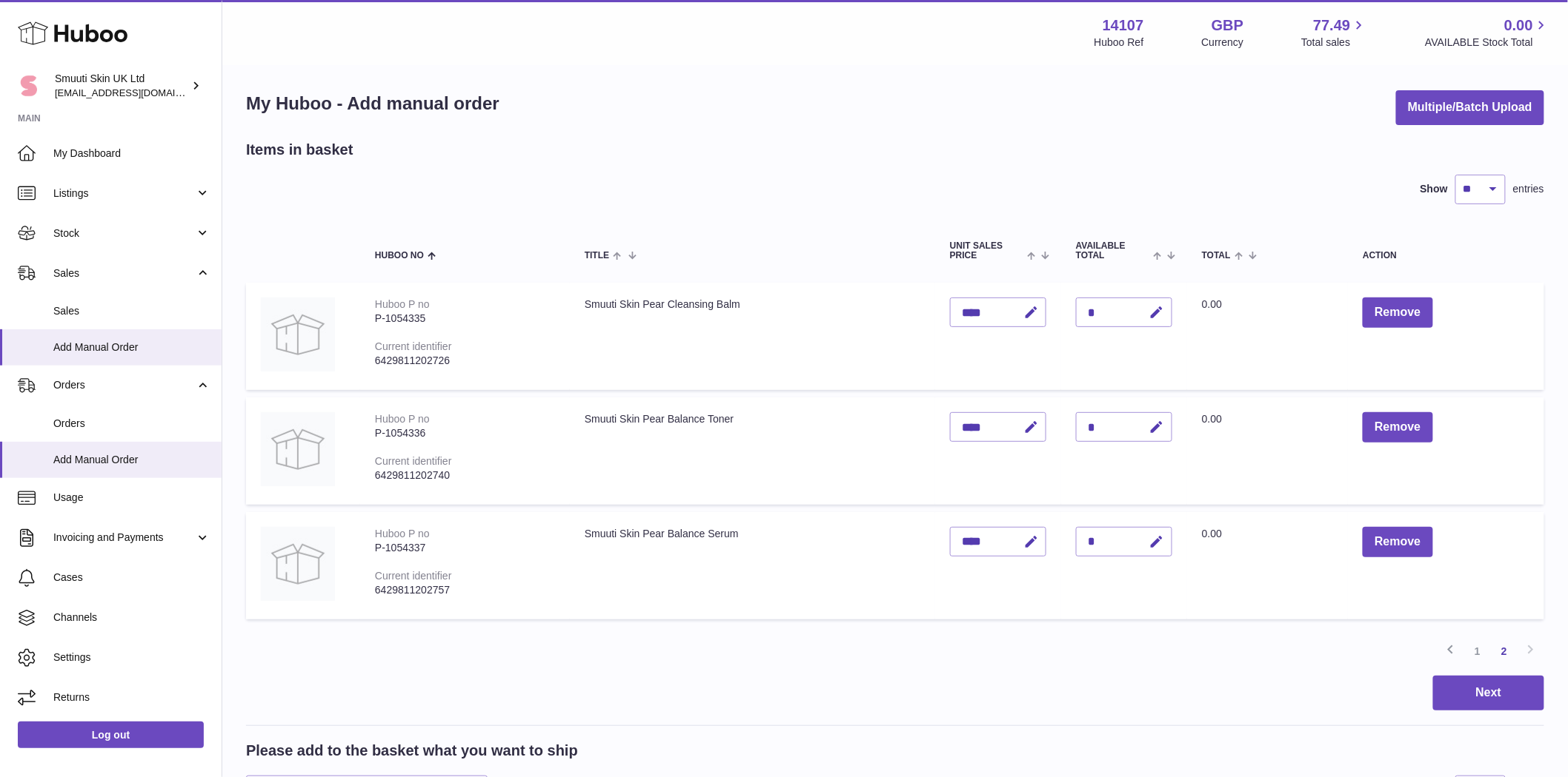
scroll to position [0, 0]
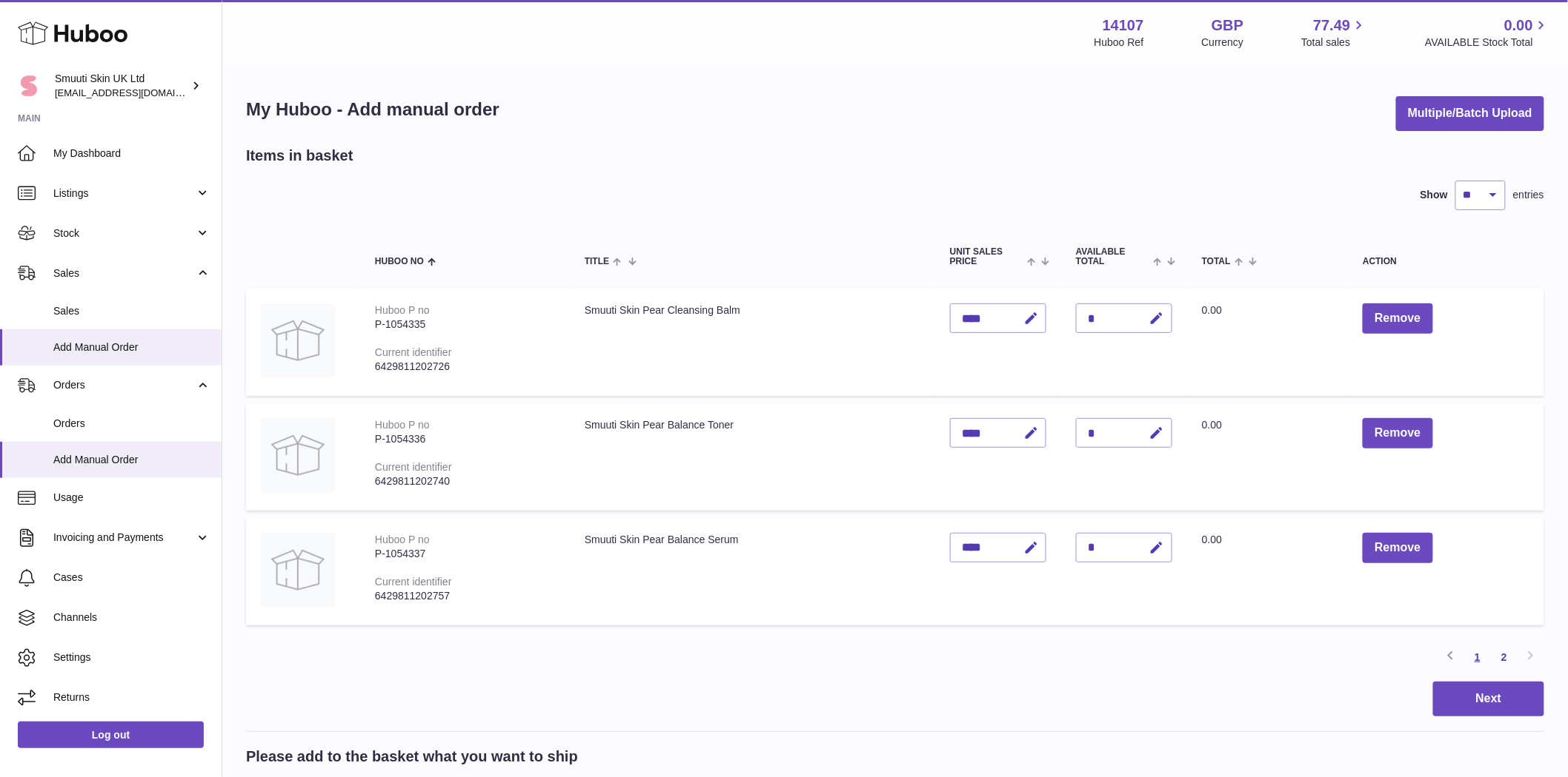
click at [995, 653] on link "1" at bounding box center [1477, 657] width 27 height 27
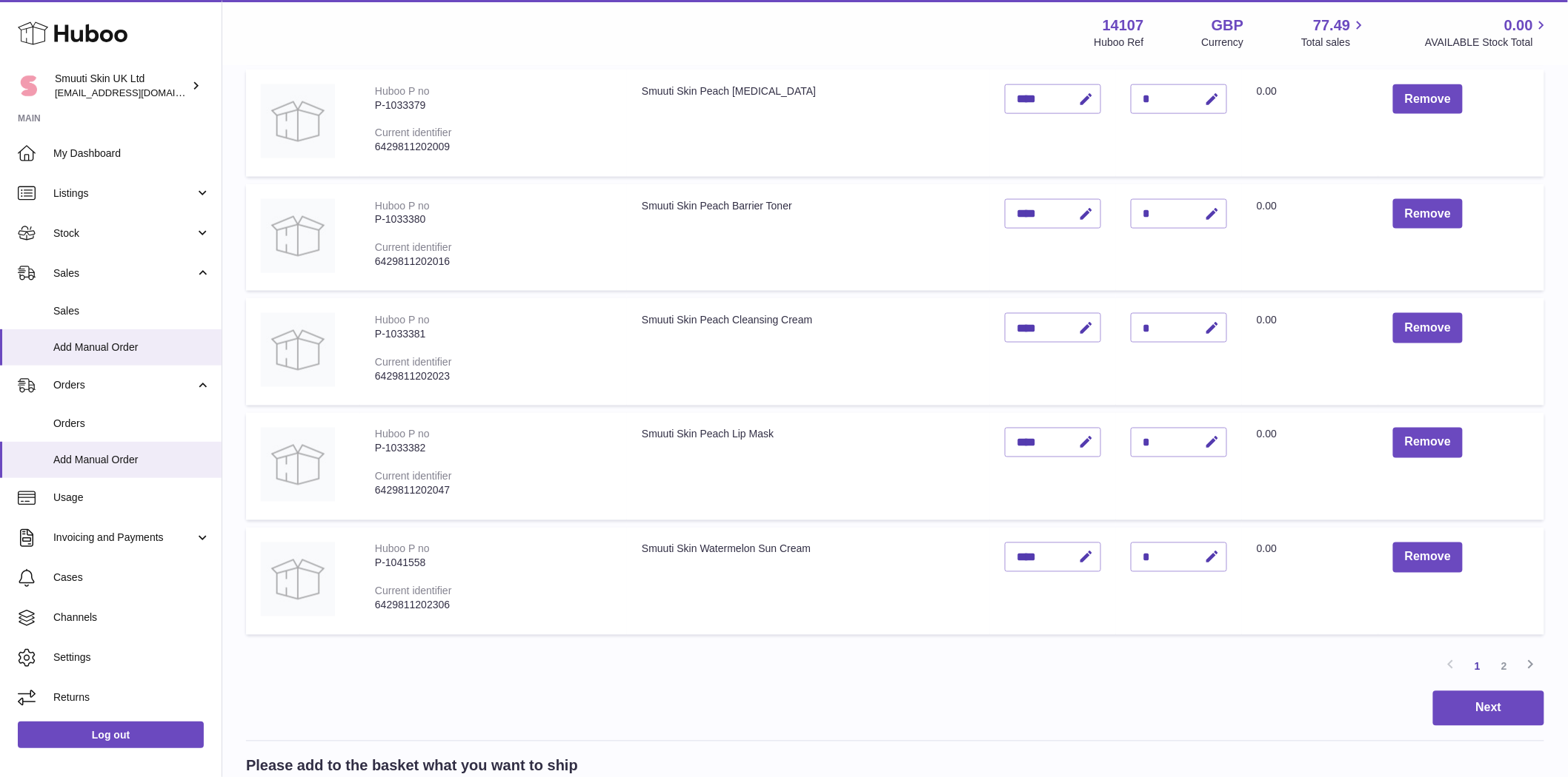
scroll to position [1054, 0]
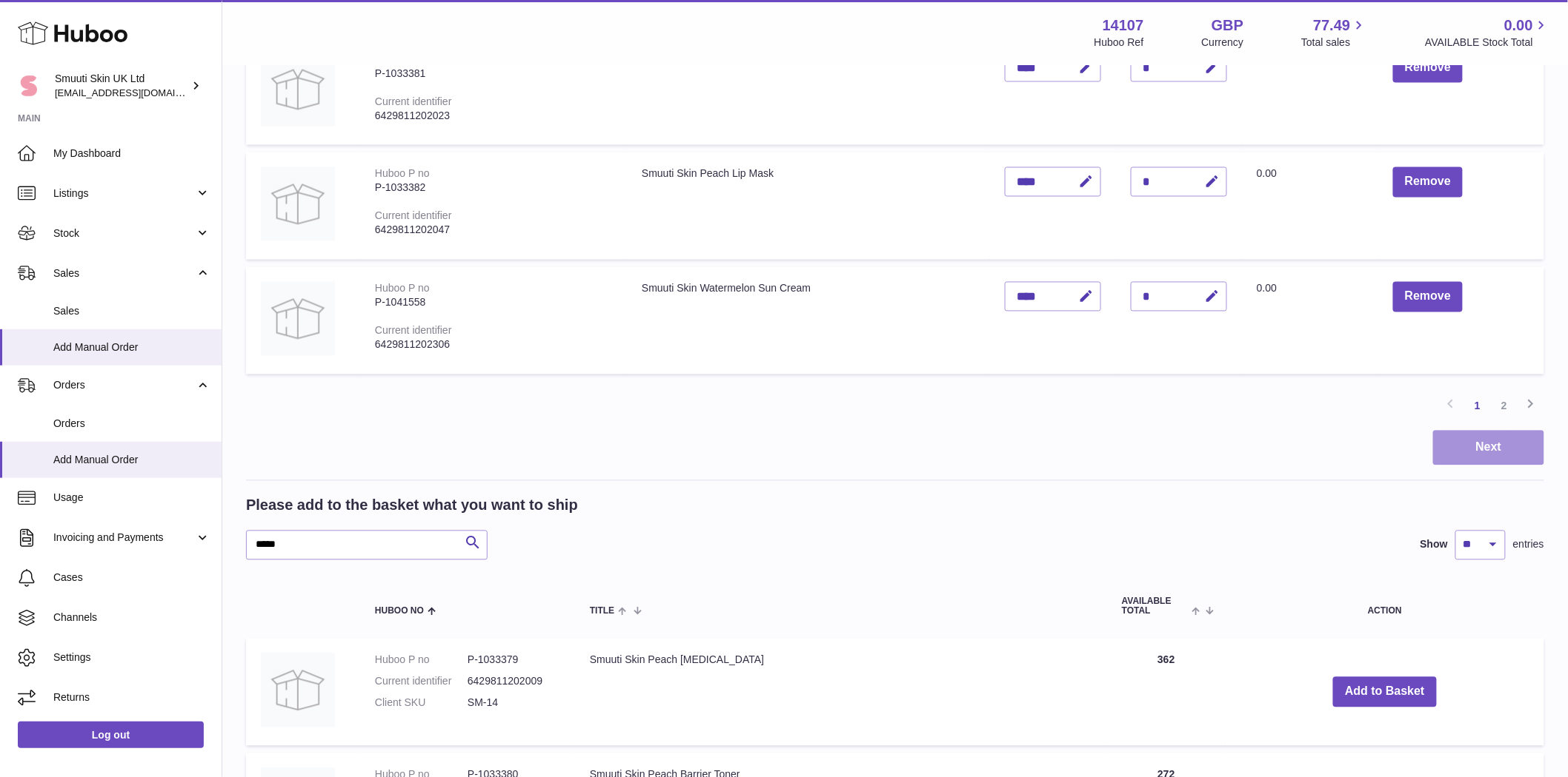
click at [995, 454] on button "Next" at bounding box center [1489, 447] width 111 height 34
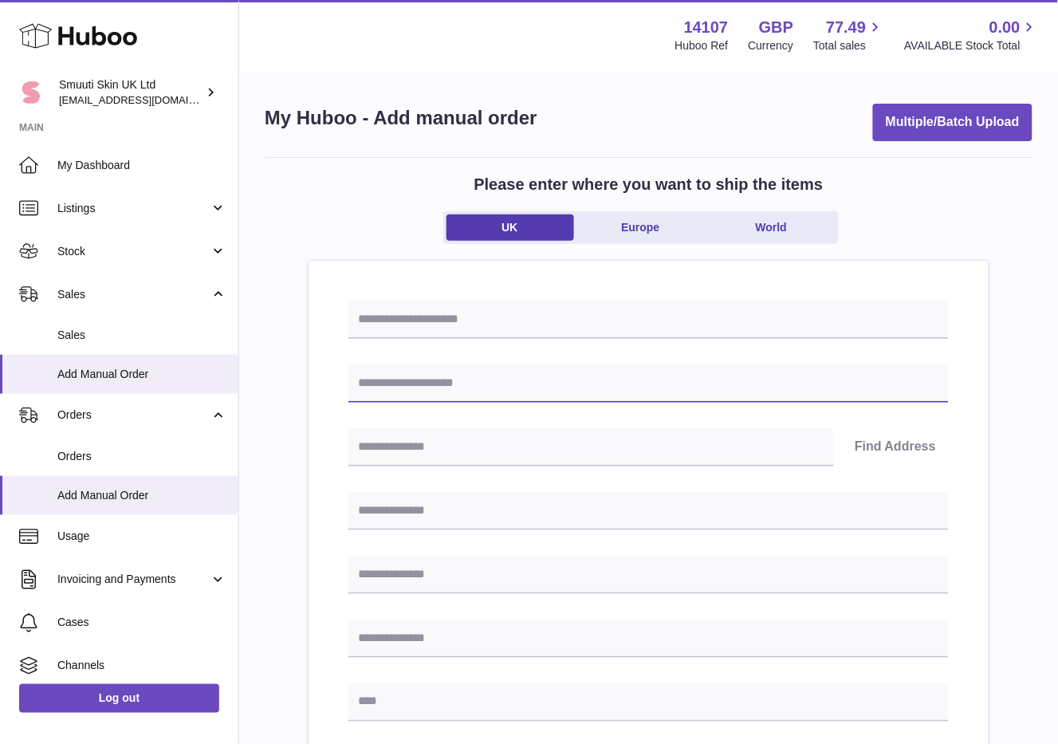
click at [416, 393] on input "text" at bounding box center [649, 384] width 601 height 38
paste input "**********"
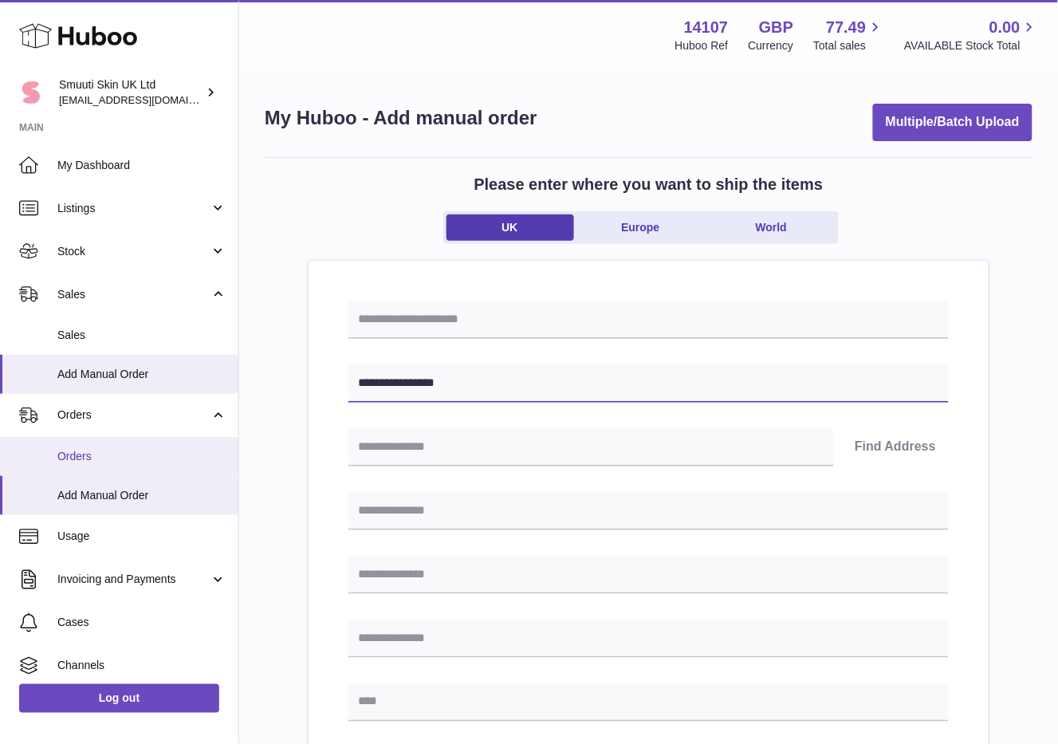
type input "**********"
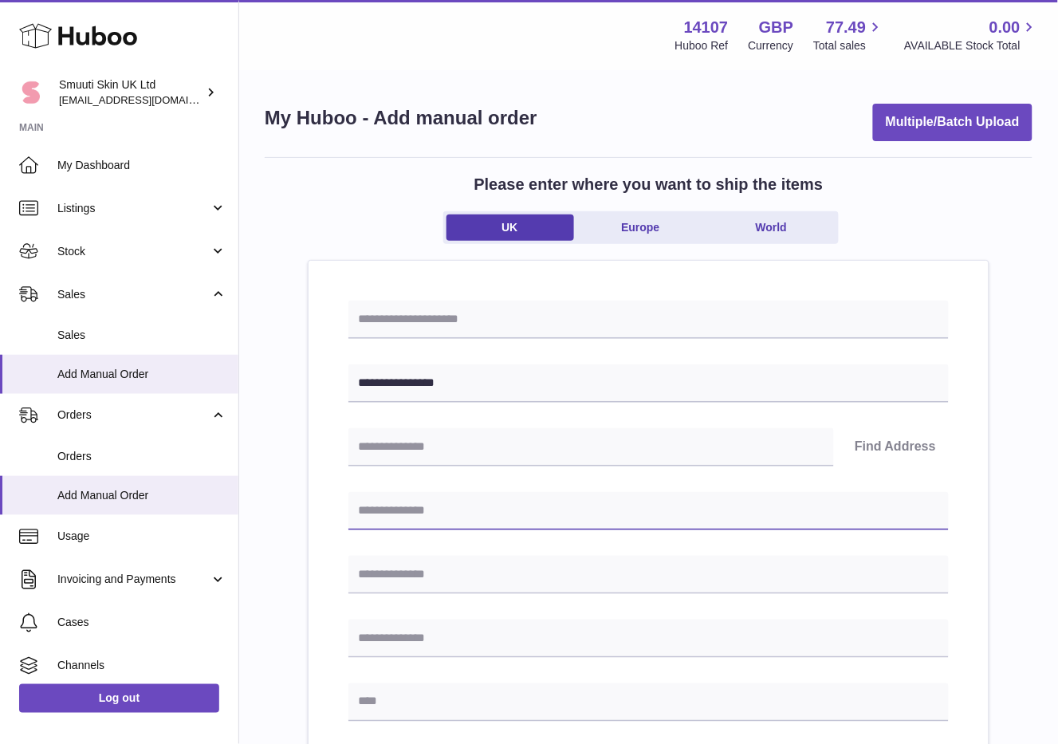
click at [386, 522] on input "text" at bounding box center [649, 511] width 601 height 38
paste input "**********"
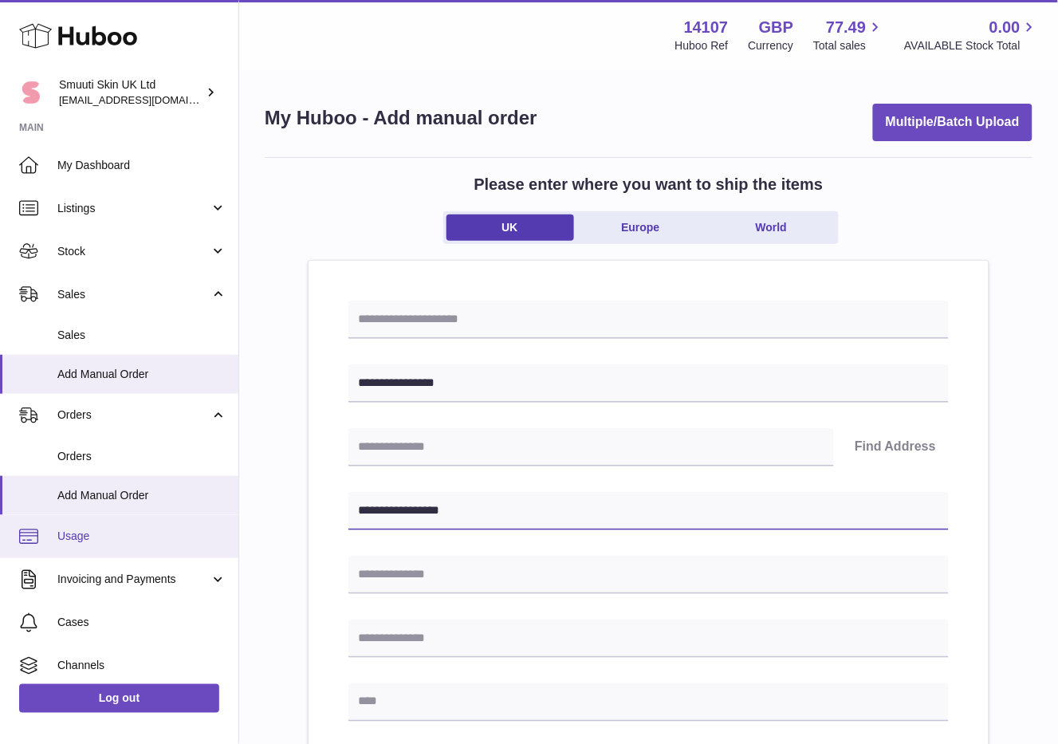
type input "**********"
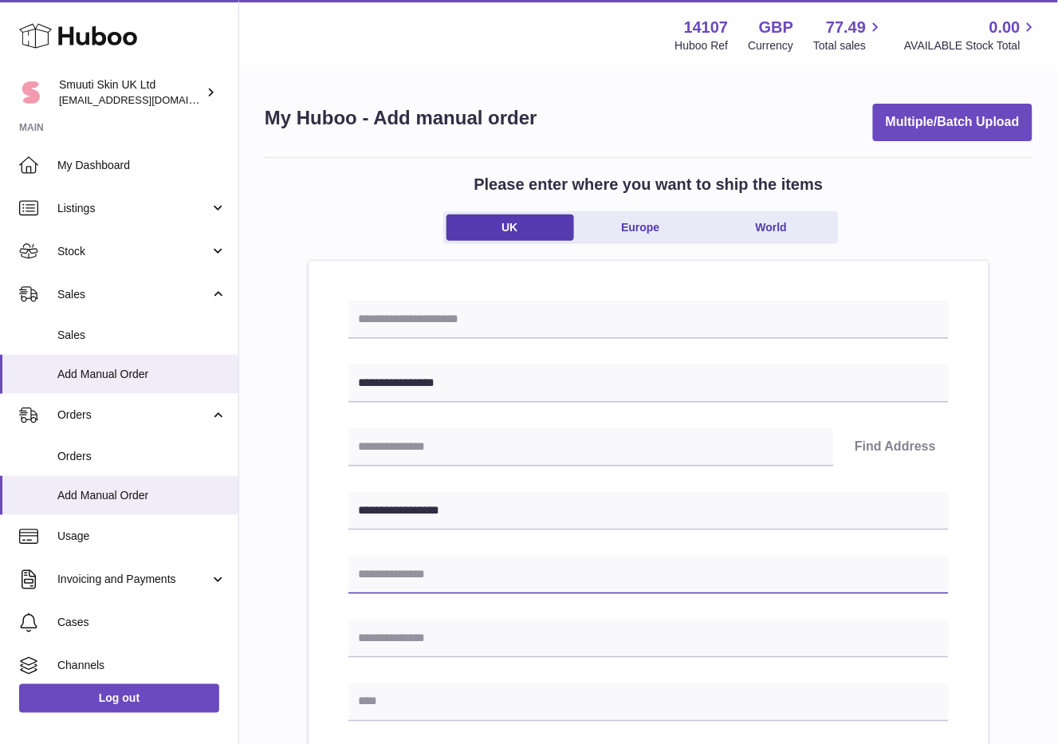
click at [394, 575] on input "text" at bounding box center [649, 575] width 601 height 38
paste input "*****"
type input "*****"
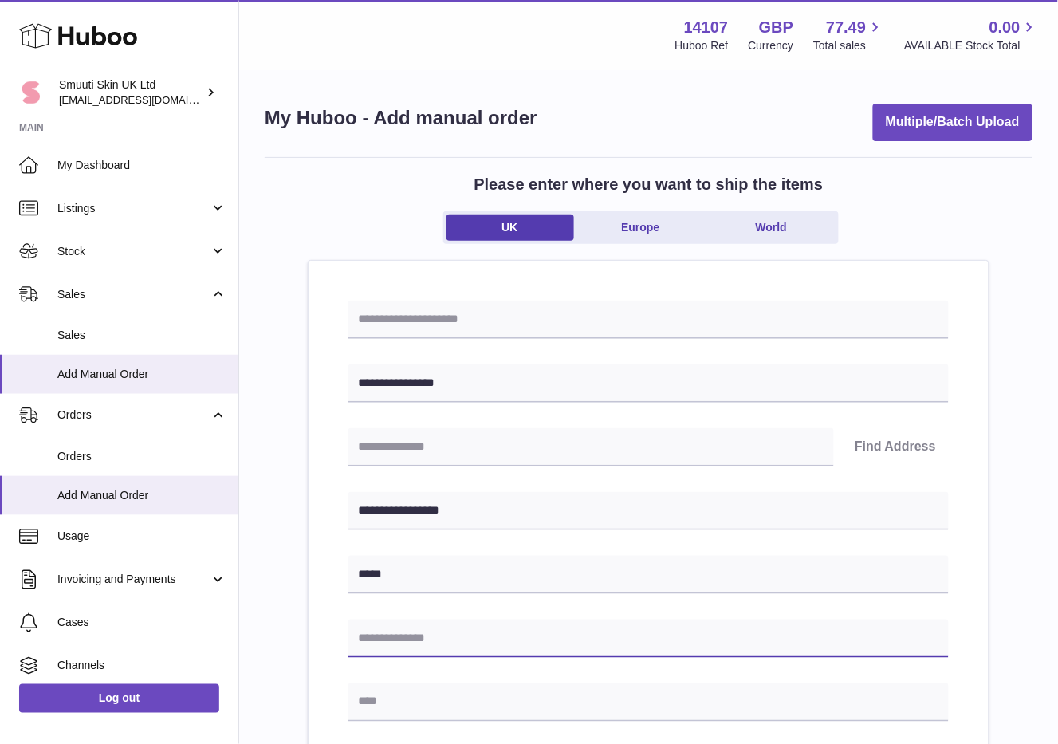
click at [395, 644] on input "text" at bounding box center [649, 639] width 601 height 38
paste input "**********"
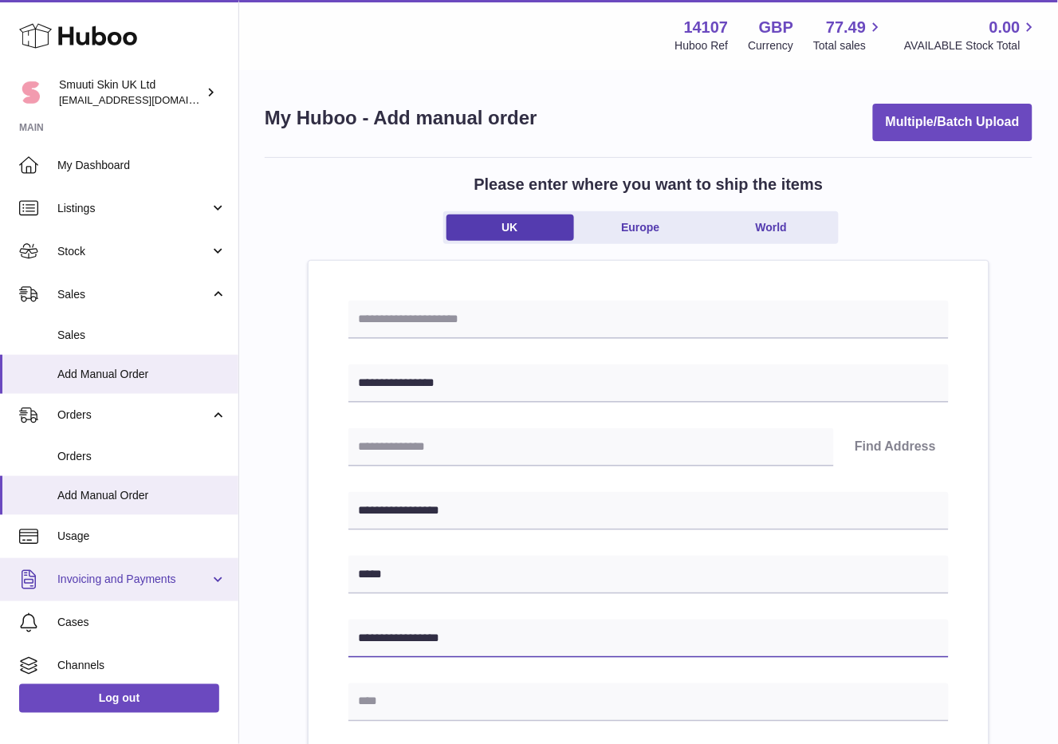
type input "**********"
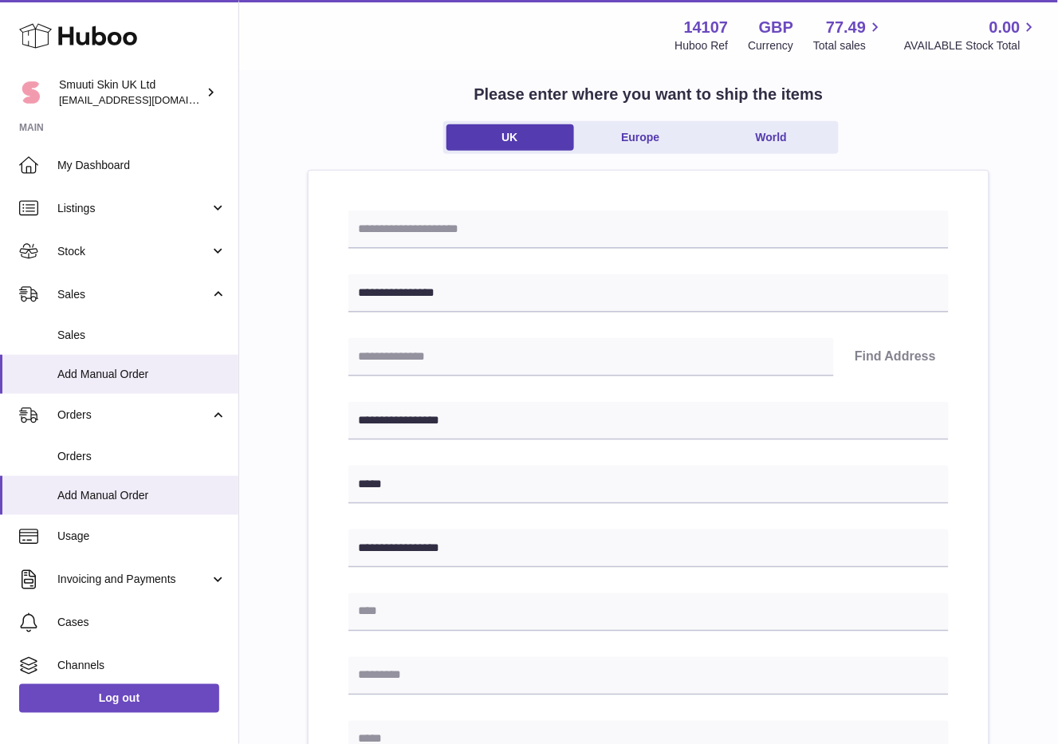
scroll to position [177, 0]
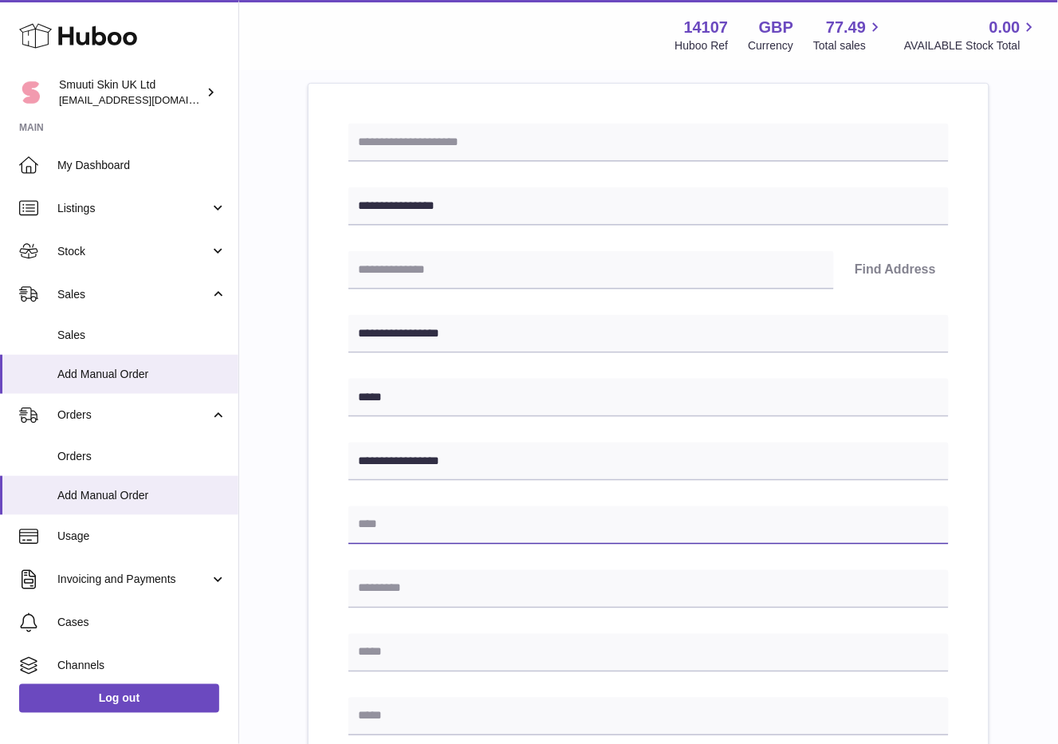
click at [404, 525] on input "text" at bounding box center [649, 525] width 601 height 38
paste input "*****"
type input "*****"
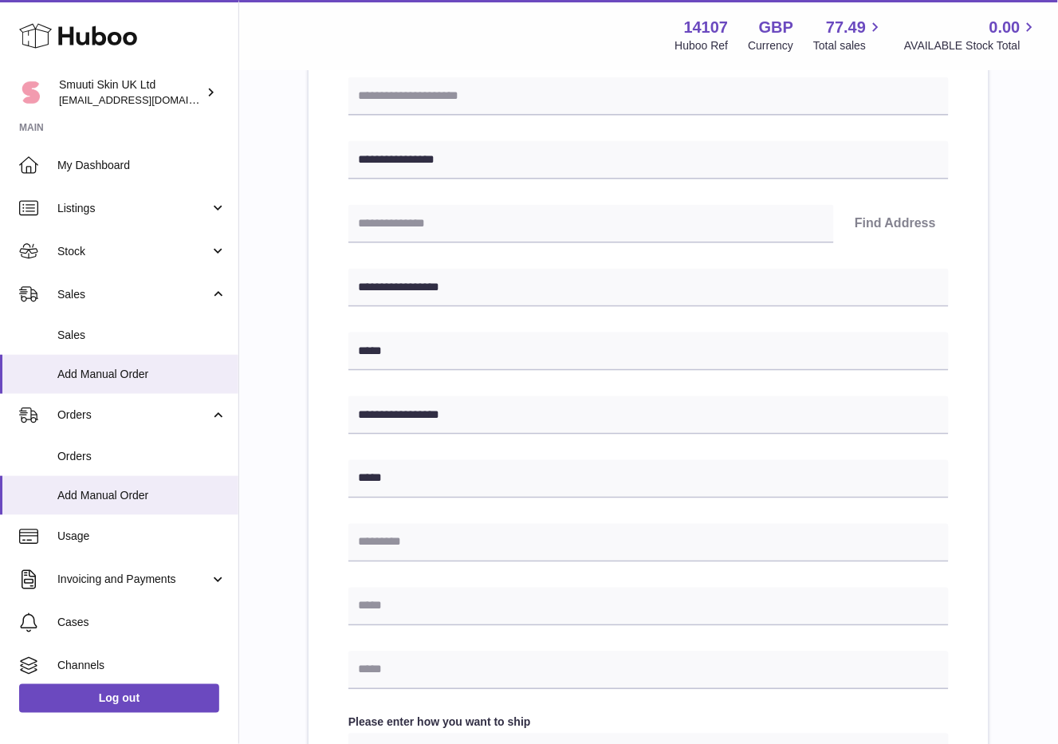
scroll to position [266, 0]
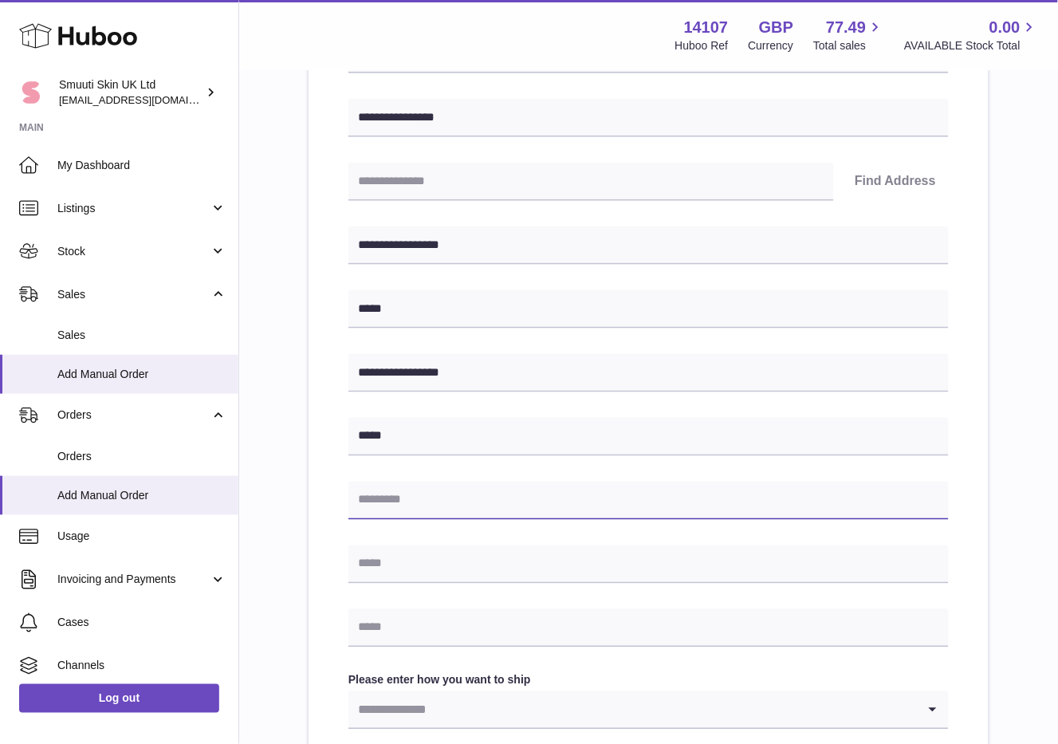
click at [412, 501] on input "text" at bounding box center [649, 501] width 601 height 38
paste input "********"
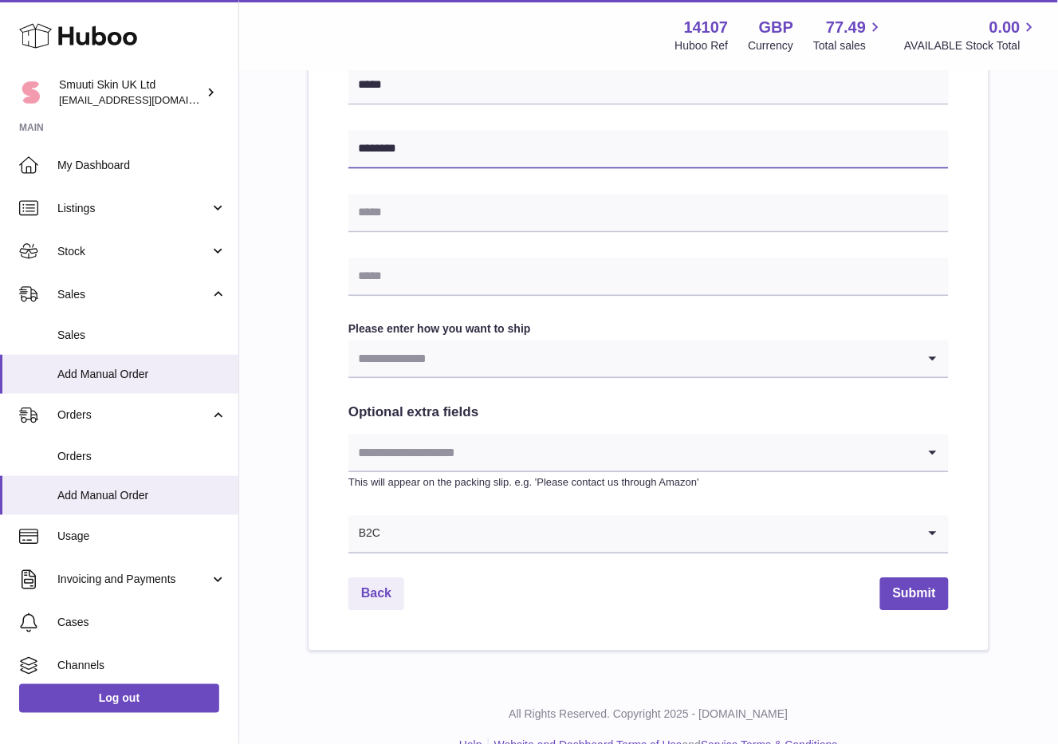
scroll to position [620, 0]
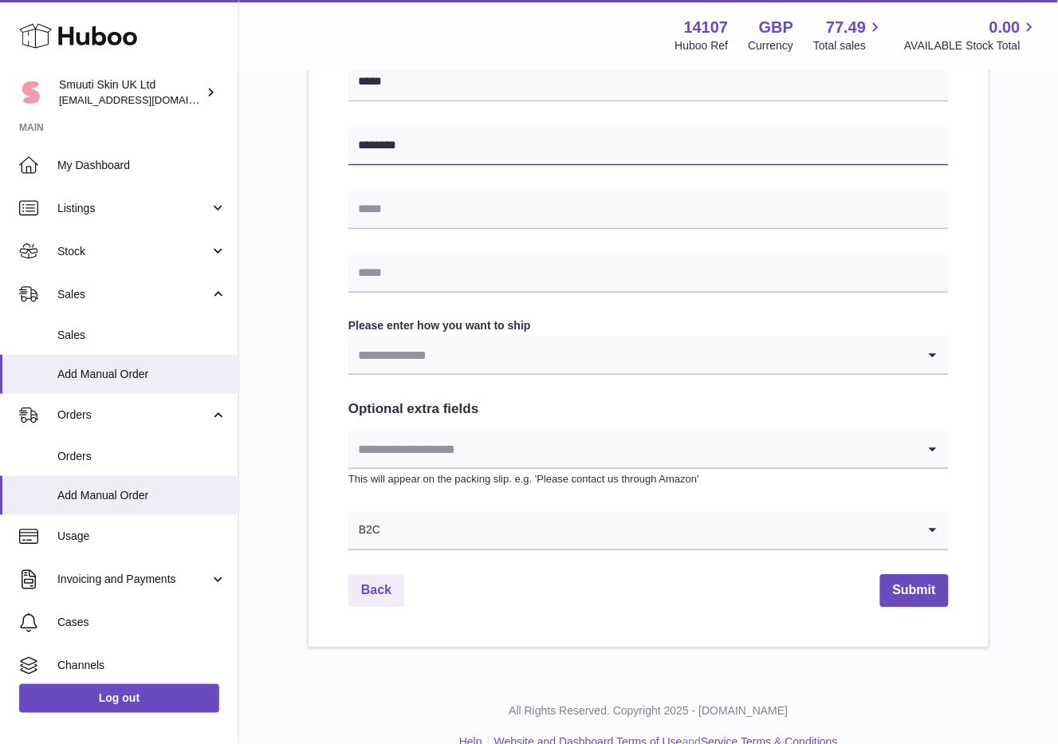
type input "********"
click at [578, 336] on div "Please enter how you want to ship Loading... You require an order to be fulfill…" at bounding box center [649, 347] width 601 height 57
click at [582, 346] on input "Search for option" at bounding box center [633, 355] width 569 height 37
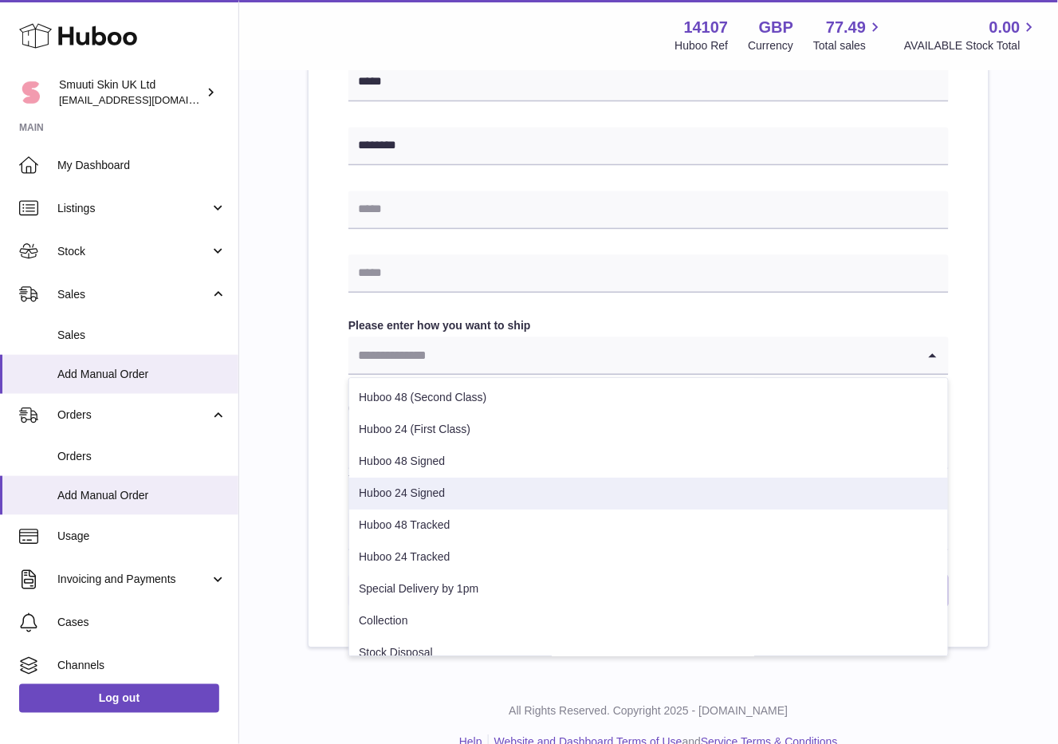
scroll to position [81, 0]
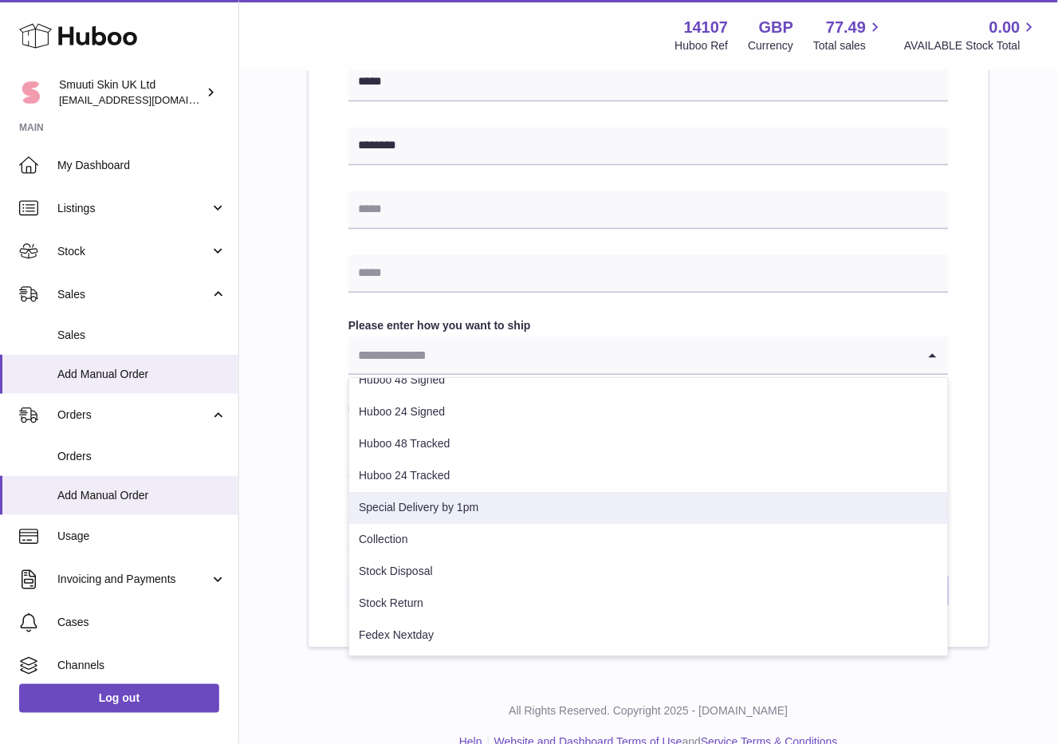
click at [459, 509] on li "Special Delivery by 1pm" at bounding box center [648, 509] width 599 height 32
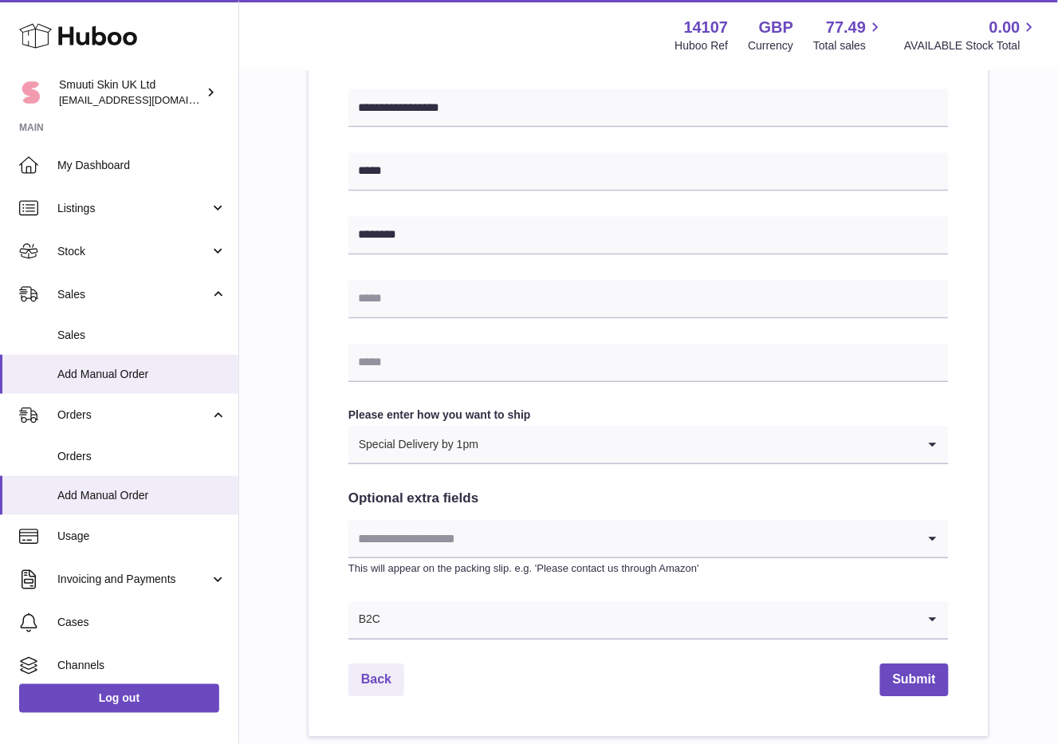
scroll to position [531, 0]
click at [507, 447] on input "Search for option" at bounding box center [698, 444] width 438 height 37
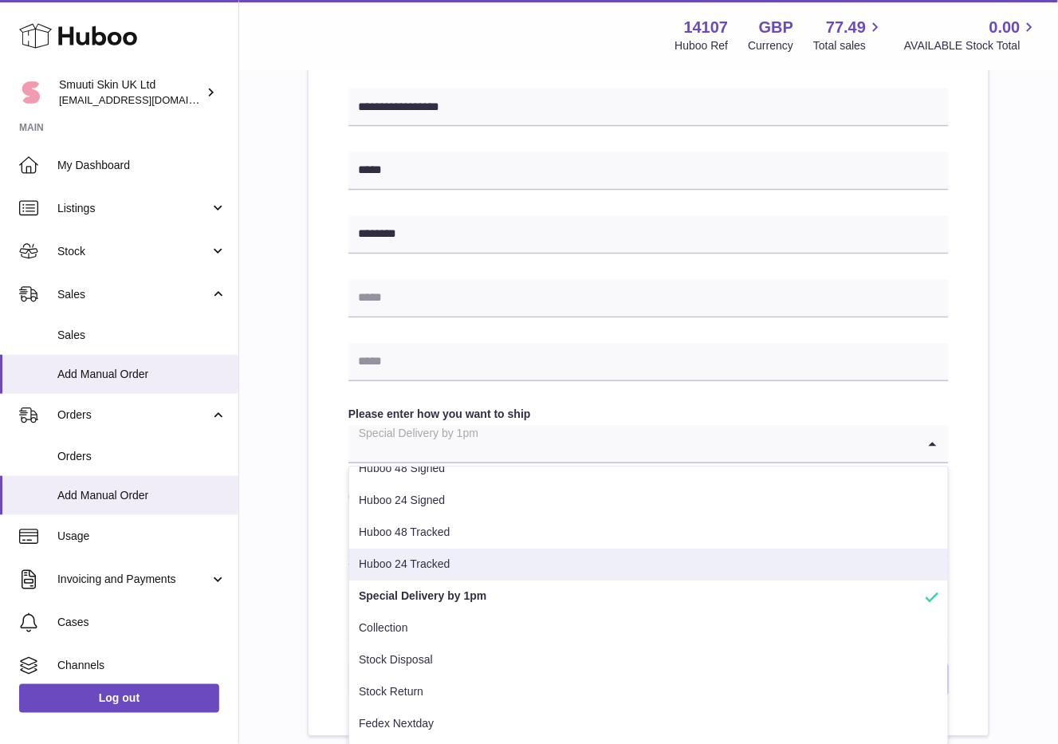
scroll to position [0, 0]
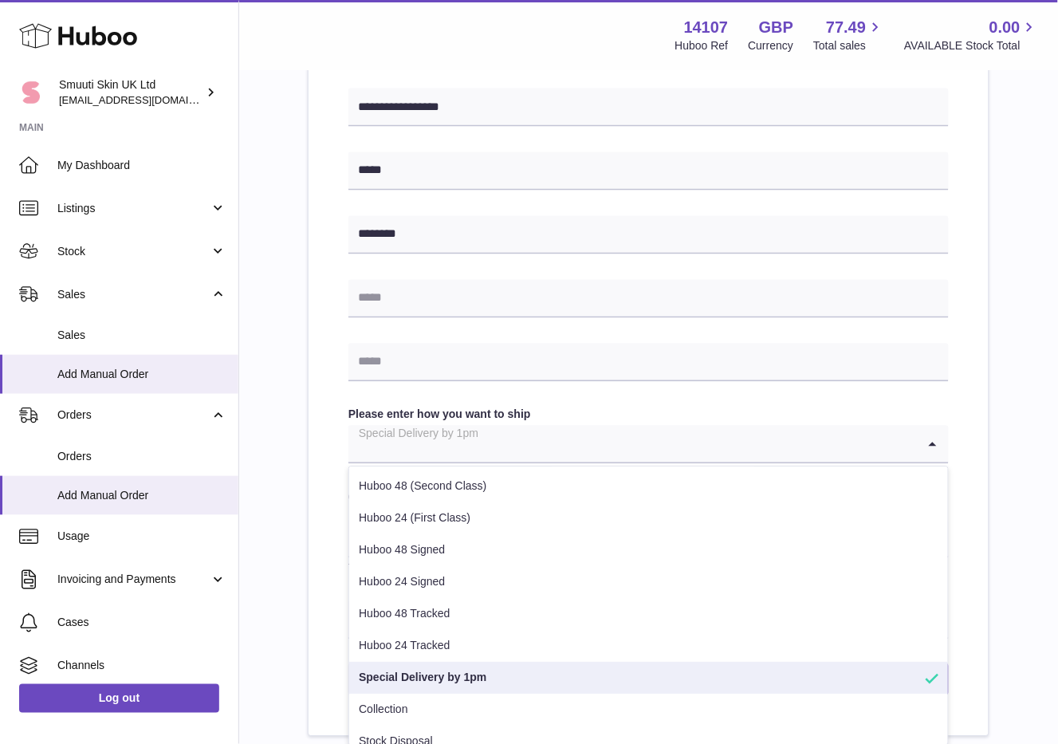
click at [485, 670] on li "Special Delivery by 1pm" at bounding box center [648, 679] width 599 height 32
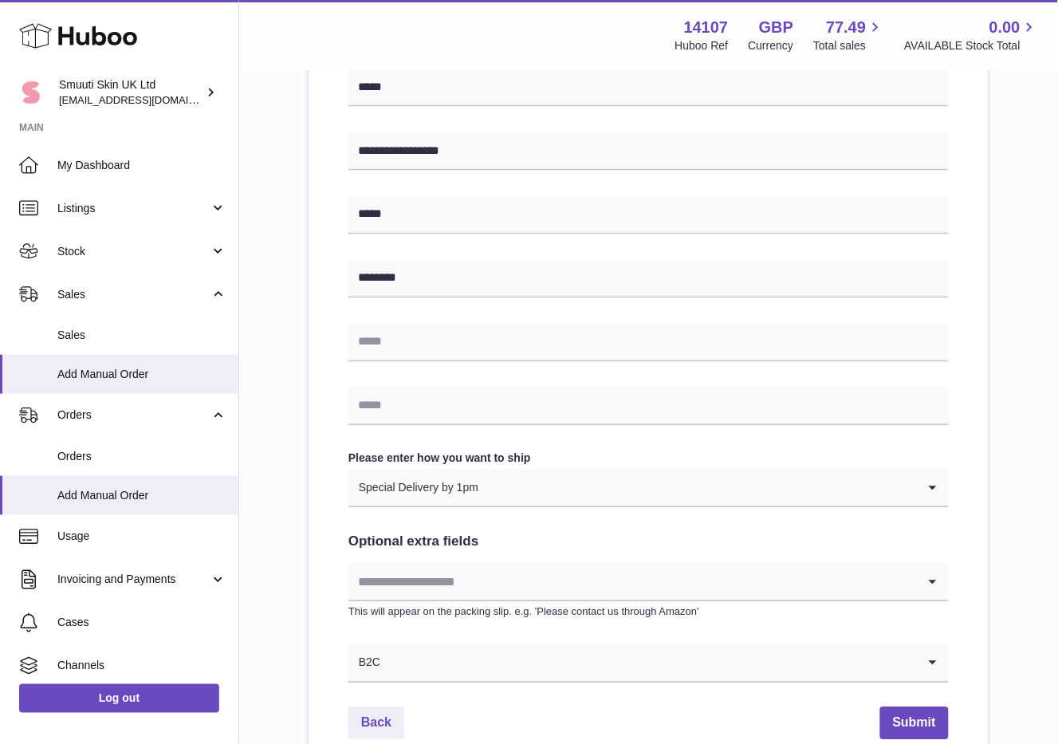
scroll to position [649, 0]
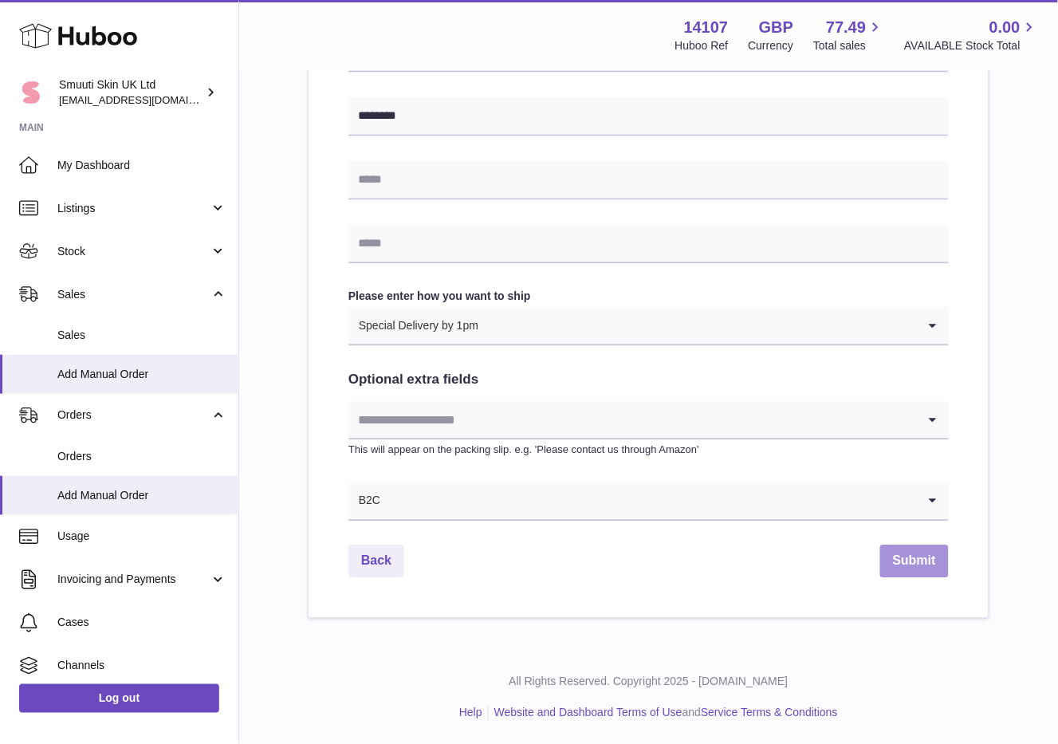
click at [907, 569] on button "Submit" at bounding box center [915, 562] width 69 height 33
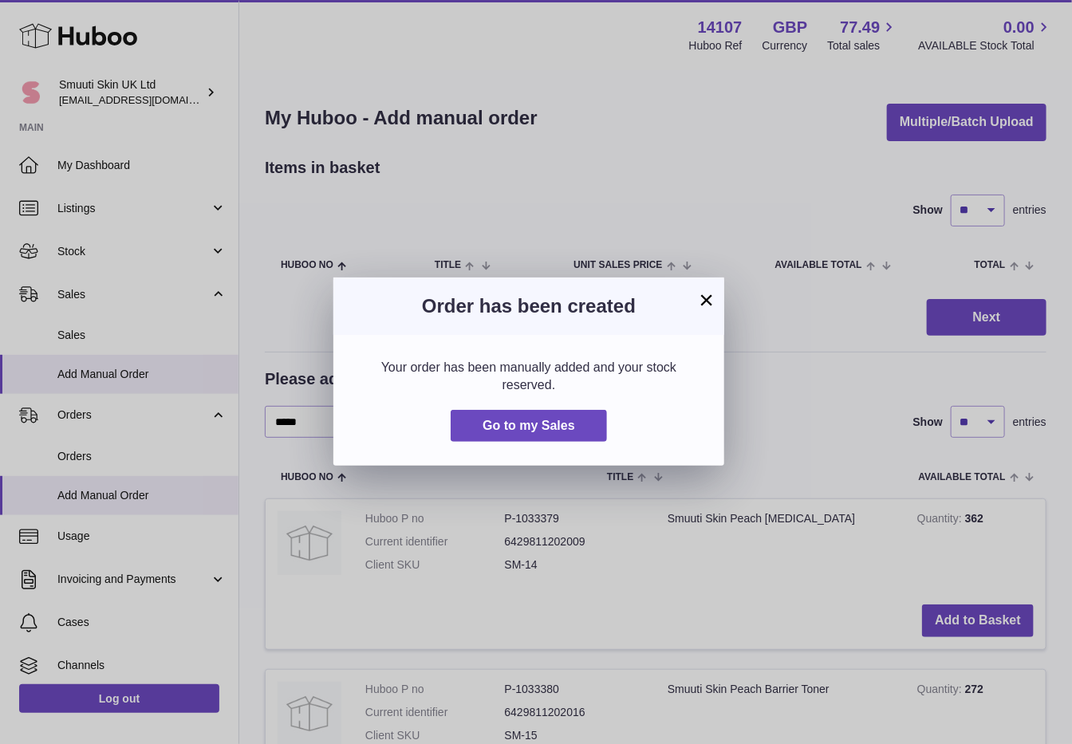
click at [704, 296] on button "×" at bounding box center [706, 299] width 19 height 19
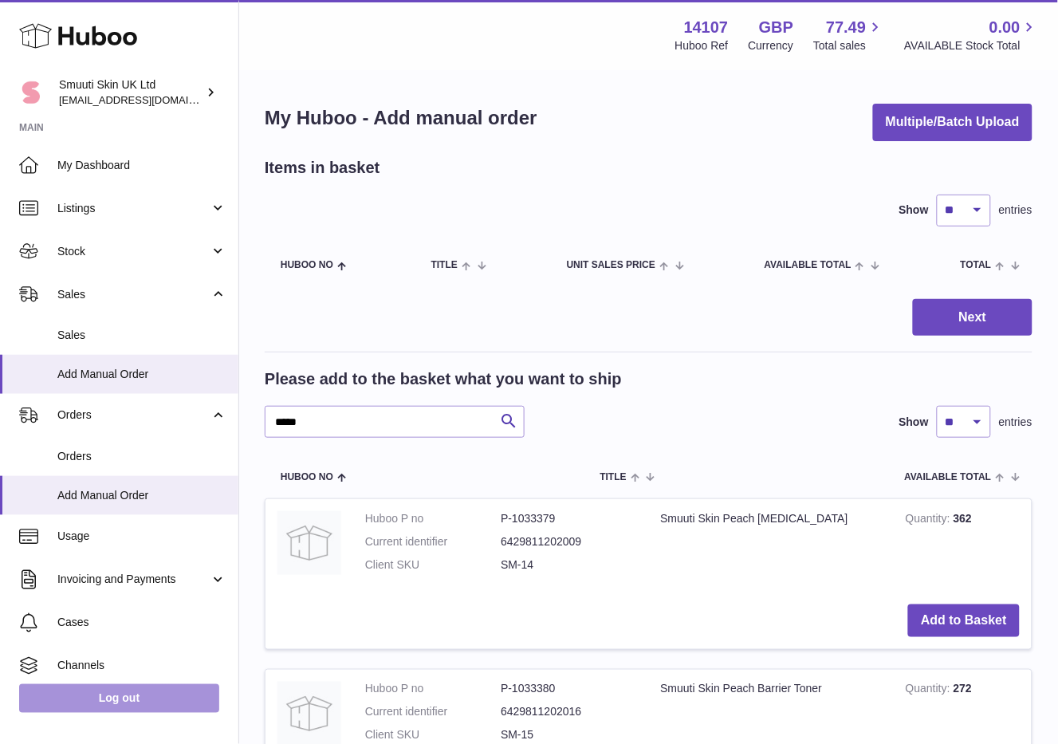
click at [19, 684] on link "Log out" at bounding box center [119, 698] width 200 height 29
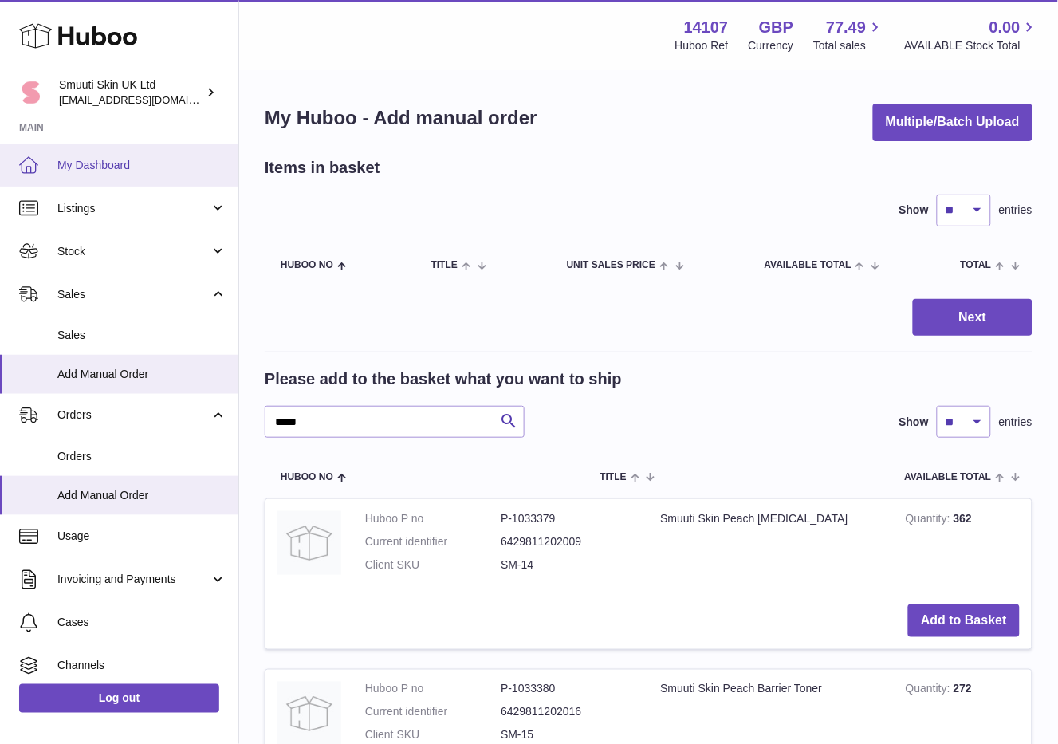
click at [219, 152] on link "My Dashboard" at bounding box center [119, 165] width 238 height 43
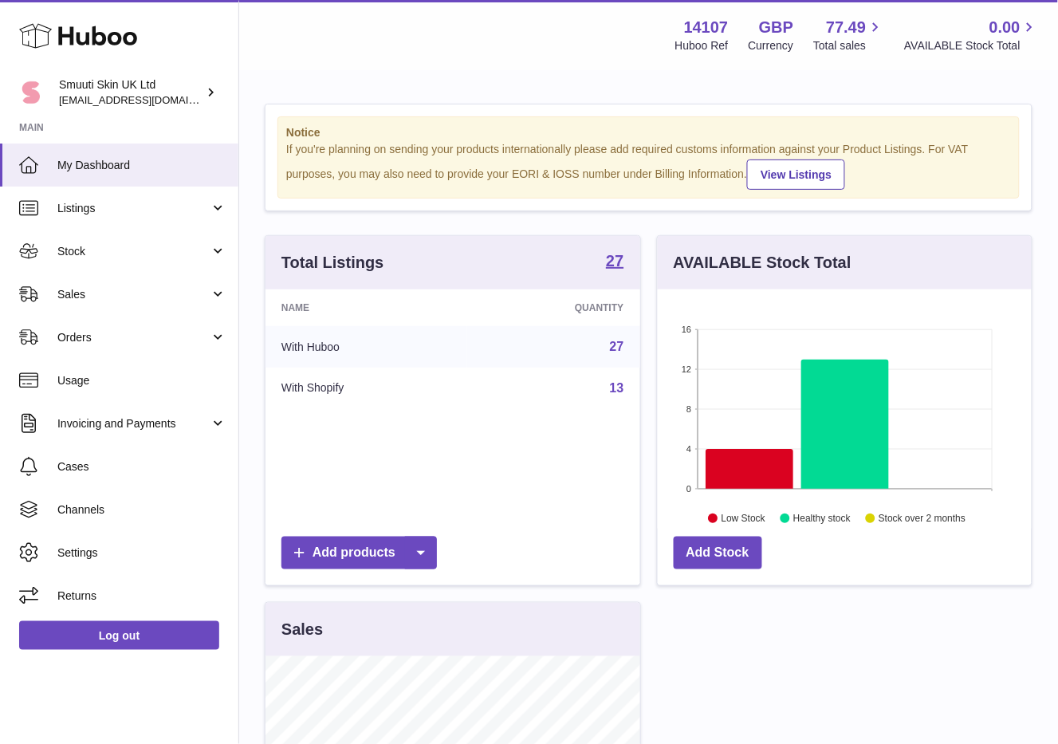
scroll to position [249, 373]
